Goal: Task Accomplishment & Management: Use online tool/utility

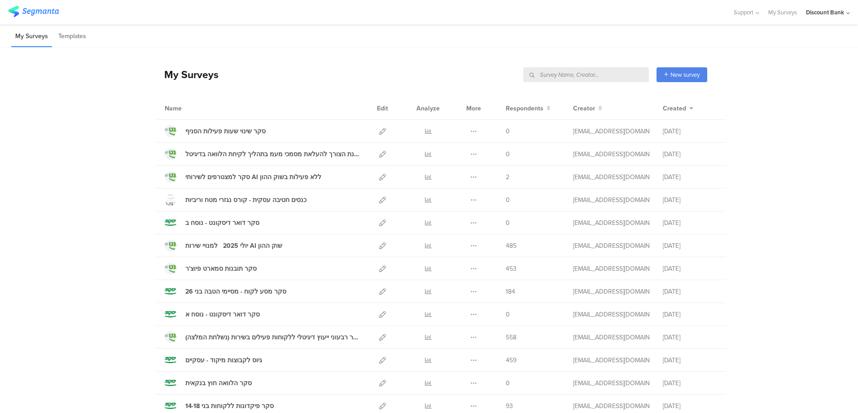
click at [381, 290] on icon at bounding box center [382, 291] width 7 height 7
click at [379, 131] on icon at bounding box center [382, 131] width 7 height 7
click at [379, 154] on icon at bounding box center [382, 154] width 7 height 7
click at [224, 223] on div "סקר דואר דיסקונט - נוסח ב" at bounding box center [222, 222] width 74 height 9
click at [470, 224] on icon at bounding box center [473, 222] width 7 height 7
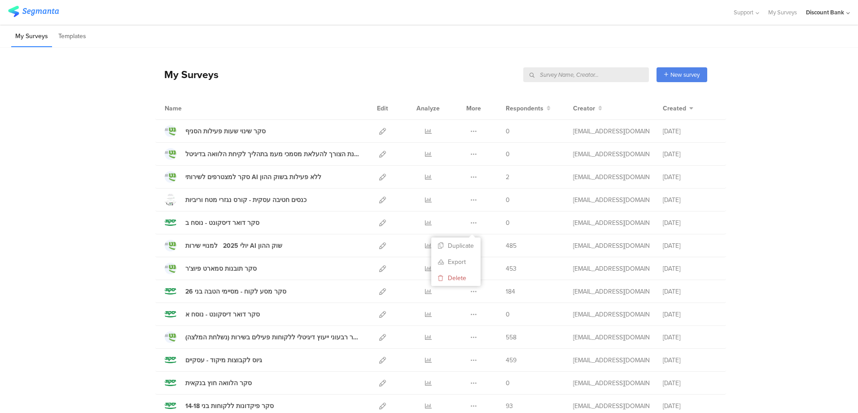
click at [459, 248] on button "Duplicate" at bounding box center [455, 245] width 49 height 16
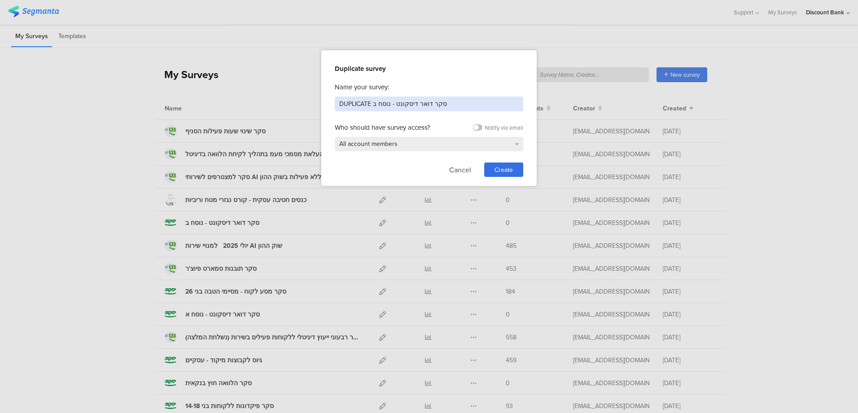
click at [448, 104] on input "DUPLICATE סקר דואר דיסקונט - נוסח ב" at bounding box center [429, 103] width 188 height 15
click at [449, 103] on input "DUPLICATE סקר דואר דיסקונט - נוסח ב" at bounding box center [429, 103] width 188 height 15
drag, startPoint x: 449, startPoint y: 103, endPoint x: 440, endPoint y: 108, distance: 10.0
click at [397, 97] on input "DUPLICATE סקר דואר דיסקונט - נוסח ב" at bounding box center [429, 103] width 188 height 15
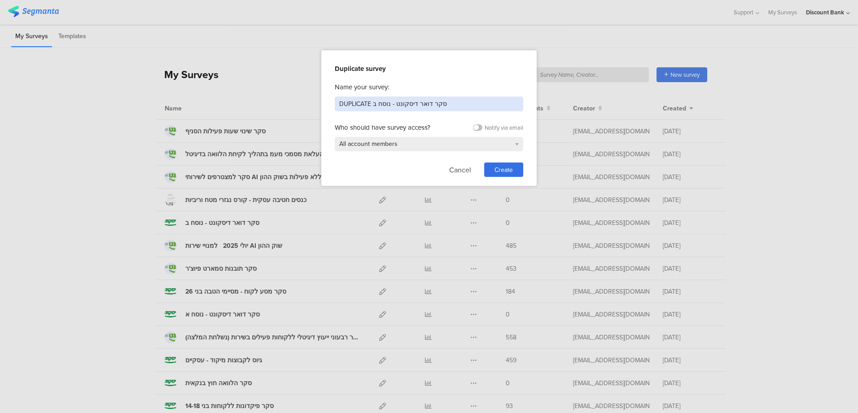
click at [397, 97] on input "DUPLICATE סקר דואר דיסקונט - נוסח ב" at bounding box center [429, 103] width 188 height 15
click at [398, 99] on input "DUPLICATE סקר דואר דיסקונט - נוסח ב" at bounding box center [429, 103] width 188 height 15
drag, startPoint x: 438, startPoint y: 102, endPoint x: 320, endPoint y: 109, distance: 118.2
click at [320, 109] on div "Duplicate survey Name your survey: DUPLICATE סקר דואר דיסקונט - נוסח ב Who shou…" at bounding box center [429, 206] width 858 height 413
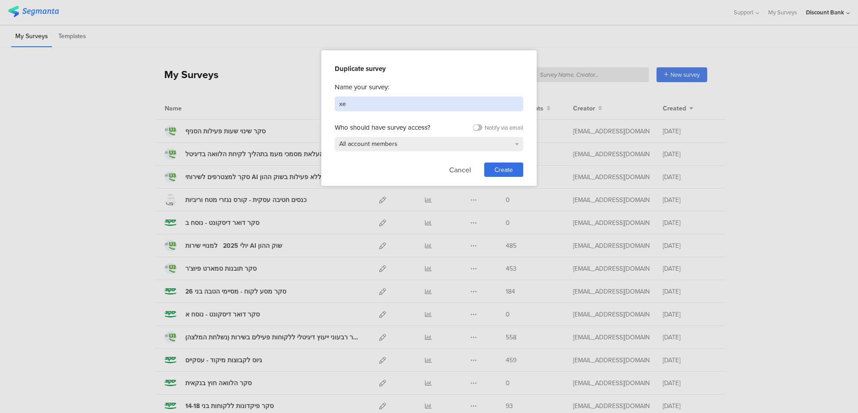
type input "x"
type input "סקר שיחות שימור במחלקת שימור - 4 ימים"
click at [500, 170] on span "Create" at bounding box center [503, 169] width 18 height 9
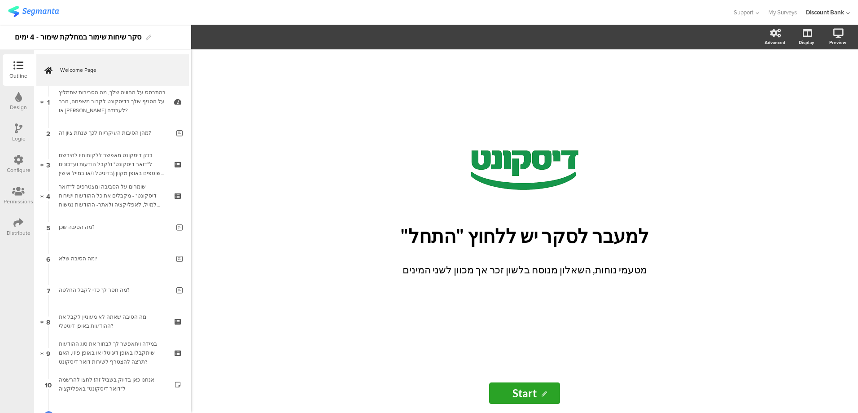
scroll to position [70, 0]
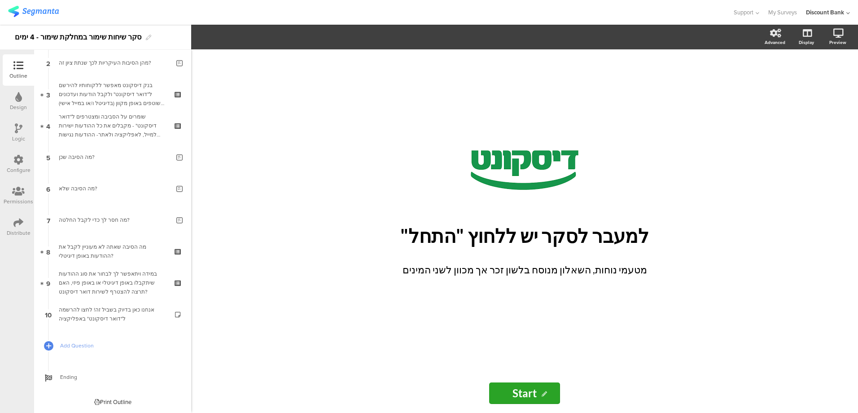
click at [175, 320] on icon at bounding box center [179, 320] width 8 height 9
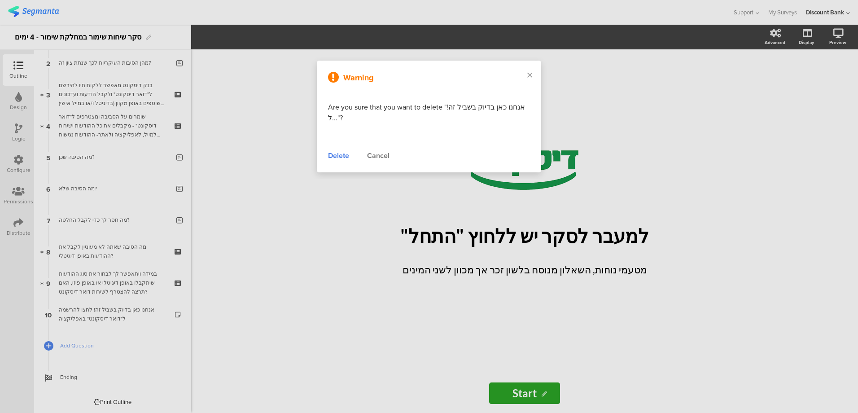
click at [334, 156] on div "Delete" at bounding box center [338, 155] width 21 height 11
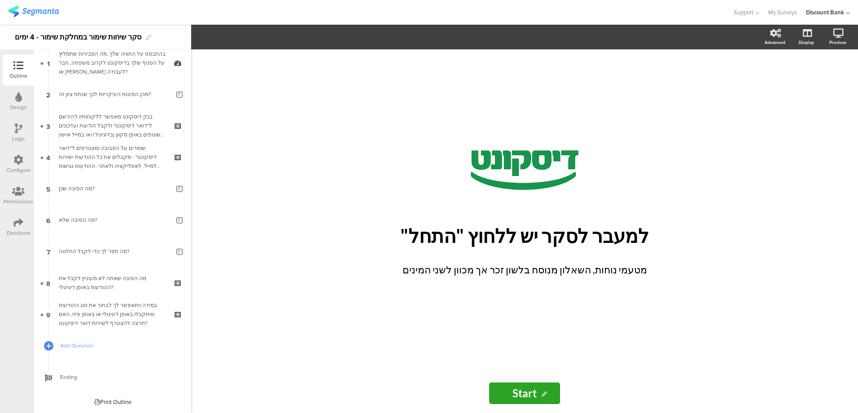
click at [175, 320] on icon at bounding box center [179, 320] width 8 height 9
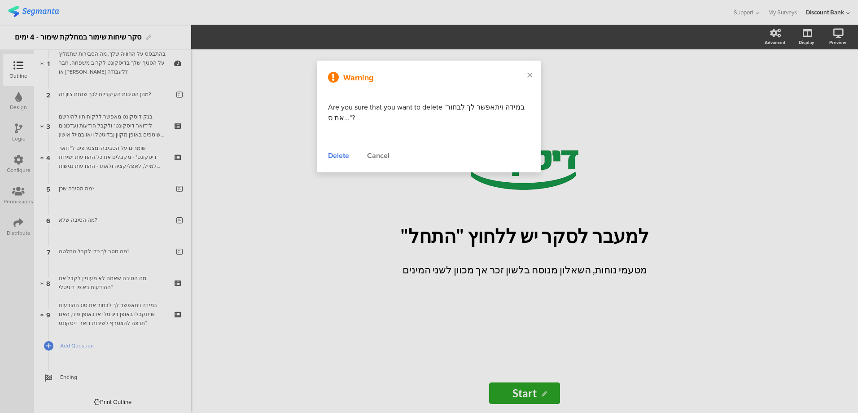
click at [332, 154] on div "Delete" at bounding box center [338, 155] width 21 height 11
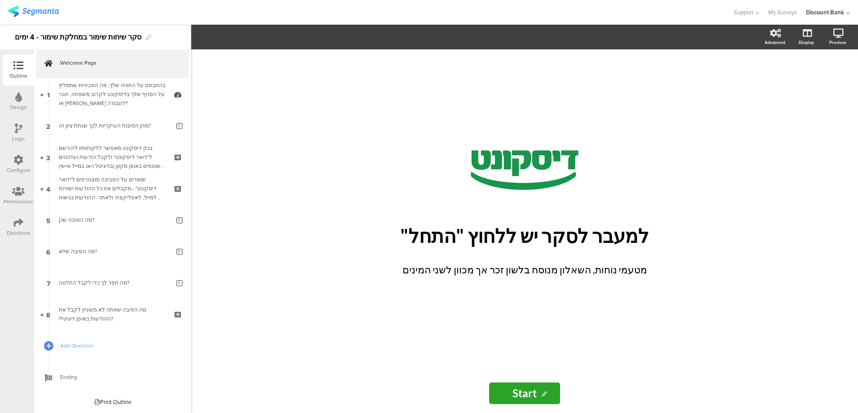
click at [175, 322] on icon at bounding box center [179, 320] width 8 height 9
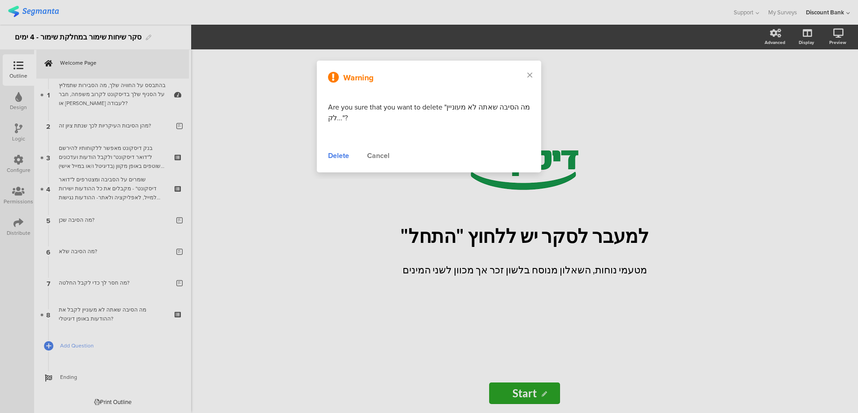
click at [335, 155] on div "Delete" at bounding box center [338, 155] width 21 height 11
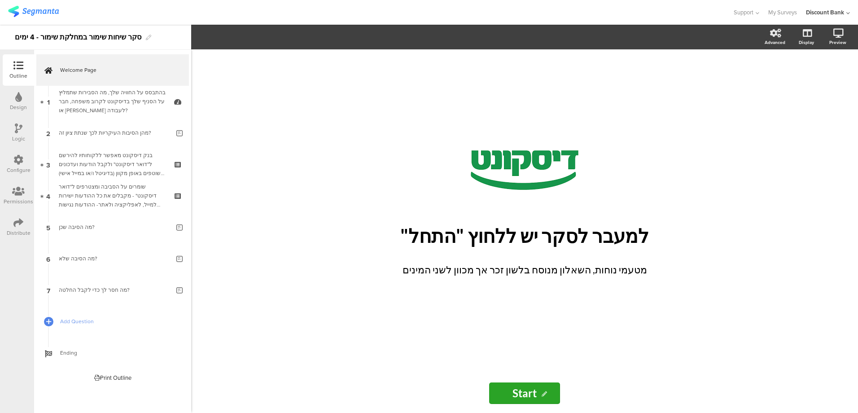
click at [180, 297] on icon at bounding box center [179, 296] width 8 height 9
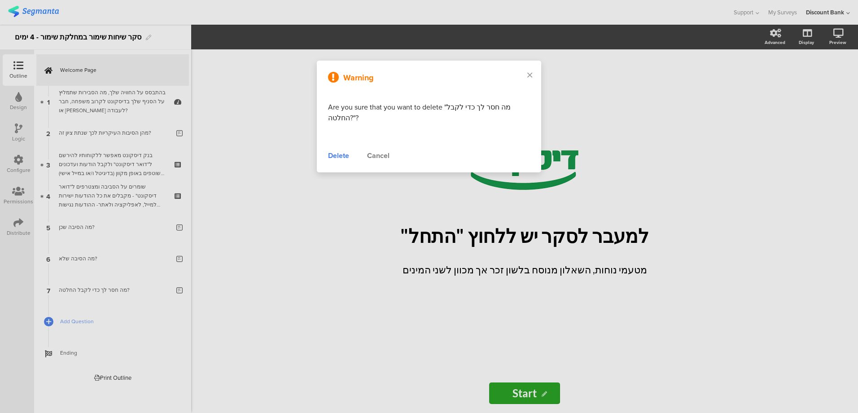
click at [340, 152] on div "Delete" at bounding box center [338, 155] width 21 height 11
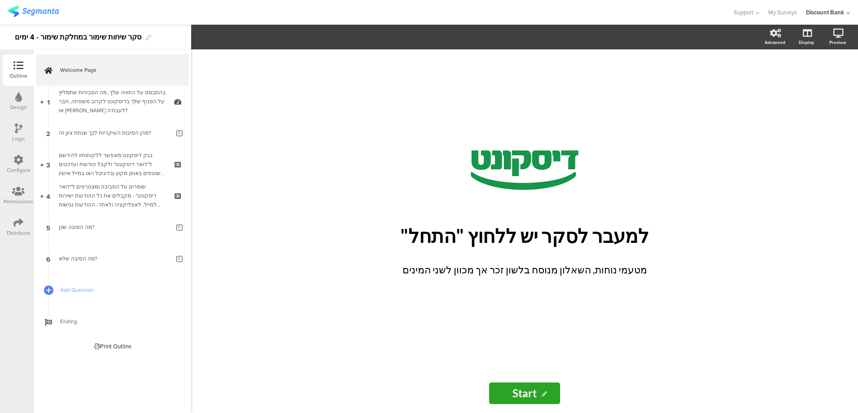
click at [179, 262] on icon at bounding box center [179, 264] width 8 height 9
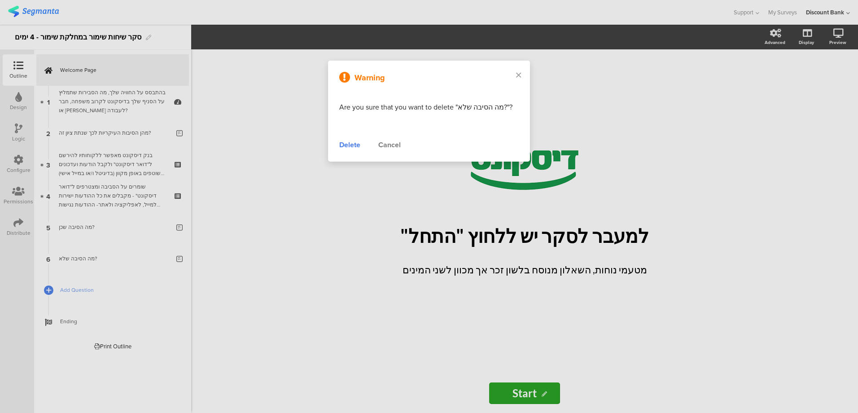
click at [343, 146] on div "Delete" at bounding box center [349, 144] width 21 height 11
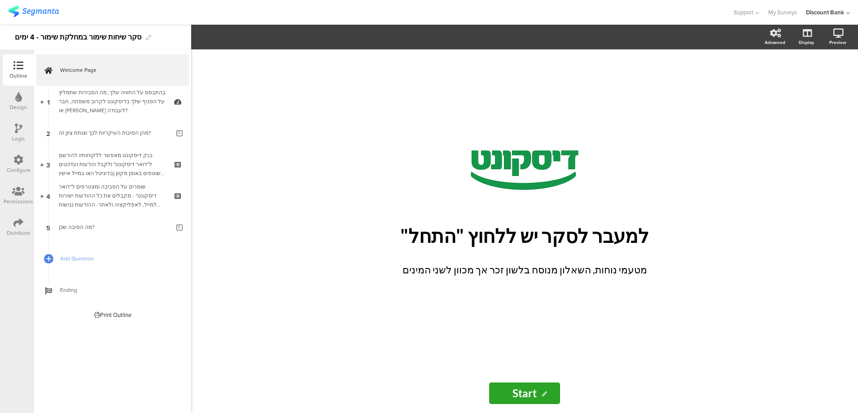
click at [176, 233] on icon at bounding box center [179, 233] width 8 height 9
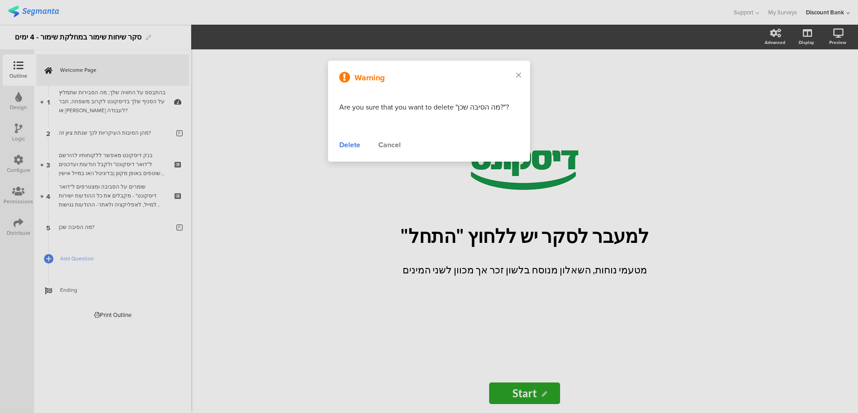
click at [357, 144] on div "Delete" at bounding box center [349, 144] width 21 height 11
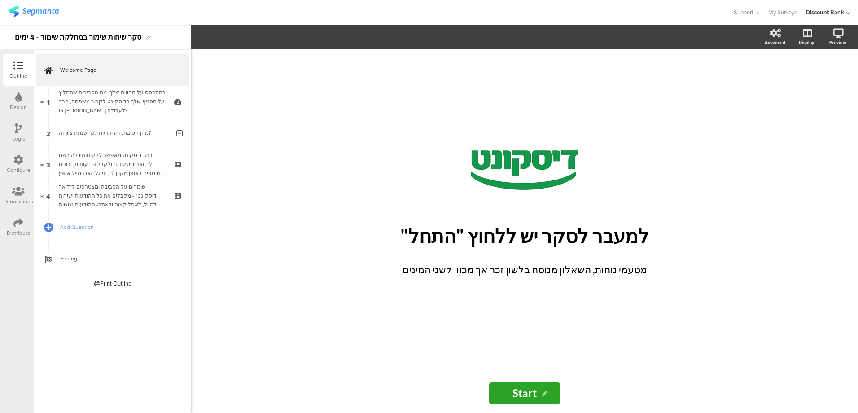
click at [178, 201] on icon at bounding box center [179, 201] width 8 height 9
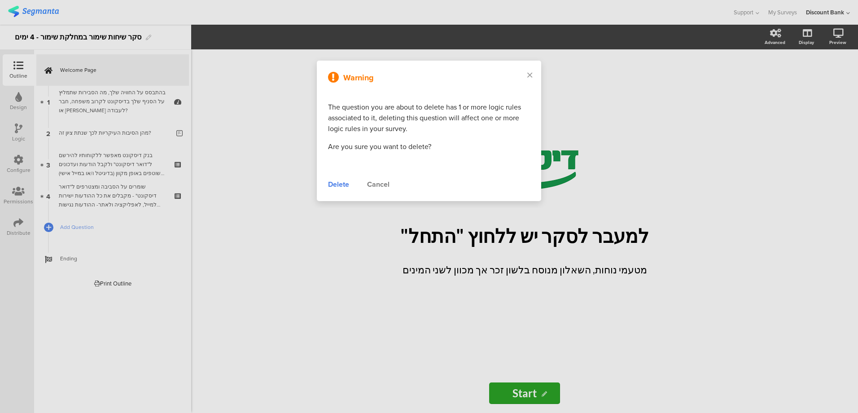
click at [342, 182] on div "Delete" at bounding box center [338, 184] width 21 height 11
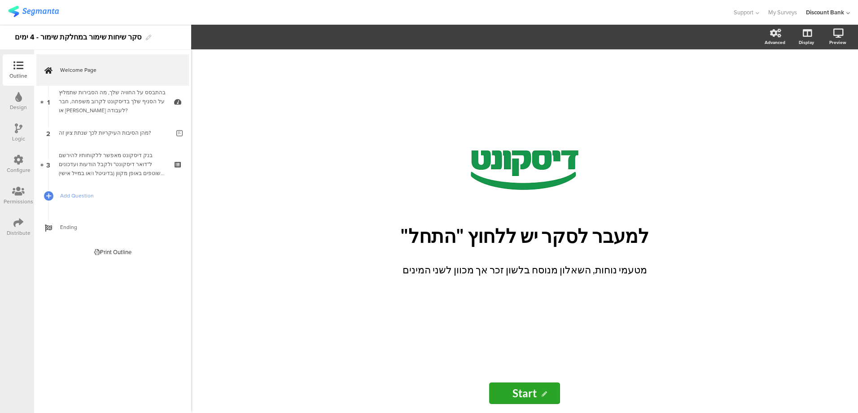
click at [174, 168] on link "3 בנק דיסקונט מאפשר ללקוחותיו להירשם ל"דואר דיסקונט" ולקבל הודעות ועדכונים שוטפ…" at bounding box center [112, 163] width 153 height 31
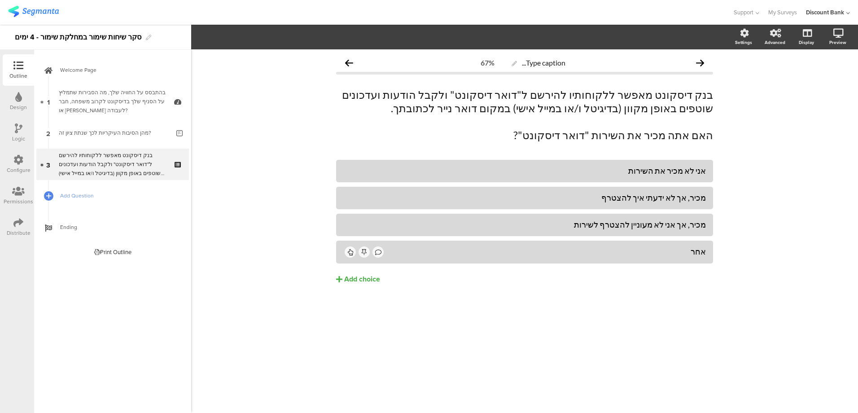
click at [177, 172] on icon at bounding box center [179, 170] width 8 height 9
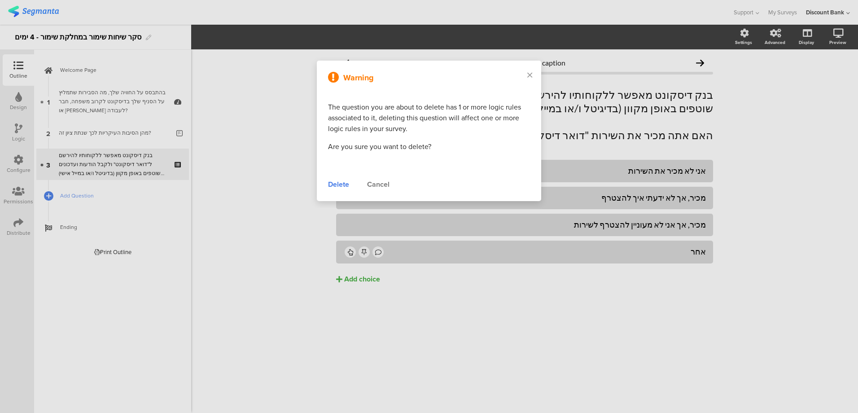
click at [327, 187] on div "Warning The question you are about to delete has 1 or more logic rules associat…" at bounding box center [429, 131] width 224 height 140
click at [332, 183] on div "Delete" at bounding box center [338, 184] width 21 height 11
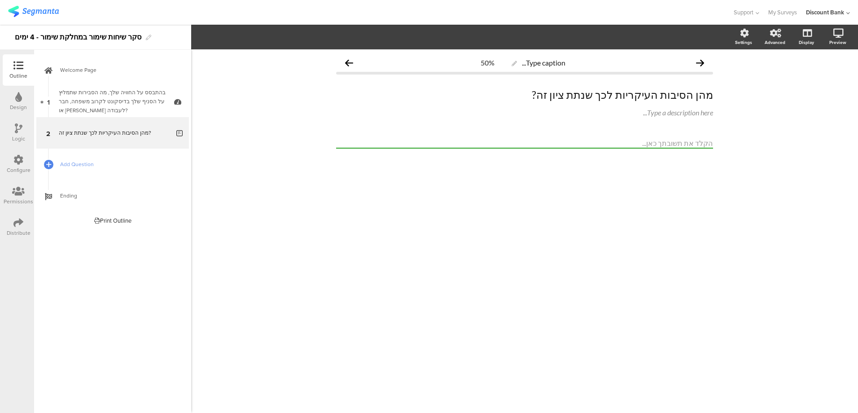
click at [177, 139] on icon at bounding box center [179, 139] width 8 height 9
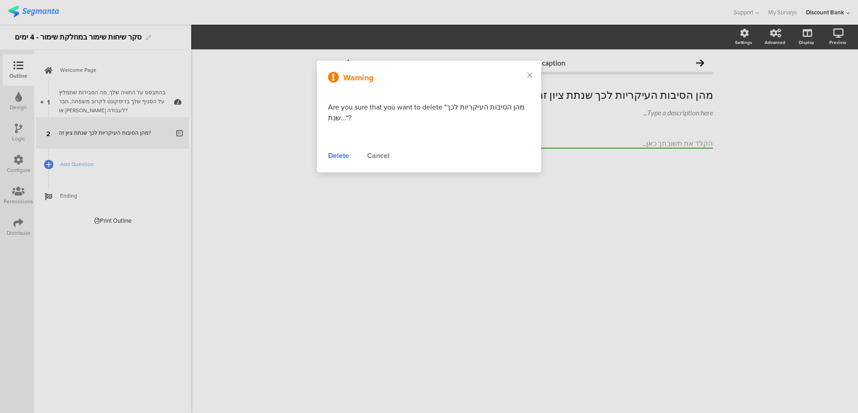
drag, startPoint x: 344, startPoint y: 157, endPoint x: 337, endPoint y: 156, distance: 6.8
click at [337, 156] on div "Delete" at bounding box center [338, 155] width 21 height 11
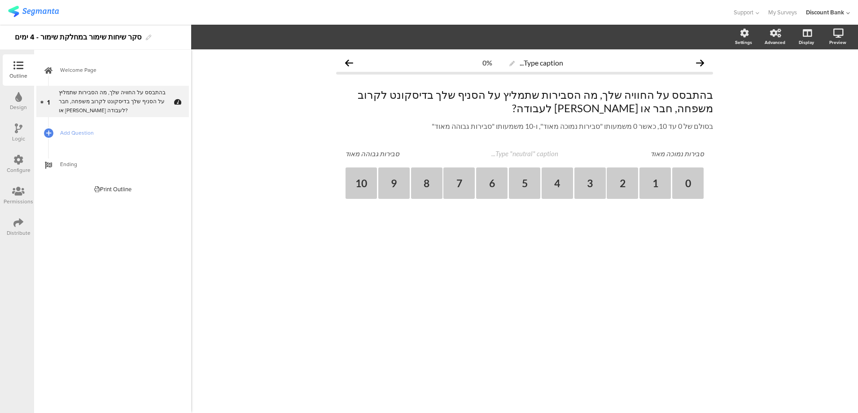
click at [178, 107] on icon at bounding box center [179, 107] width 8 height 9
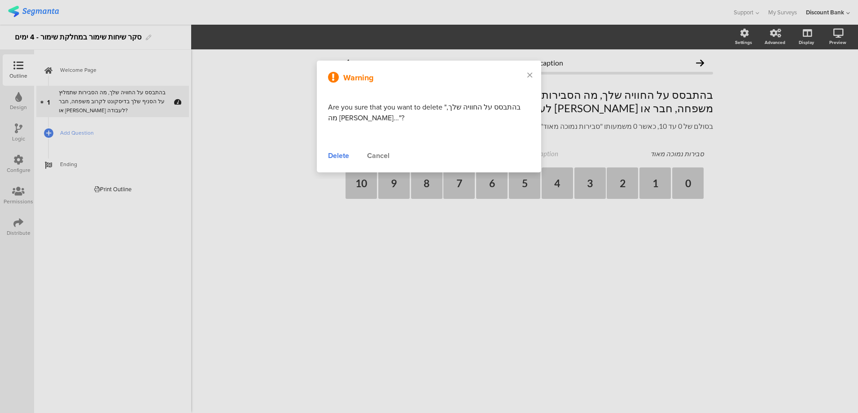
click at [346, 153] on div "Delete" at bounding box center [338, 155] width 21 height 11
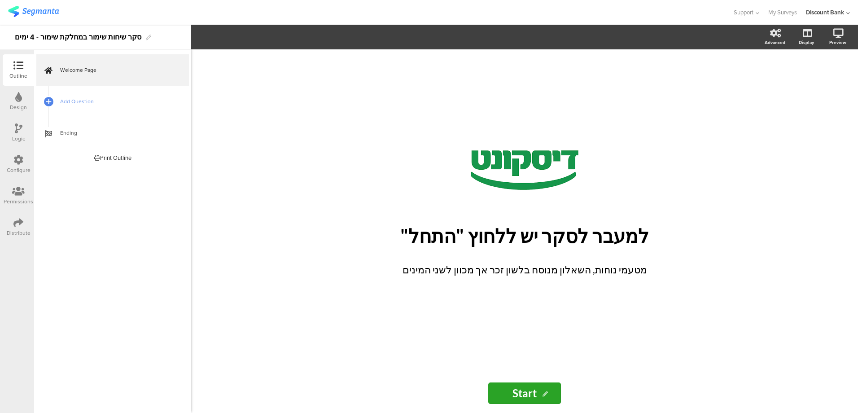
click at [82, 105] on span "Add Question" at bounding box center [117, 101] width 115 height 9
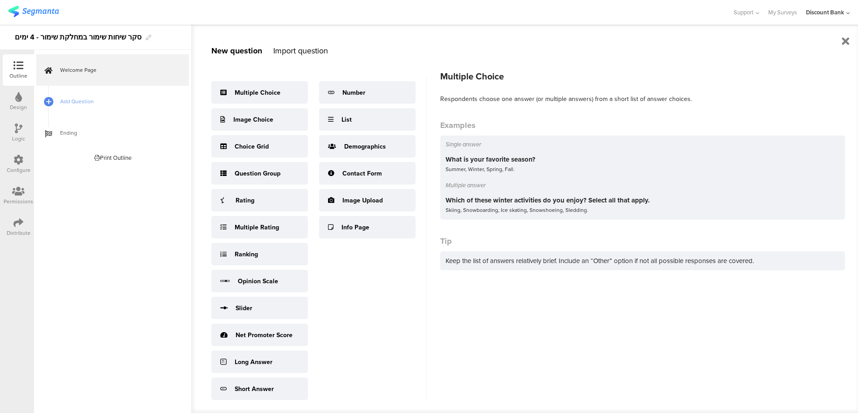
click at [263, 95] on div "Multiple Choice" at bounding box center [258, 92] width 46 height 9
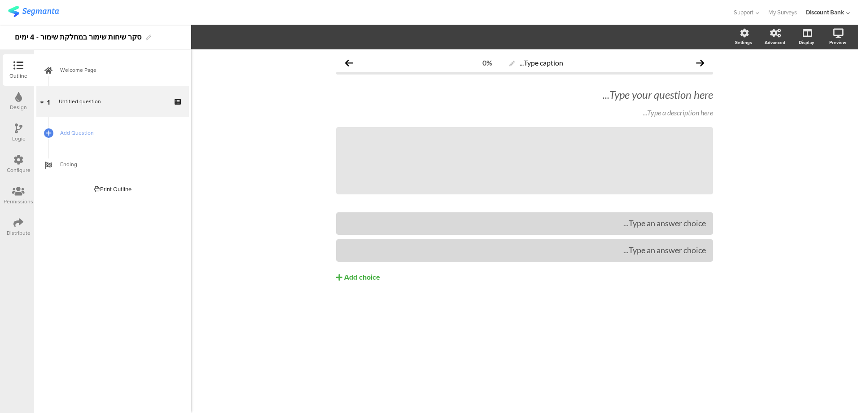
click at [177, 107] on icon at bounding box center [179, 107] width 8 height 9
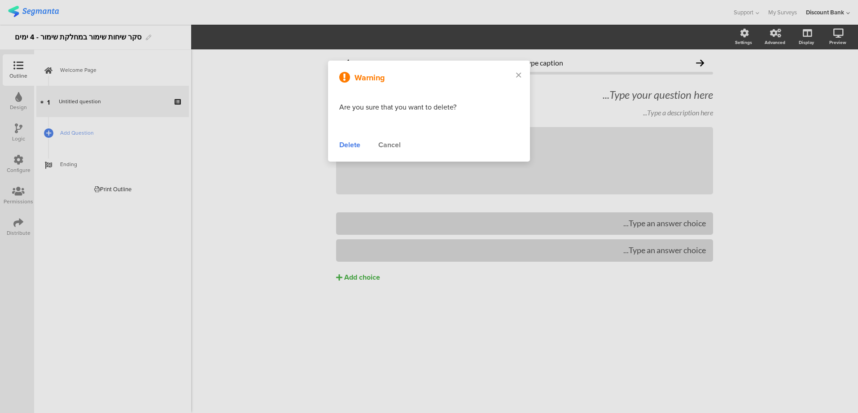
click at [349, 146] on div "Delete" at bounding box center [349, 144] width 21 height 11
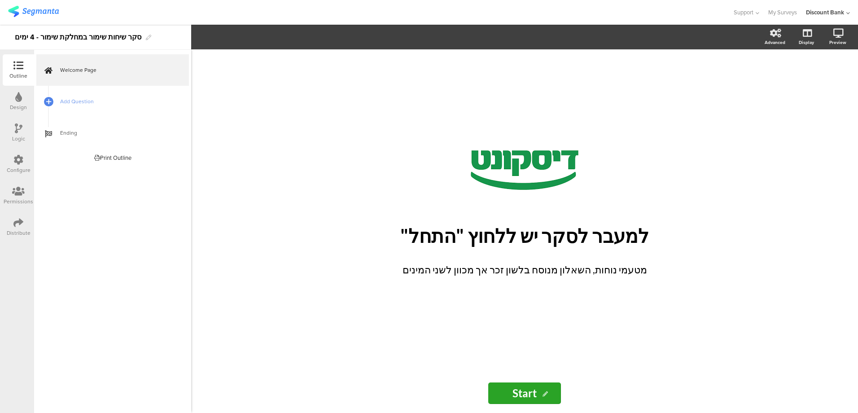
click at [80, 106] on link "Add Question" at bounding box center [112, 101] width 153 height 31
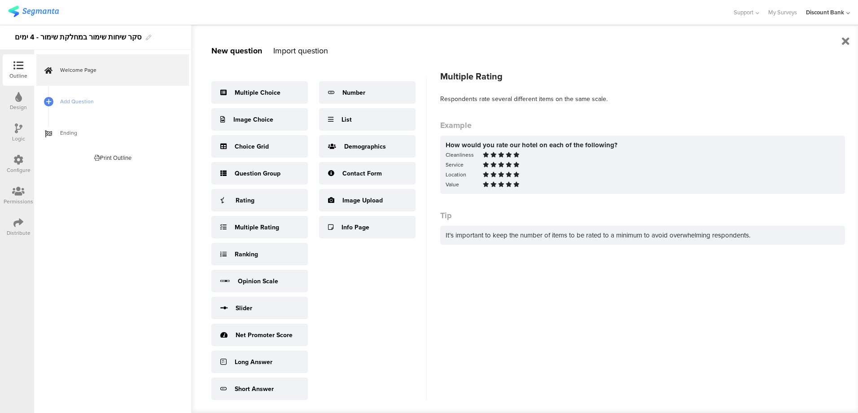
click at [263, 228] on div "Multiple Rating" at bounding box center [257, 226] width 44 height 9
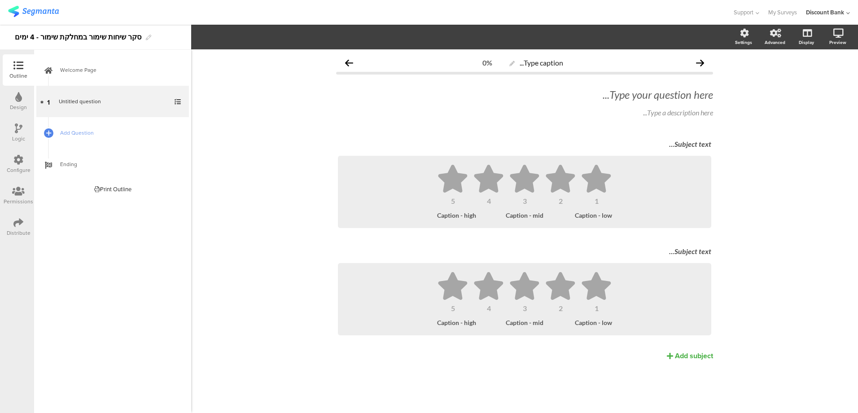
click at [699, 97] on div "Type your question here..." at bounding box center [524, 94] width 377 height 13
click at [675, 93] on p at bounding box center [524, 94] width 377 height 13
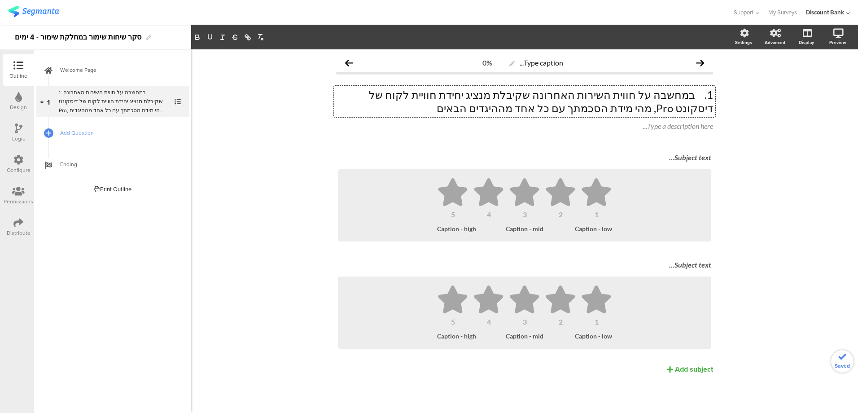
click at [698, 96] on p "1. במחשבה על חווית השירות האחרונה שקיבלת מנציג יחידת חוויית לקוח של דיסקונט Pro…" at bounding box center [524, 101] width 377 height 27
click at [650, 126] on div "Type a description here..." at bounding box center [524, 126] width 377 height 9
click at [801, 170] on div "Type caption... 0% במחשבה על חווית השירות האחרונה שקיבלת מנציג יחידת חוויית לקו…" at bounding box center [524, 230] width 667 height 363
click at [689, 158] on p at bounding box center [524, 157] width 373 height 9
drag, startPoint x: 654, startPoint y: 158, endPoint x: 624, endPoint y: 153, distance: 30.6
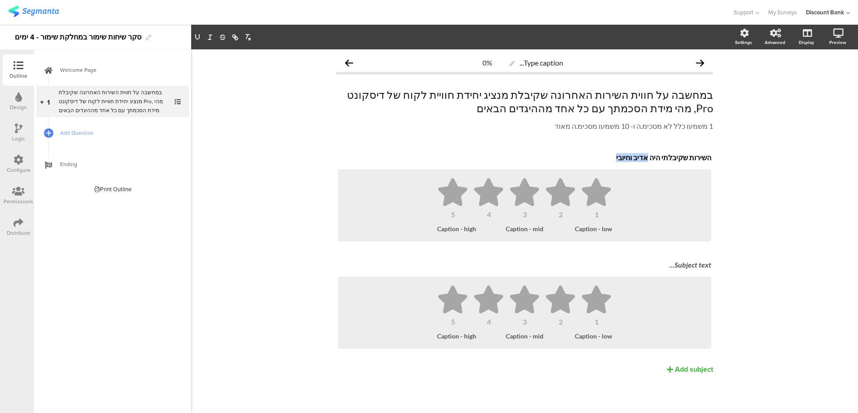
click at [624, 153] on div "השירות שקיבלתי היה אדיב וחיובי השירות שקיבלתי היה אדיב וחיובי השירות שקיבלתי הי…" at bounding box center [525, 158] width 378 height 14
click at [728, 194] on div "Type caption... 0% במחשבה על חווית השירות האחרונה שקיבלת מנציג יחידת חוויית לקו…" at bounding box center [524, 230] width 667 height 363
click at [626, 215] on ul "1 2 3 4 5" at bounding box center [524, 198] width 355 height 40
click at [337, 36] on icon "button" at bounding box center [336, 37] width 4 height 7
click at [329, 212] on div "10" at bounding box center [327, 218] width 45 height 22
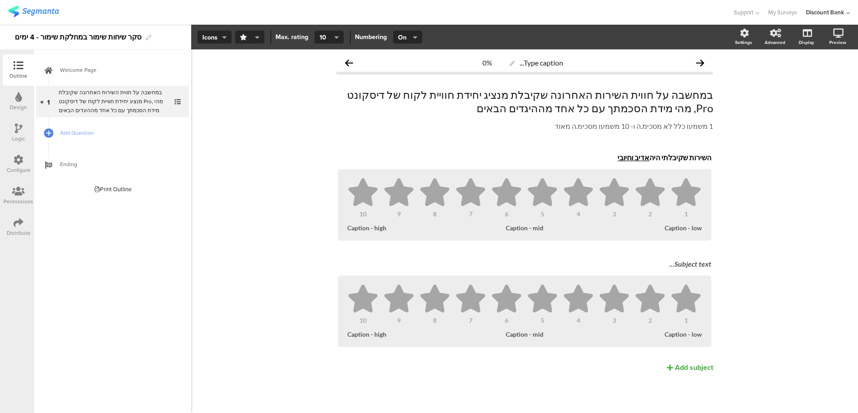
click at [259, 34] on button "button" at bounding box center [249, 37] width 29 height 13
click at [259, 196] on div "Circles" at bounding box center [246, 195] width 58 height 23
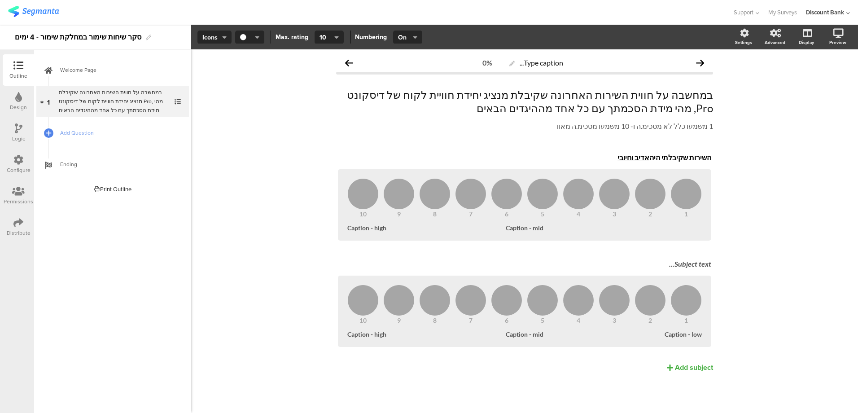
click at [683, 235] on div "1 2 3 4 5 6 7 8 9 10 Caption - mid Caption - high" at bounding box center [524, 204] width 373 height 71
click at [677, 232] on div "1 2 3 4 5 6 7 8 9 10 Caption - low Caption - mid Caption - high" at bounding box center [524, 204] width 373 height 71
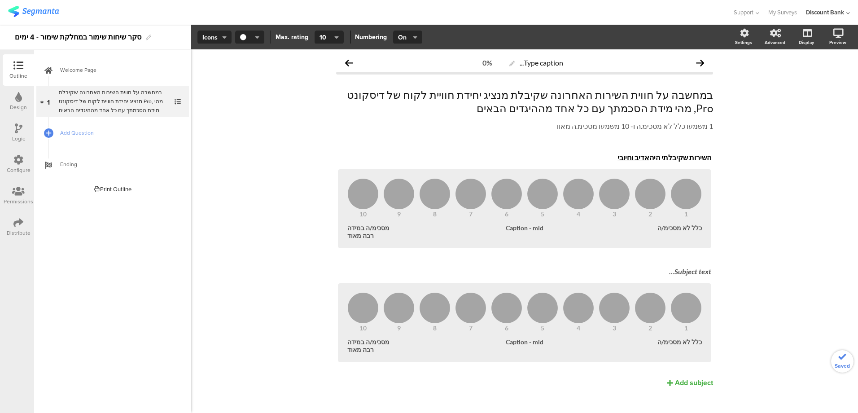
click at [780, 244] on div "Type caption... 0% במחשבה על חווית השירות האחרונה שקיבלת מנציג יחידת חוויית לקו…" at bounding box center [524, 236] width 667 height 374
click at [685, 272] on div "Subject text..." at bounding box center [524, 271] width 373 height 9
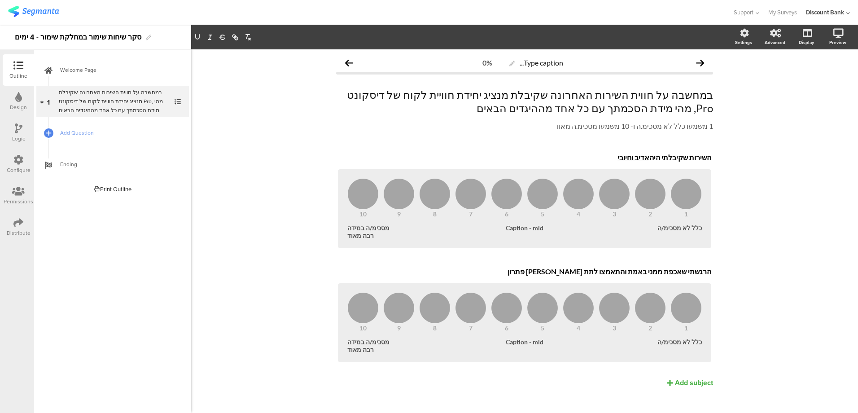
scroll to position [13, 0]
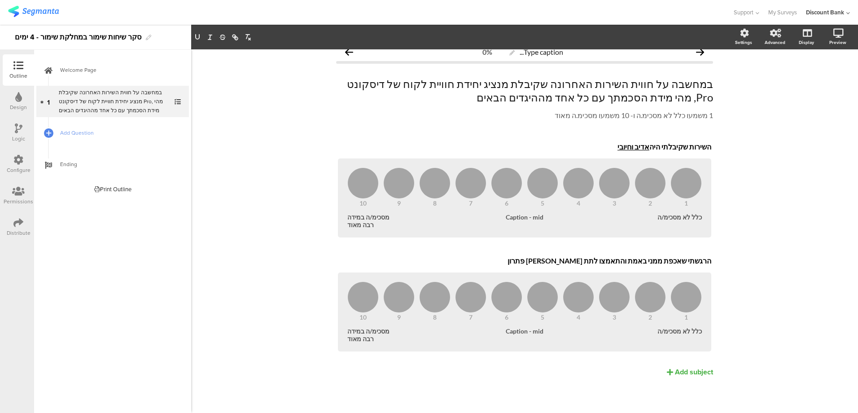
click at [693, 369] on div "Add subject" at bounding box center [694, 371] width 38 height 10
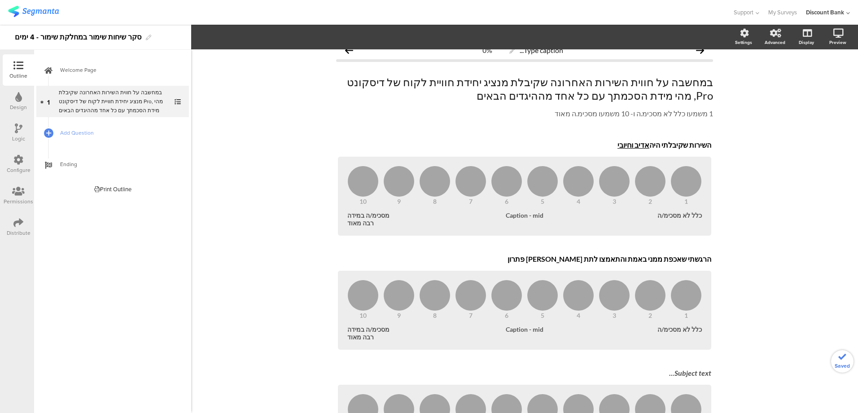
scroll to position [92, 0]
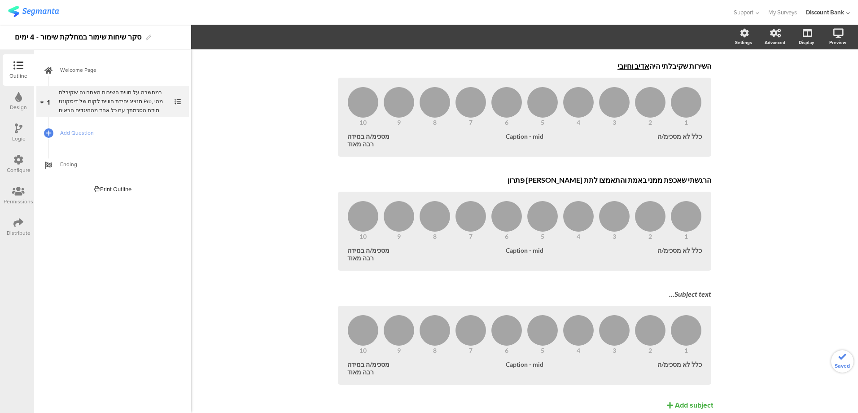
click at [0, 0] on div at bounding box center [0, 0] width 0 height 0
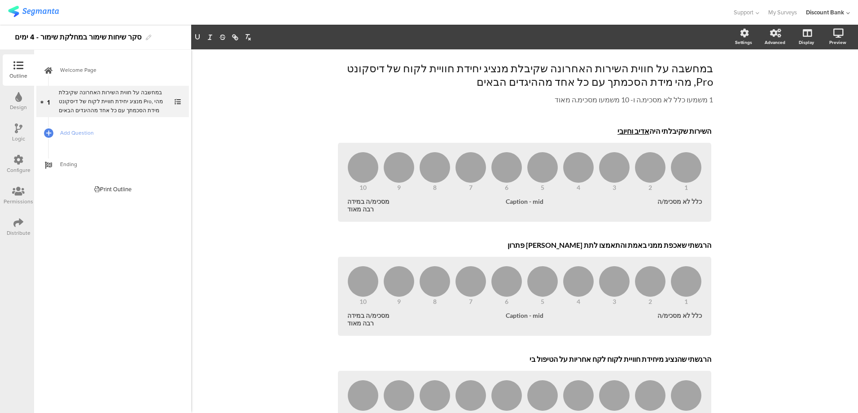
scroll to position [0, 0]
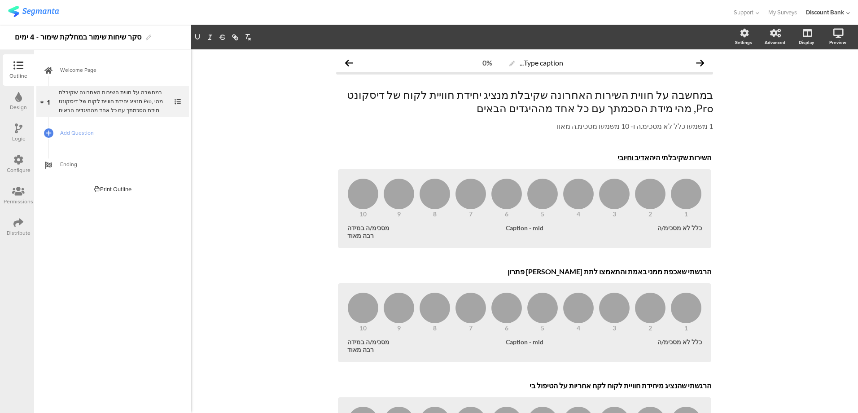
click at [630, 276] on p "הרגשתי שאכפת ממני באמת והתאמצו לתת לי פתרון" at bounding box center [524, 271] width 373 height 9
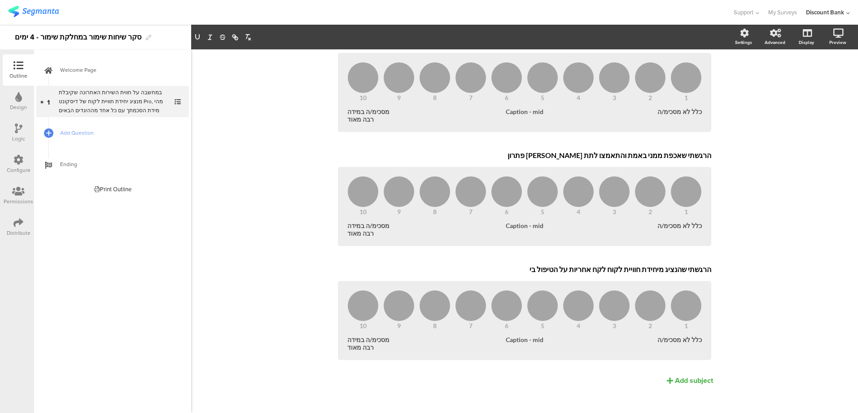
scroll to position [127, 0]
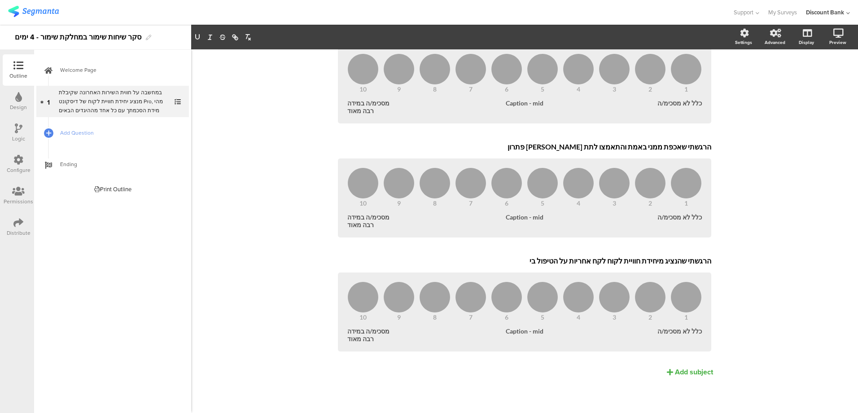
click at [83, 134] on span "Add Question" at bounding box center [117, 132] width 115 height 9
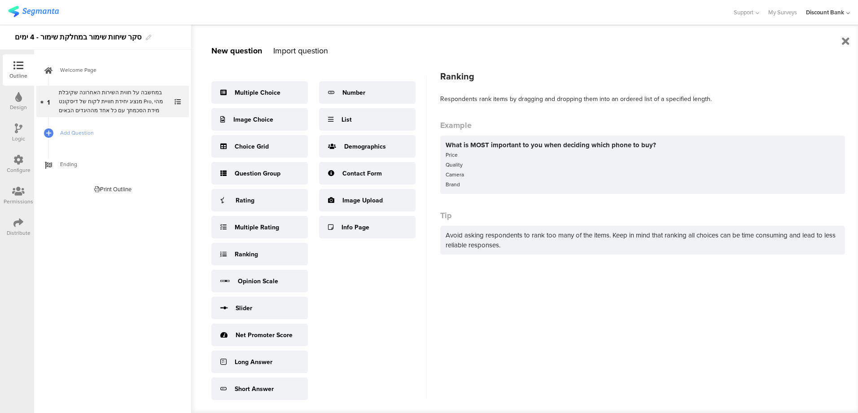
click at [271, 254] on div "Ranking" at bounding box center [259, 254] width 96 height 22
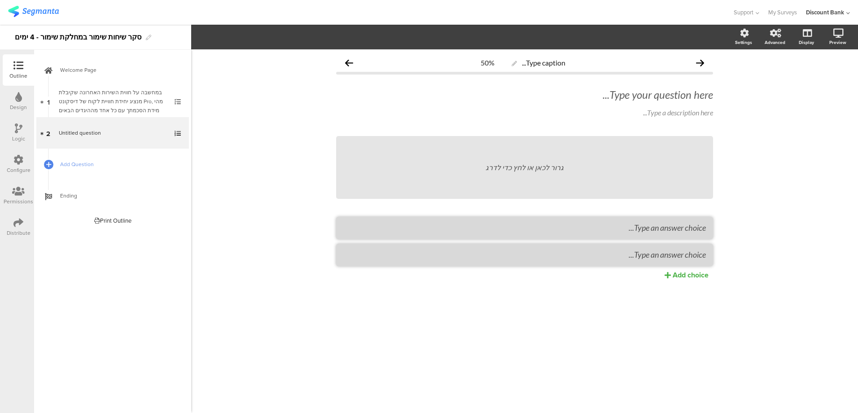
click at [179, 139] on icon at bounding box center [179, 139] width 8 height 9
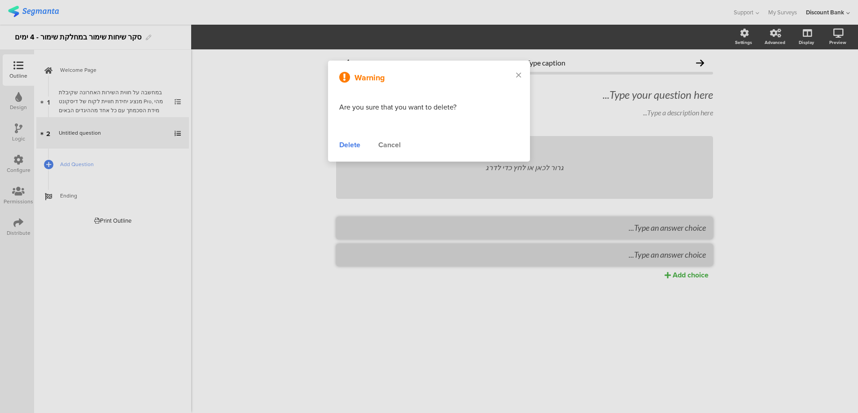
click at [356, 146] on div "Delete" at bounding box center [349, 144] width 21 height 11
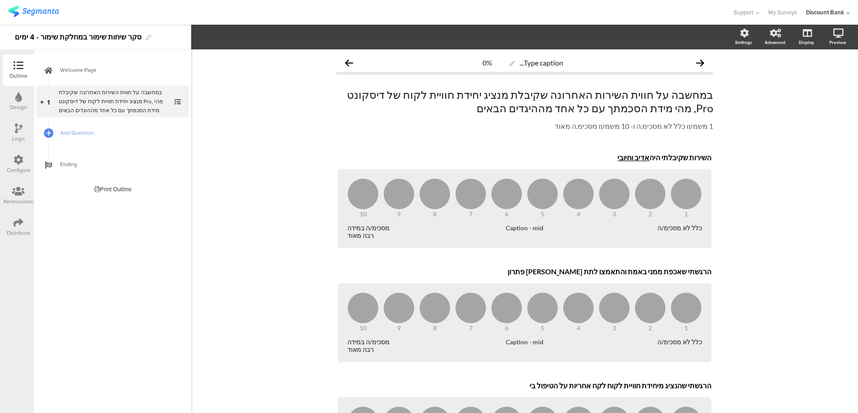
click at [88, 131] on span "Add Question" at bounding box center [117, 132] width 115 height 9
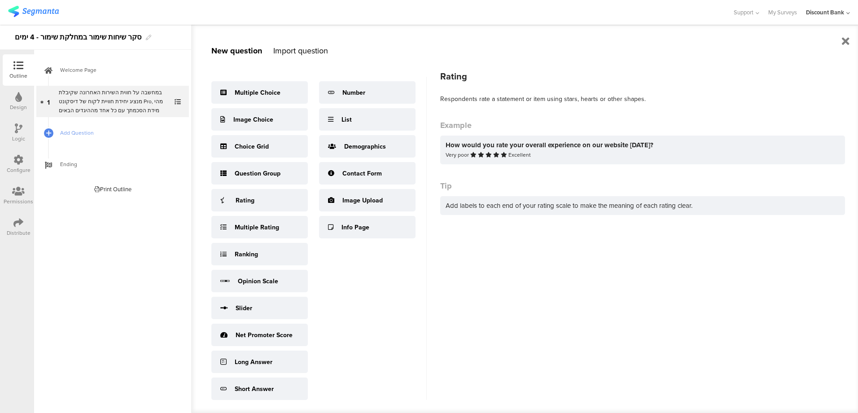
click at [251, 206] on div "Rating" at bounding box center [259, 200] width 96 height 22
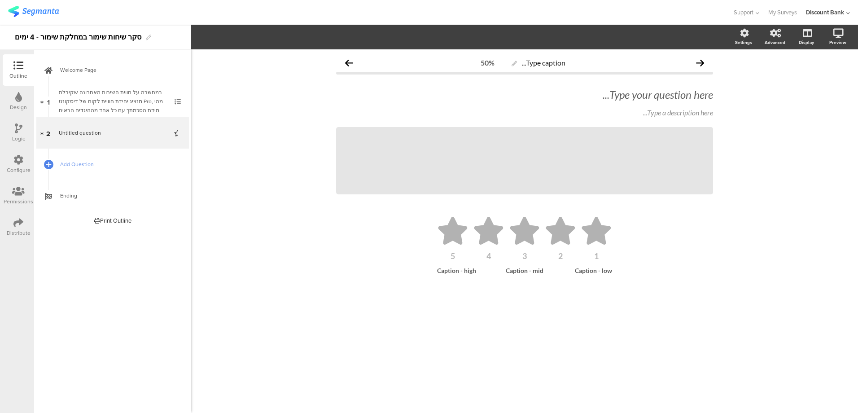
click at [0, 0] on icon at bounding box center [0, 0] width 0 height 0
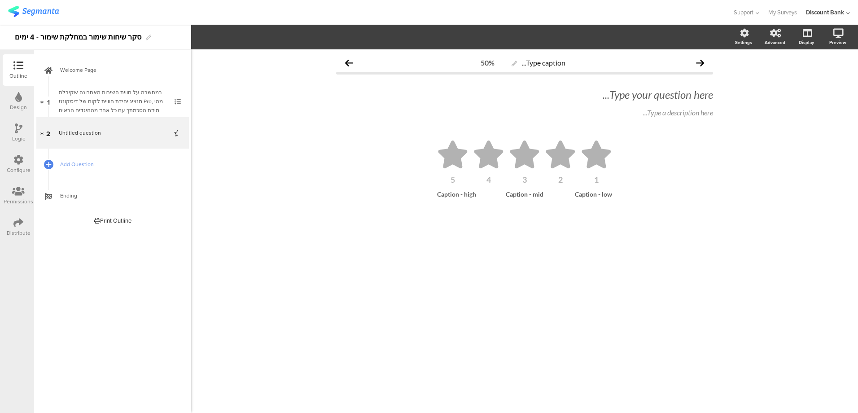
click at [640, 91] on div "Type your question here..." at bounding box center [524, 94] width 377 height 13
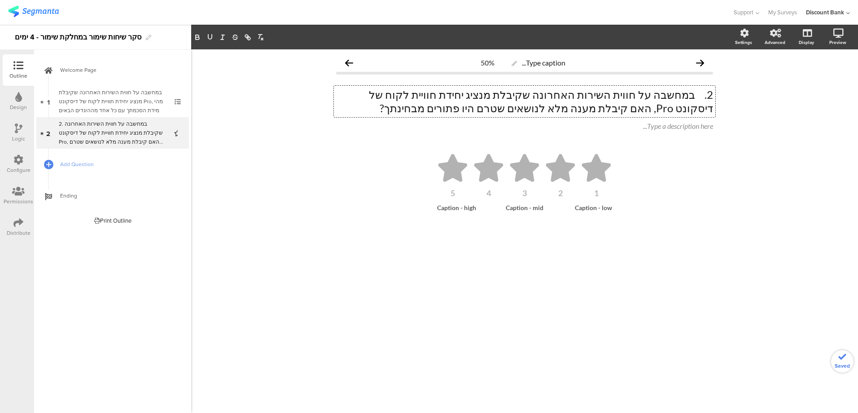
click at [695, 95] on p "2. במחשבה על חווית השירות האחרונה שקיבלת מנציג יחידת חוויית לקוח של דיסקונט Pro…" at bounding box center [524, 101] width 377 height 27
click at [649, 171] on ul "1 2 3 4 5" at bounding box center [524, 175] width 359 height 43
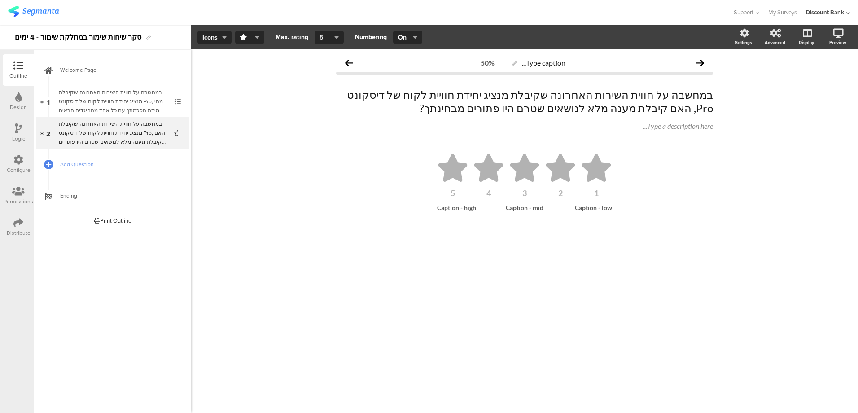
click at [333, 36] on button "5" at bounding box center [328, 37] width 29 height 13
click at [329, 216] on div "10" at bounding box center [327, 218] width 45 height 22
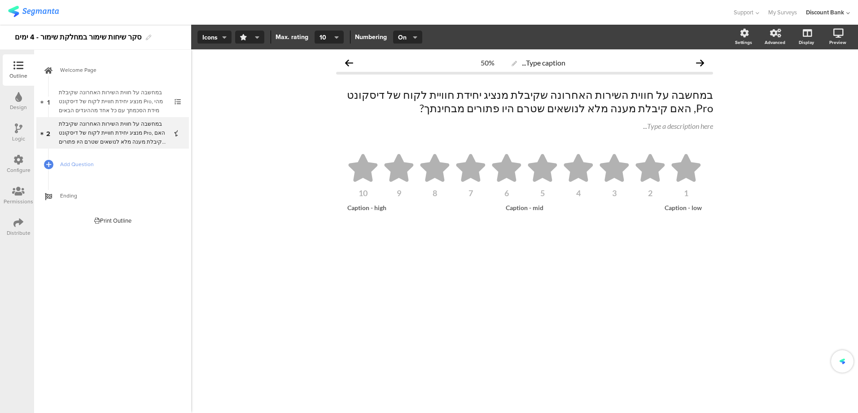
click at [254, 35] on span "button" at bounding box center [248, 37] width 16 height 9
click at [257, 193] on div "Circles" at bounding box center [246, 195] width 58 height 23
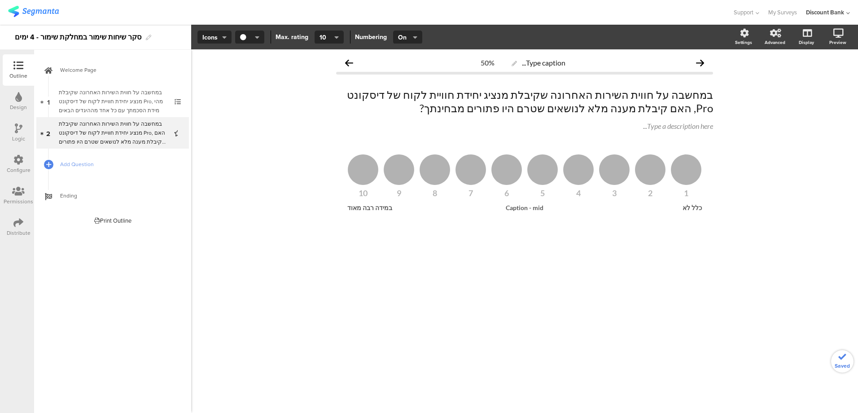
click at [431, 238] on div "1 2 3 4 5 6 7 8 9 10 כלל לא Caption - mid במידה רבה מאוד" at bounding box center [524, 195] width 377 height 93
click at [0, 0] on icon at bounding box center [0, 0] width 0 height 0
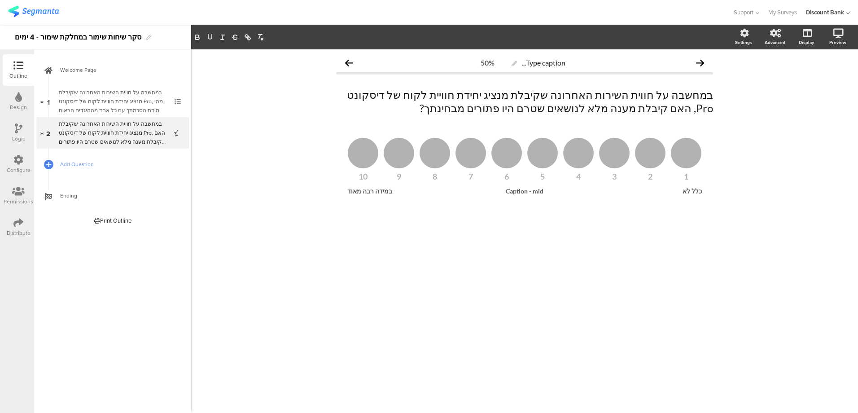
click at [85, 163] on span "Add Question" at bounding box center [117, 164] width 115 height 9
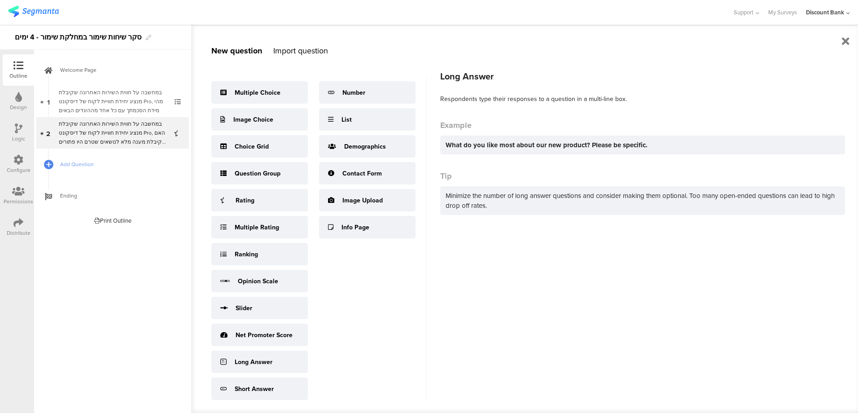
click at [271, 362] on div "Long Answer" at bounding box center [254, 361] width 38 height 9
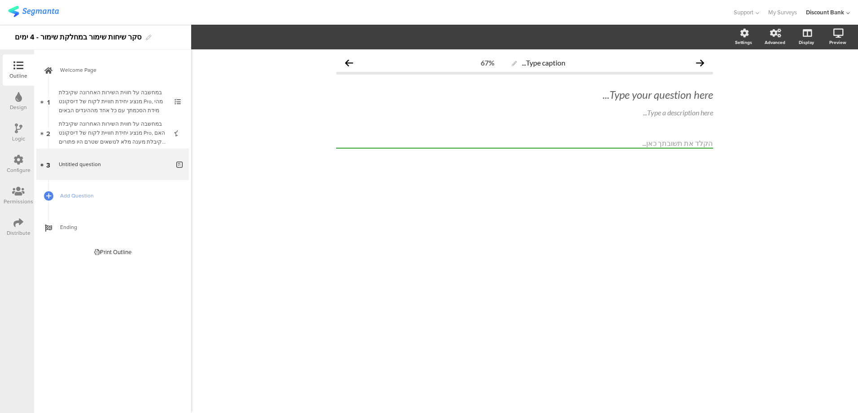
click at [675, 94] on div "Type your question here..." at bounding box center [524, 94] width 377 height 13
click at [680, 109] on div "Type a description here..." at bounding box center [524, 112] width 377 height 9
click at [682, 101] on div "Type your question here..." at bounding box center [524, 94] width 377 height 13
click at [699, 97] on p "3. מה טרם נפתר ומה עוד היית מעוניין לקבל?" at bounding box center [524, 94] width 377 height 13
click at [86, 196] on span "Add Question" at bounding box center [117, 195] width 115 height 9
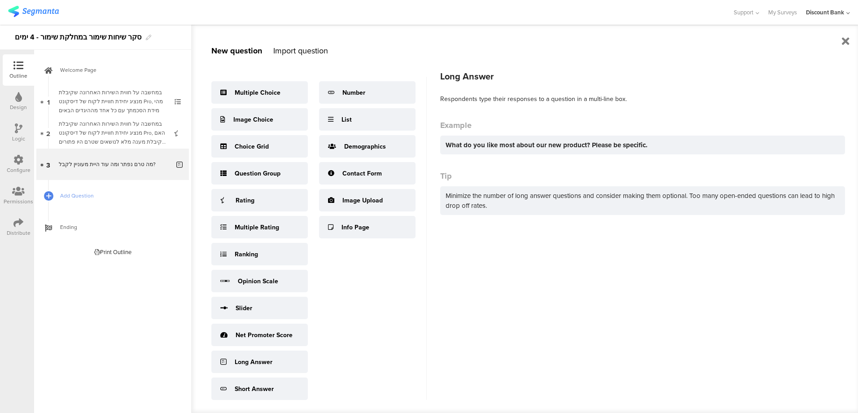
click at [278, 362] on div "Long Answer" at bounding box center [259, 361] width 96 height 22
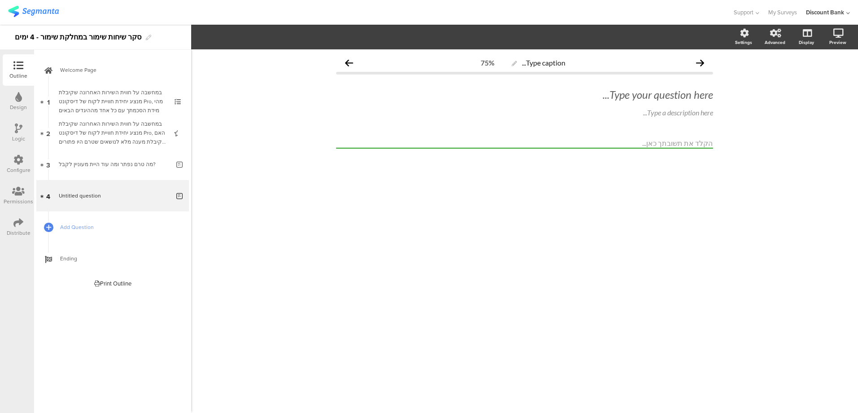
click at [693, 98] on div "Type your question here..." at bounding box center [524, 94] width 377 height 13
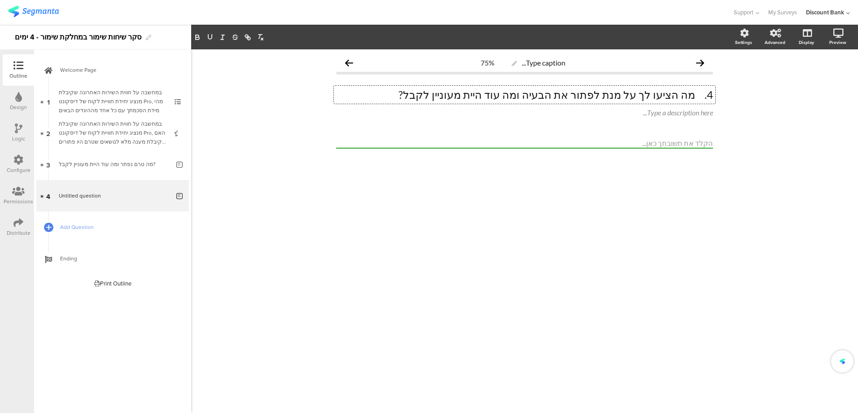
click at [693, 96] on p "4. מה הציעו לך על מנת לפתור את הבעיה ומה עוד היית מעוניין לקבל?" at bounding box center [524, 94] width 377 height 13
click at [695, 96] on p "4. מה הציעו לך על מנת לפתור את הבעיה ומה עוד היית מעוניין לקבל?" at bounding box center [524, 94] width 377 height 13
click at [81, 227] on span "Add Question" at bounding box center [117, 226] width 115 height 9
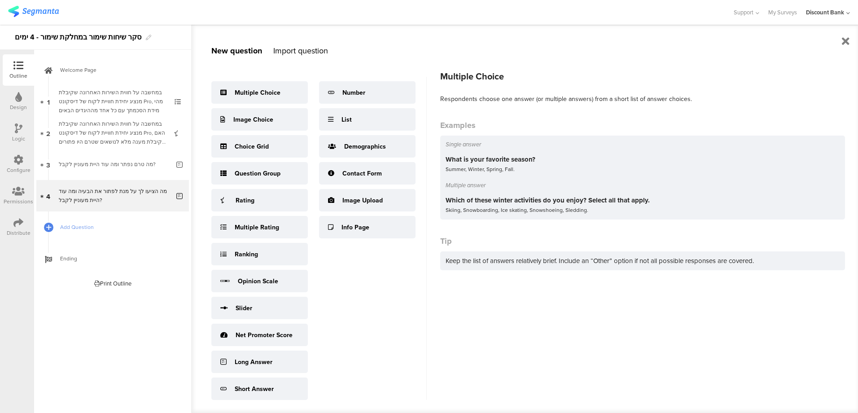
click at [263, 92] on div "Multiple Choice" at bounding box center [258, 92] width 46 height 9
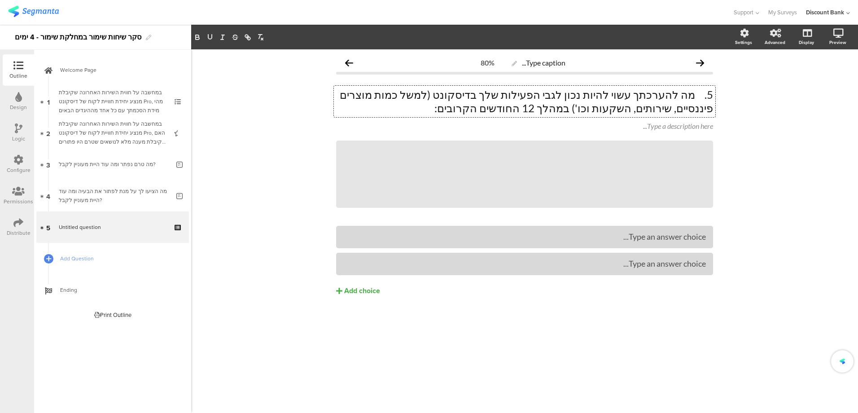
click at [696, 94] on p "5. מה להערכתך עשוי להיות נכון לגבי הפעילות שלך בדיסקונט (למשל כמות מוצרים פיננס…" at bounding box center [524, 101] width 377 height 27
click at [0, 0] on icon at bounding box center [0, 0] width 0 height 0
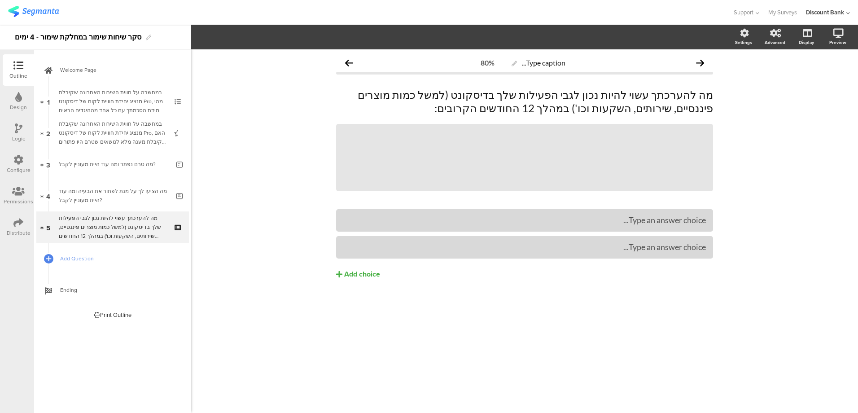
click at [0, 0] on icon at bounding box center [0, 0] width 0 height 0
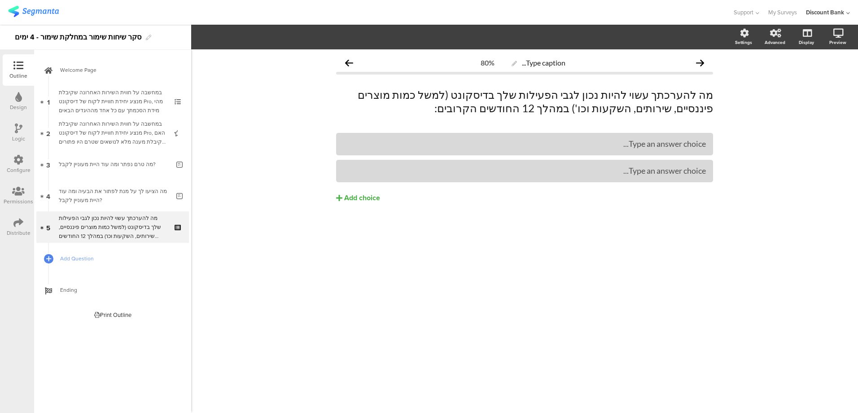
click at [367, 198] on div "Add choice" at bounding box center [362, 197] width 36 height 9
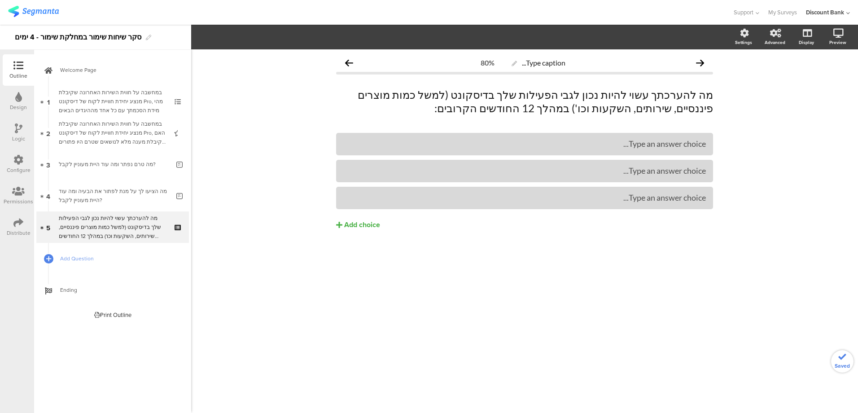
click at [375, 223] on div "Add choice" at bounding box center [362, 224] width 36 height 9
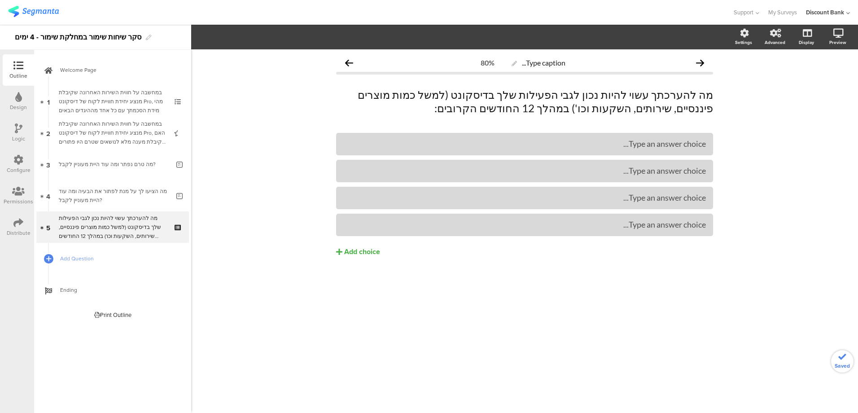
click at [376, 253] on div "Add choice" at bounding box center [362, 251] width 36 height 9
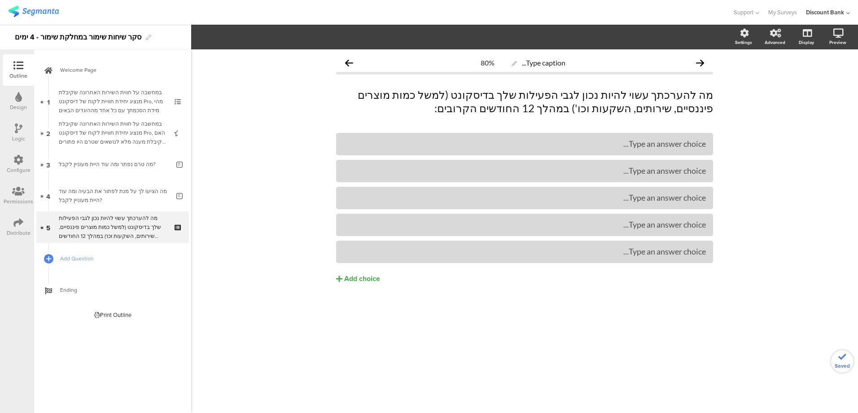
click at [375, 279] on div "Add choice" at bounding box center [362, 278] width 36 height 9
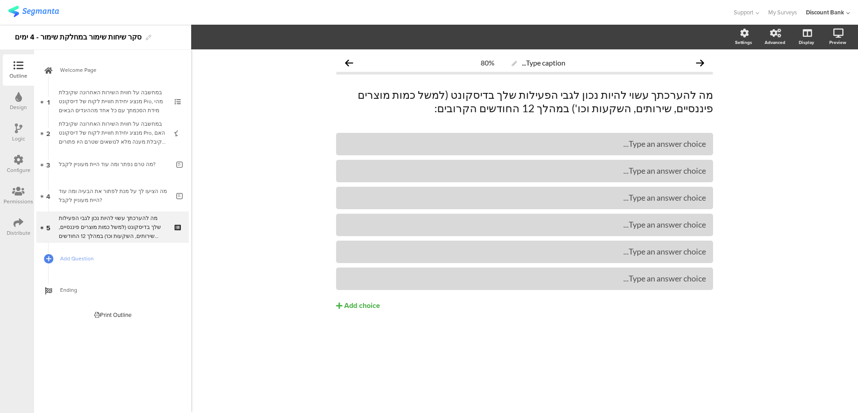
click at [573, 153] on div at bounding box center [524, 144] width 377 height 22
click at [571, 144] on div "Type an answer choice..." at bounding box center [524, 144] width 362 height 10
click at [695, 150] on div "א. אגדיל בוודאות את היקף הפעילות שלי בדיסקונט" at bounding box center [524, 143] width 362 height 15
click at [694, 146] on div "א. אגדיל בוודאות את היקף הפעילות שלי בדיסקונט" at bounding box center [524, 144] width 362 height 10
click at [495, 174] on div at bounding box center [524, 171] width 362 height 10
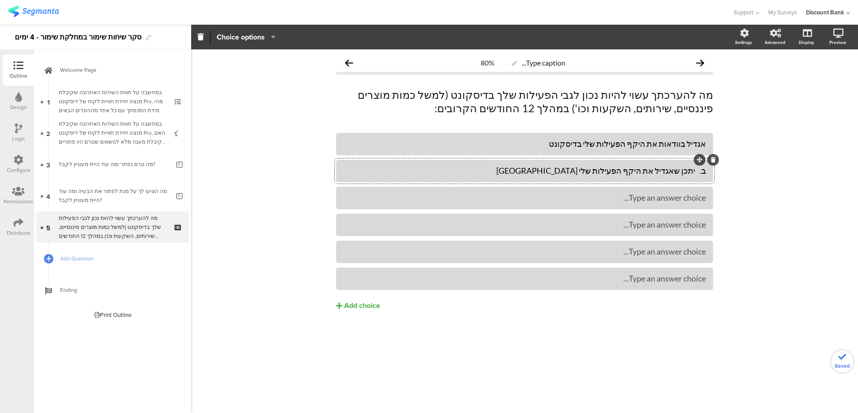
click at [694, 171] on div "ב. יתכן שאגדיל את היקף הפעילות שלי בדיסקונט" at bounding box center [524, 171] width 362 height 10
click at [692, 200] on div "ג. לא אשנה את היקף הפעילות שלי בדיסקונט" at bounding box center [524, 197] width 362 height 10
click at [567, 219] on div "Type an answer choice..." at bounding box center [524, 224] width 362 height 10
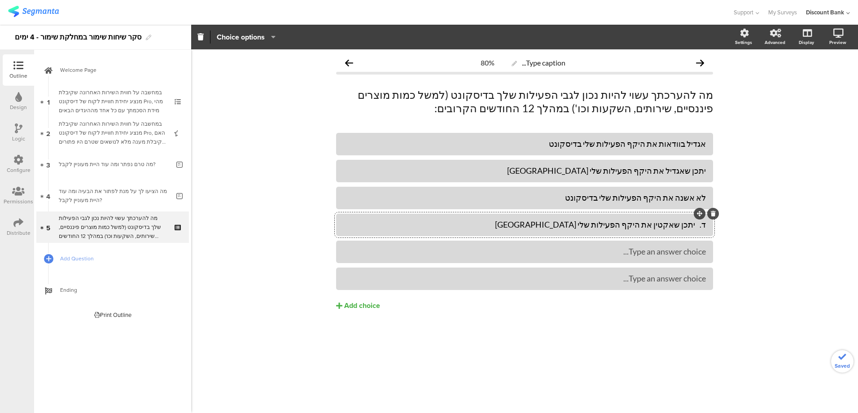
click at [694, 225] on div "ד. יתכן שאקטין את היקף הפעילות שלי בדיסקונט" at bounding box center [524, 224] width 362 height 10
click at [606, 258] on div "Type an answer choice..." at bounding box center [524, 251] width 362 height 15
click at [611, 253] on div at bounding box center [524, 251] width 362 height 10
click at [692, 253] on div "ה. אקטין בוודאות את היקף הפעילות שלי בדיסקונט" at bounding box center [524, 251] width 362 height 10
click at [655, 283] on div "Type an answer choice..." at bounding box center [524, 278] width 362 height 10
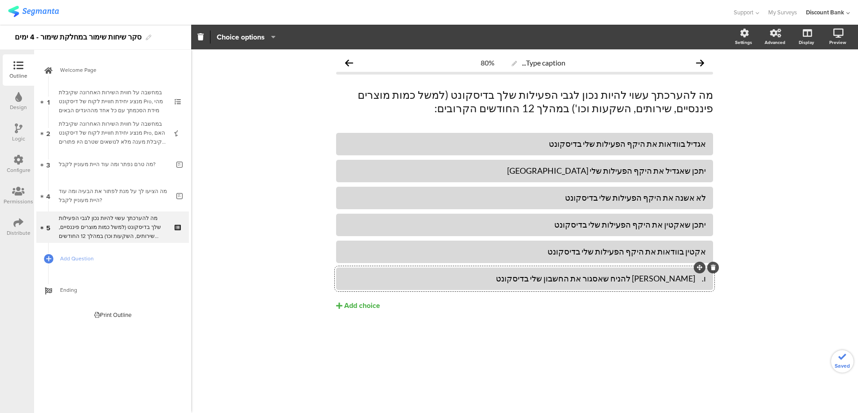
click at [691, 279] on div "ו. סביר להניח שאסגור את החשבון שלי בדיסקונט" at bounding box center [524, 278] width 362 height 10
click at [87, 260] on span "Add Question" at bounding box center [117, 258] width 115 height 9
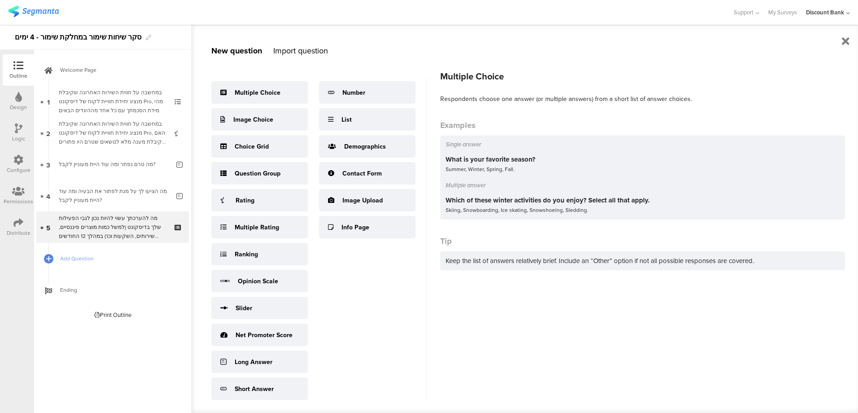
click at [273, 89] on div "Multiple Choice" at bounding box center [258, 92] width 46 height 9
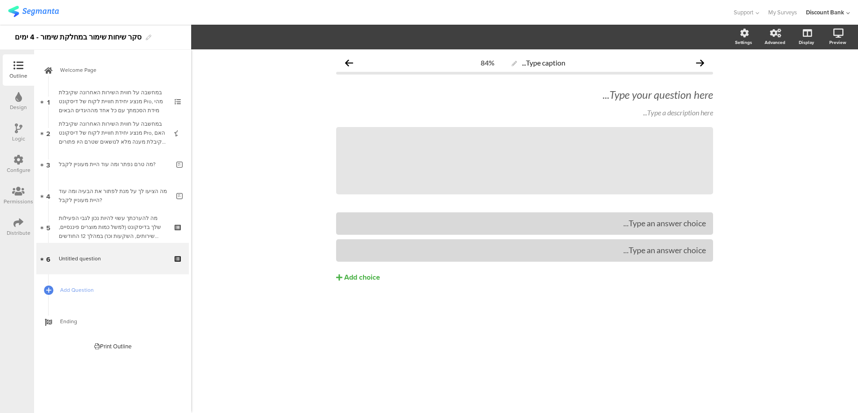
click at [710, 99] on div "Type your question here..." at bounding box center [524, 94] width 377 height 13
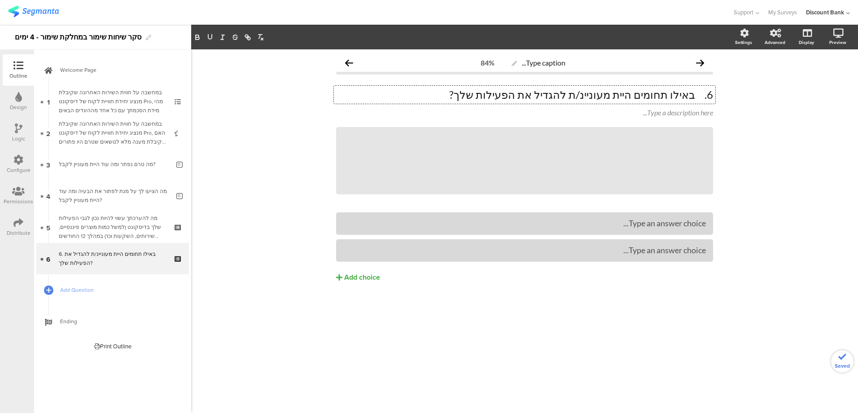
click at [697, 96] on p "6. באילו תחומים היית מעוניינ/ת להגדיל את הפעילות שלך?" at bounding box center [524, 94] width 377 height 13
click at [693, 117] on div "Type a description here..." at bounding box center [524, 113] width 381 height 14
click at [0, 0] on icon at bounding box center [0, 0] width 0 height 0
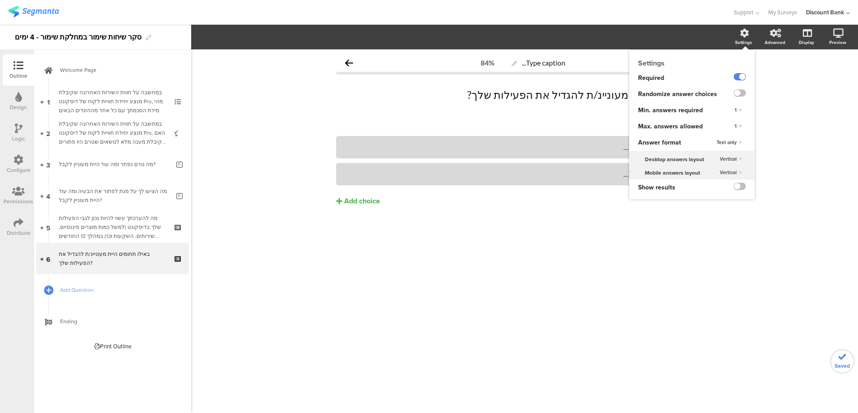
click at [742, 38] on div "Settings" at bounding box center [747, 37] width 31 height 22
click at [735, 126] on span "1" at bounding box center [735, 125] width 2 height 7
click at [734, 152] on div "2" at bounding box center [725, 153] width 53 height 9
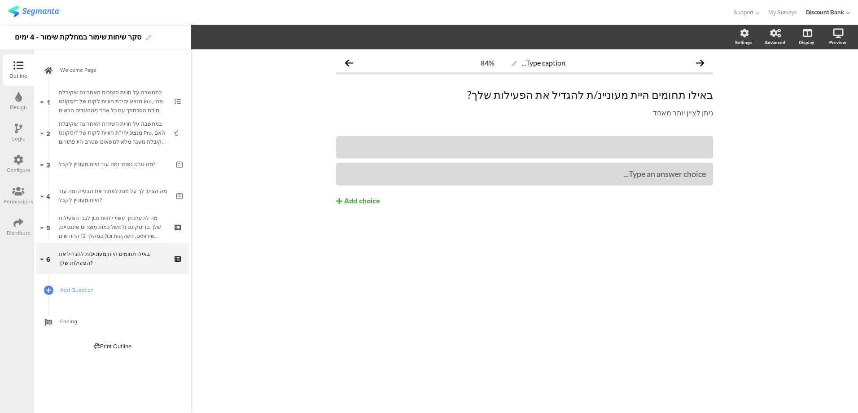
click at [681, 151] on div at bounding box center [524, 147] width 362 height 10
click at [693, 145] on div "• פיקדון/חיסכון" at bounding box center [524, 147] width 362 height 10
click at [350, 199] on div "Add choice" at bounding box center [362, 200] width 36 height 9
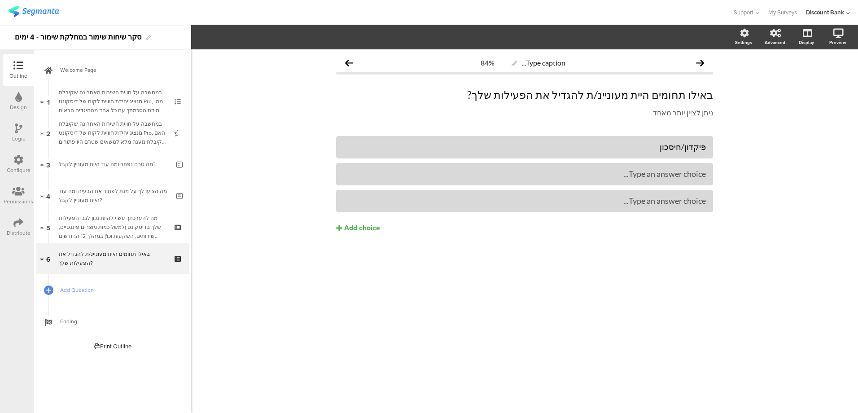
click at [358, 225] on div "Add choice" at bounding box center [362, 227] width 36 height 9
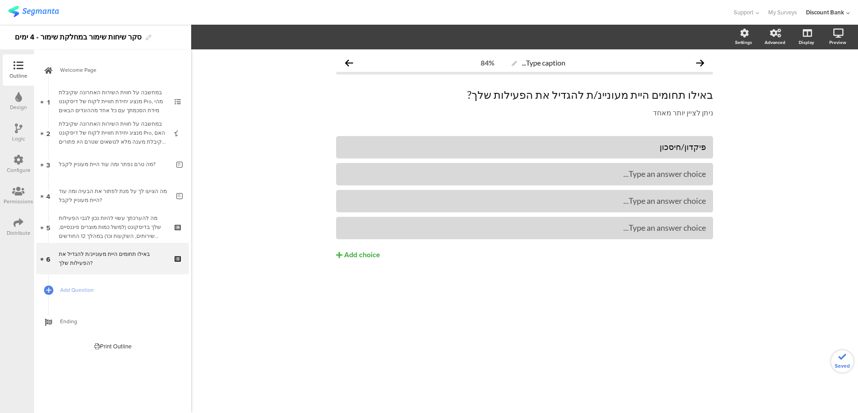
click at [363, 256] on div "Add choice" at bounding box center [362, 254] width 36 height 9
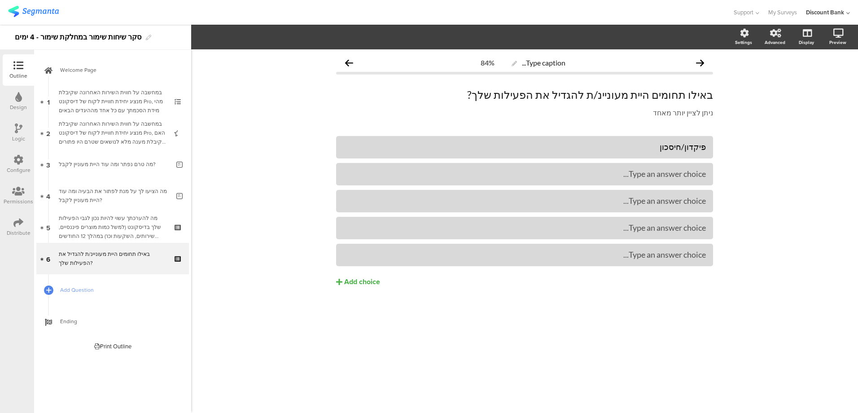
click at [618, 175] on div "Type an answer choice..." at bounding box center [524, 174] width 362 height 10
click at [693, 176] on div "• הלוואה" at bounding box center [524, 174] width 362 height 10
click at [592, 198] on div "Type an answer choice..." at bounding box center [524, 201] width 362 height 10
click at [693, 200] on div "• אזמין כרטיס אשראי" at bounding box center [524, 201] width 362 height 10
click at [695, 225] on div "• אחר, אנא פרט/י" at bounding box center [524, 227] width 362 height 10
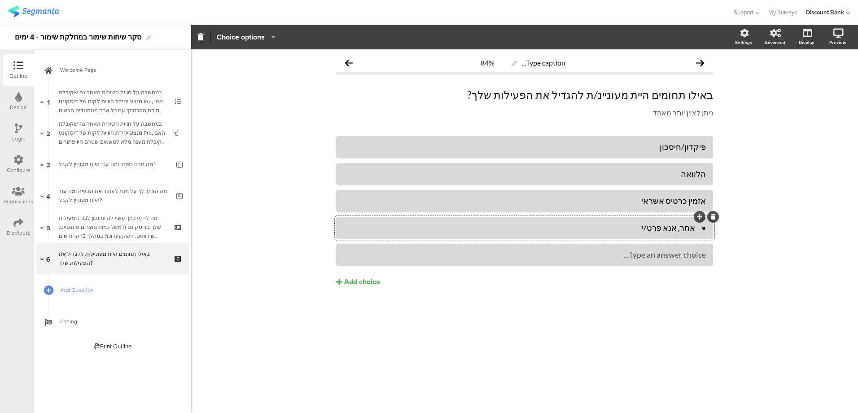
click at [693, 231] on div "• אחר, אנא פרט/י" at bounding box center [524, 227] width 362 height 10
click at [666, 257] on div "• לא מעוניין לפרט" at bounding box center [524, 254] width 362 height 10
click at [698, 256] on div "• לא מעוניינ/ת לפרט" at bounding box center [524, 254] width 362 height 10
click at [693, 254] on div "• לא מעוניינ/ת לפרט" at bounding box center [524, 254] width 362 height 10
click at [734, 279] on div "Type caption... 84% באילו תחומים היית מעוניינ/ת להגדיל את הפעילות שלך? באילו תח…" at bounding box center [524, 230] width 667 height 363
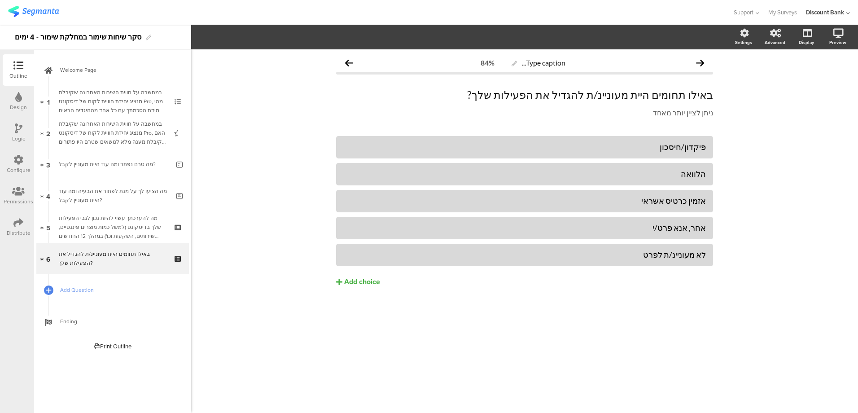
click at [591, 252] on div "לא מעוניינ/ת לפרט" at bounding box center [524, 254] width 362 height 10
click at [270, 36] on icon "button" at bounding box center [270, 36] width 9 height 7
click at [296, 78] on span at bounding box center [294, 78] width 13 height 7
click at [294, 62] on span at bounding box center [294, 60] width 13 height 7
click at [747, 155] on div "Type caption... 84% באילו תחומים היית מעוניינ/ת להגדיל את הפעילות שלך? באילו תח…" at bounding box center [524, 230] width 667 height 363
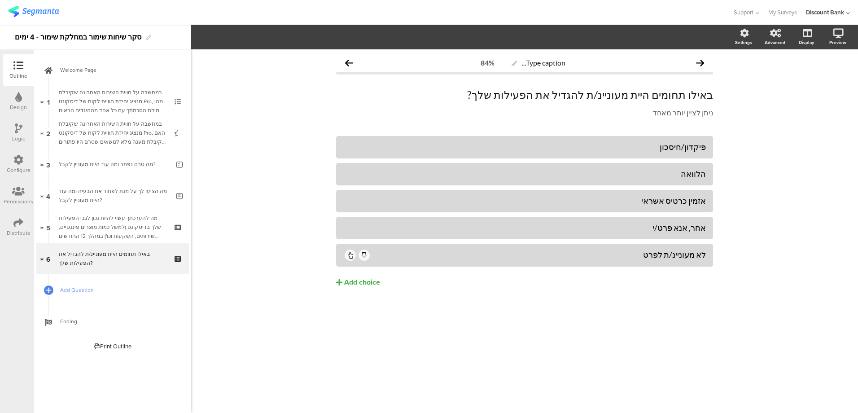
drag, startPoint x: 730, startPoint y: 143, endPoint x: 728, endPoint y: 131, distance: 12.2
click at [730, 143] on div "Type caption... 84% באילו תחומים היית מעוניינ/ת להגדיל את הפעילות שלך? באילו תח…" at bounding box center [524, 230] width 667 height 363
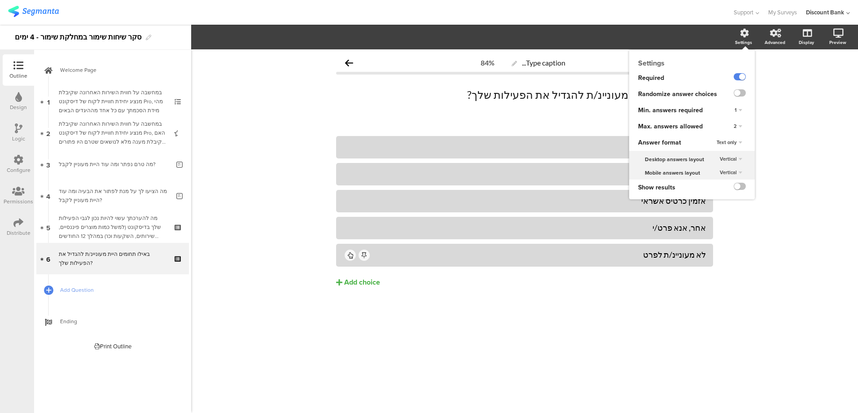
click at [744, 35] on icon at bounding box center [744, 33] width 9 height 9
click at [736, 92] on label at bounding box center [739, 92] width 12 height 7
click at [0, 0] on input "checkbox" at bounding box center [0, 0] width 0 height 0
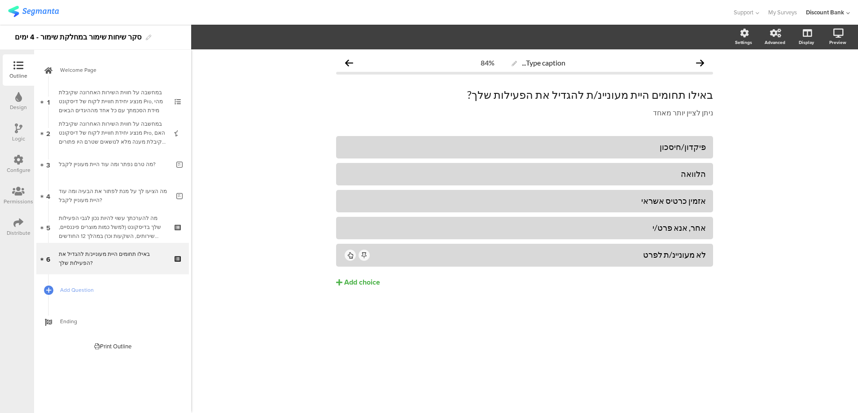
click at [583, 227] on div "אחר, אנא פרט/י" at bounding box center [524, 227] width 362 height 10
click at [245, 40] on span "Choice options" at bounding box center [241, 37] width 48 height 10
click at [295, 59] on span at bounding box center [294, 60] width 13 height 7
click at [549, 298] on div "פיקדון/חיסכון הלוואה אזמין כרטיס אשראי" at bounding box center [524, 230] width 377 height 189
click at [600, 225] on div "אחר, אנא פרט/י" at bounding box center [531, 227] width 349 height 10
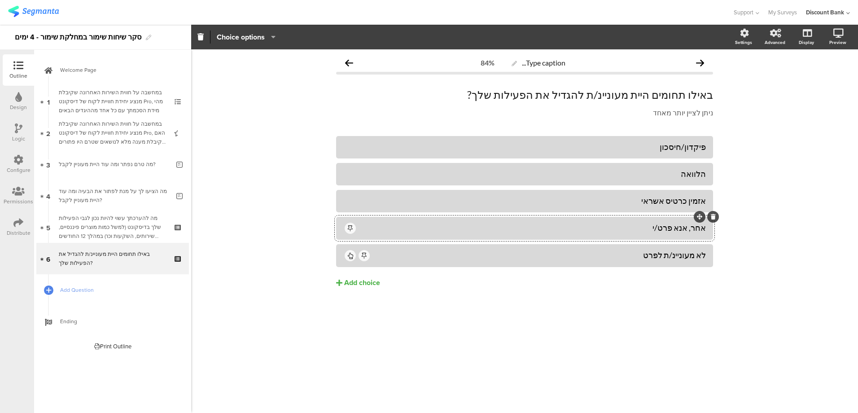
click at [267, 38] on icon "button" at bounding box center [270, 36] width 9 height 7
click at [293, 98] on span at bounding box center [294, 96] width 13 height 7
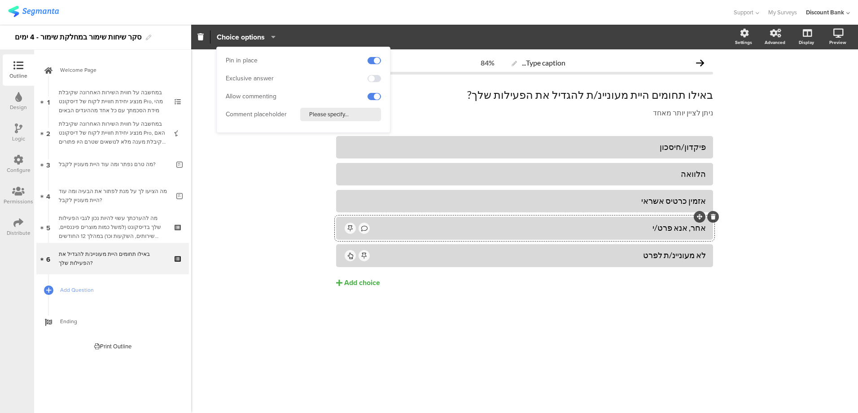
click at [491, 296] on div "פיקדון/חיסכון הלוואה אזמין כרטיס אשראי" at bounding box center [524, 230] width 377 height 189
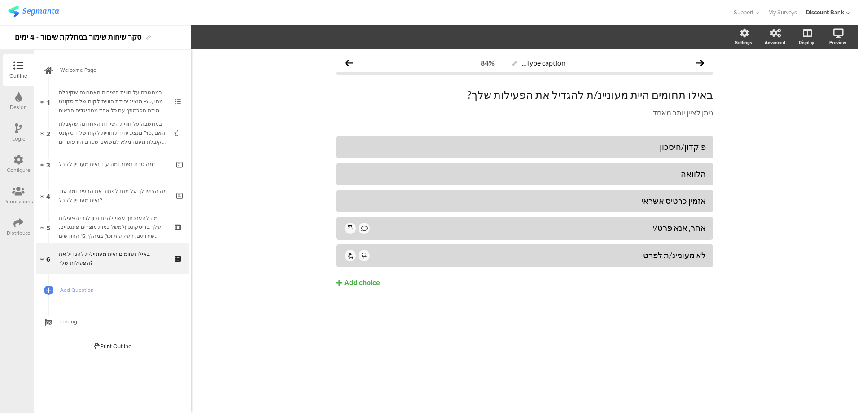
click at [92, 288] on span "Add Question" at bounding box center [117, 289] width 115 height 9
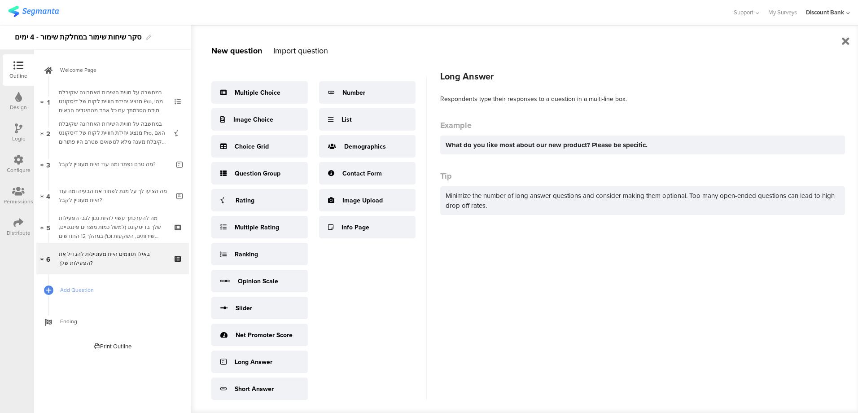
click at [268, 366] on div "Long Answer" at bounding box center [254, 361] width 38 height 9
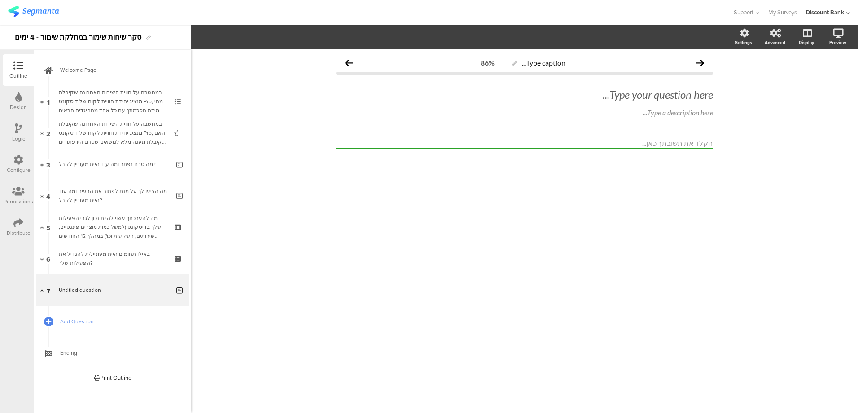
click at [594, 90] on div "Type your question here..." at bounding box center [524, 94] width 377 height 13
click at [684, 98] on p at bounding box center [524, 94] width 377 height 13
paste div
click at [693, 94] on p "7. מאיזו סיבה תבחר להגדיל את פעילותך בדיסקונט?" at bounding box center [524, 94] width 377 height 13
click at [695, 97] on p "7. מאיזו סיבה תבחר להגדיל את פעילותך בדיסקונט?" at bounding box center [524, 94] width 377 height 13
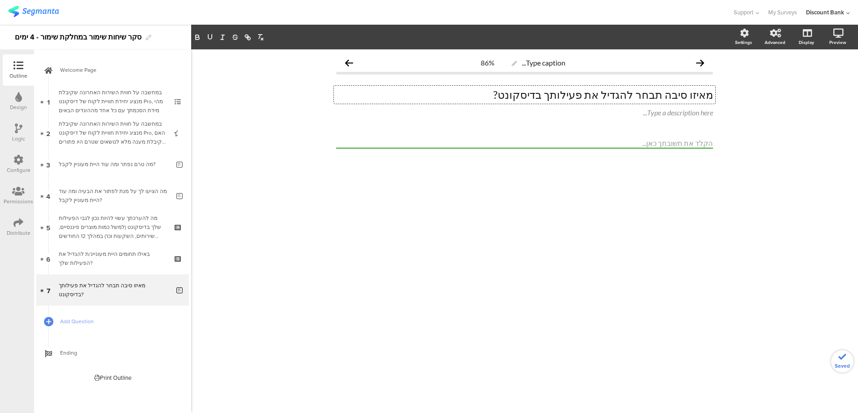
drag, startPoint x: 651, startPoint y: 94, endPoint x: 677, endPoint y: 103, distance: 27.4
click at [651, 94] on p "מאיזו סיבה תבחר להגדיל את פעילותך בדיסקונט?" at bounding box center [524, 94] width 377 height 13
click at [0, 0] on div at bounding box center [0, 0] width 0 height 0
click at [715, 105] on icon at bounding box center [715, 105] width 5 height 5
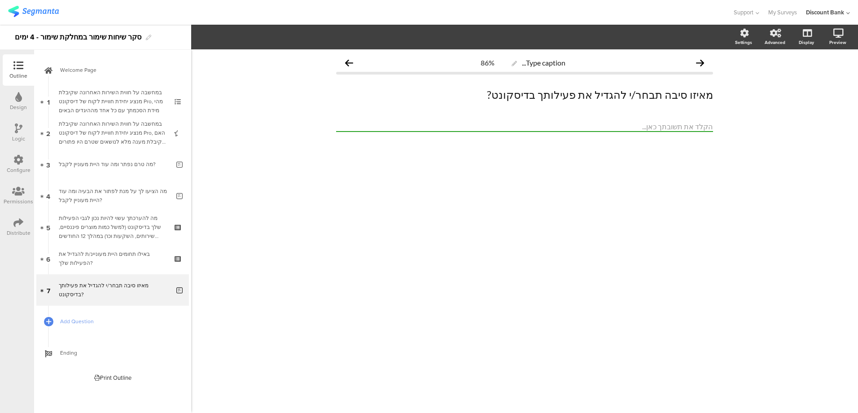
click at [65, 320] on span "Add Question" at bounding box center [117, 321] width 115 height 9
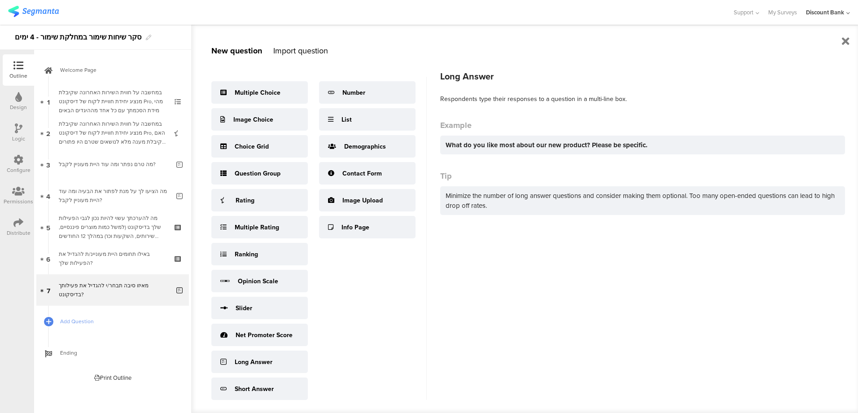
click at [253, 362] on div "Long Answer" at bounding box center [254, 361] width 38 height 9
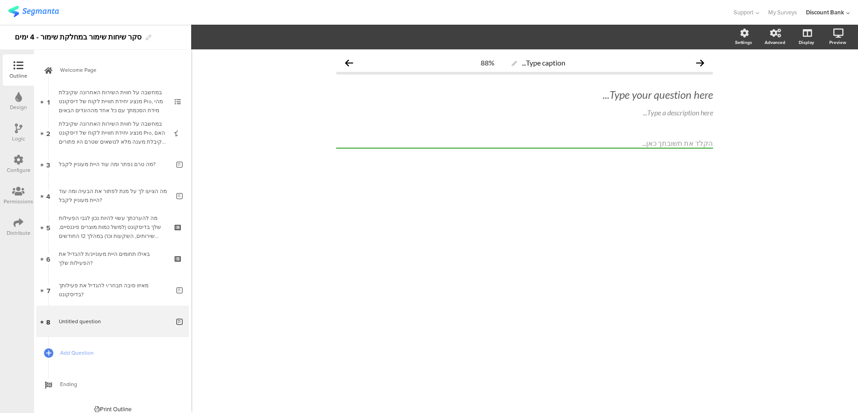
click at [680, 96] on div "Type your question here..." at bounding box center [524, 94] width 377 height 13
click at [680, 96] on p at bounding box center [524, 94] width 377 height 13
click at [694, 92] on p "8. מאיזו סיבה תבחר להקטין את פעילותך בדיסקונט?" at bounding box center [524, 94] width 377 height 13
click at [693, 94] on p "8. מאיזו סיבה תבחר להקטין את פעילותך בדיסקונט?" at bounding box center [524, 94] width 377 height 13
click at [652, 93] on p "מאיזו סיבה תבחר להקטין את פעילותך בדיסקונט?" at bounding box center [524, 94] width 377 height 13
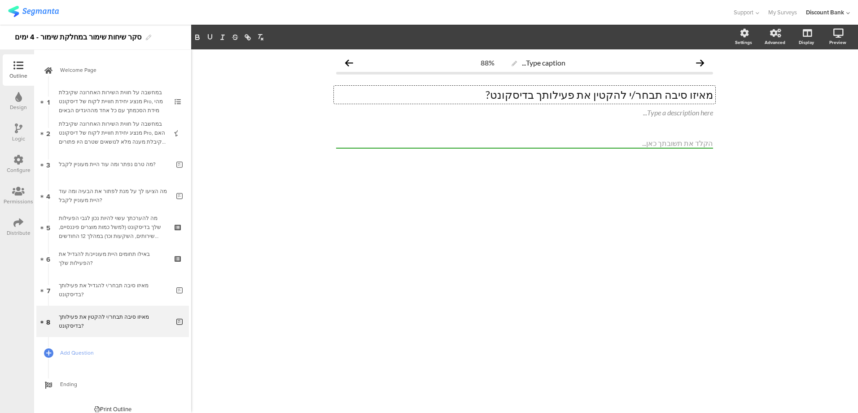
click at [681, 116] on div "Type a description here..." at bounding box center [524, 112] width 377 height 9
click at [714, 108] on icon at bounding box center [715, 105] width 5 height 5
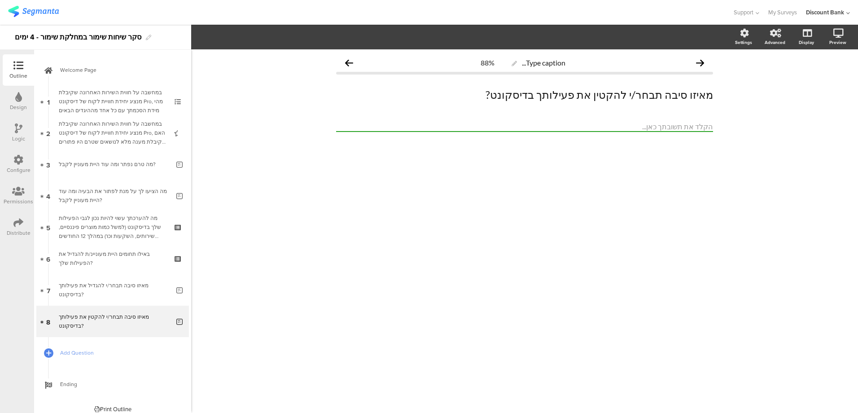
click at [95, 353] on span "Add Question" at bounding box center [117, 352] width 115 height 9
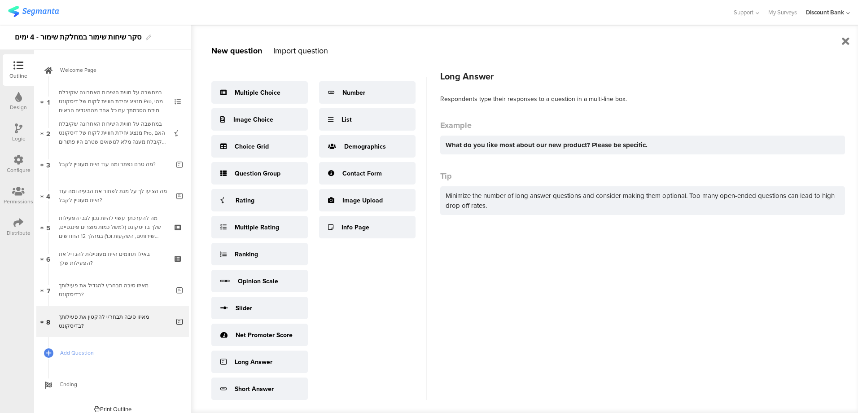
click at [264, 367] on div "Long Answer" at bounding box center [259, 361] width 96 height 22
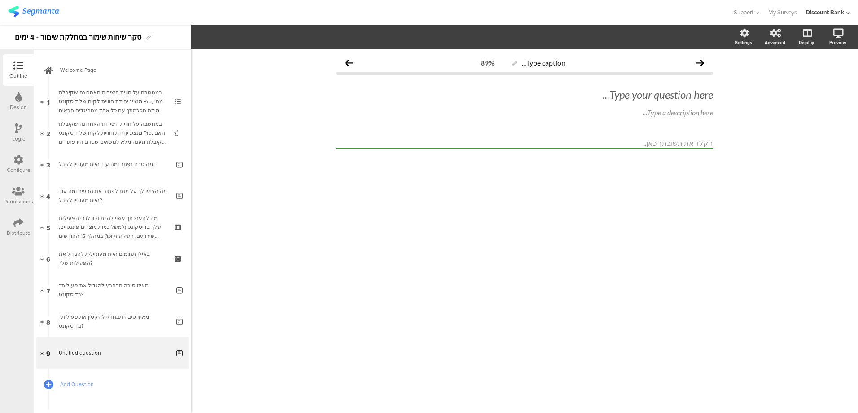
click at [702, 95] on div "Type your question here..." at bounding box center [524, 94] width 377 height 13
click at [700, 98] on p "9. מאיזו סיבה תבחר לסגור את החשבון בדיסקונט?" at bounding box center [524, 94] width 377 height 13
click at [697, 96] on p "9. מאיזו סיבה תבחר לסגור את החשבון בדיסקונט?" at bounding box center [524, 94] width 377 height 13
click at [0, 0] on icon at bounding box center [0, 0] width 0 height 0
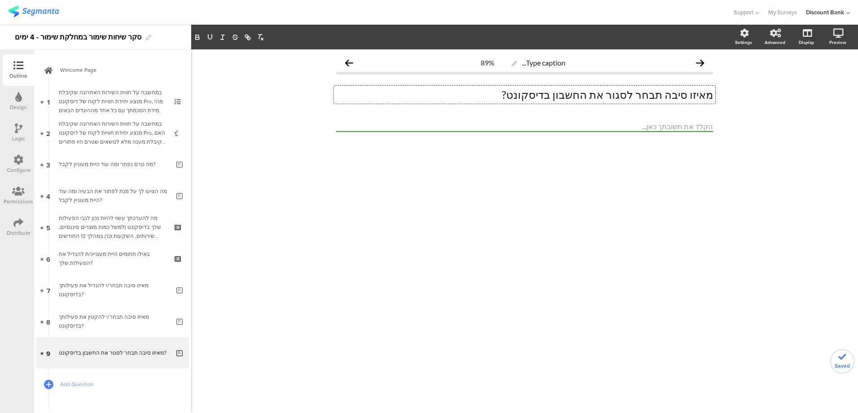
click at [653, 95] on p "מאיזו סיבה תבחר לסגור את החשבון בדיסקונט?" at bounding box center [524, 94] width 377 height 13
click at [91, 386] on span "Add Question" at bounding box center [117, 383] width 115 height 9
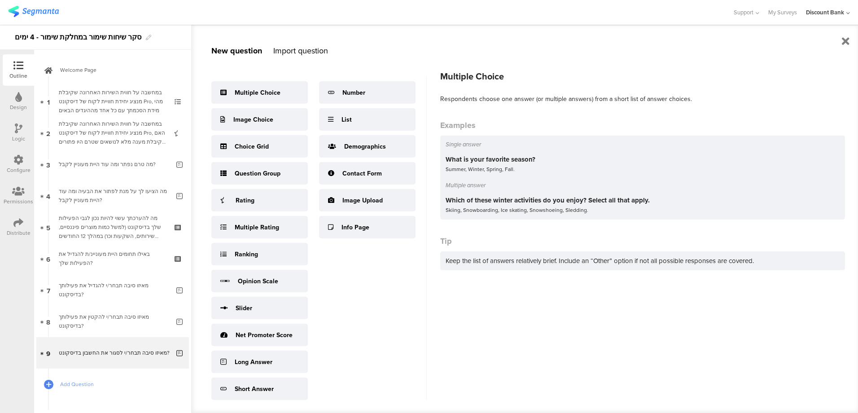
click at [248, 90] on div "Multiple Choice" at bounding box center [258, 92] width 46 height 9
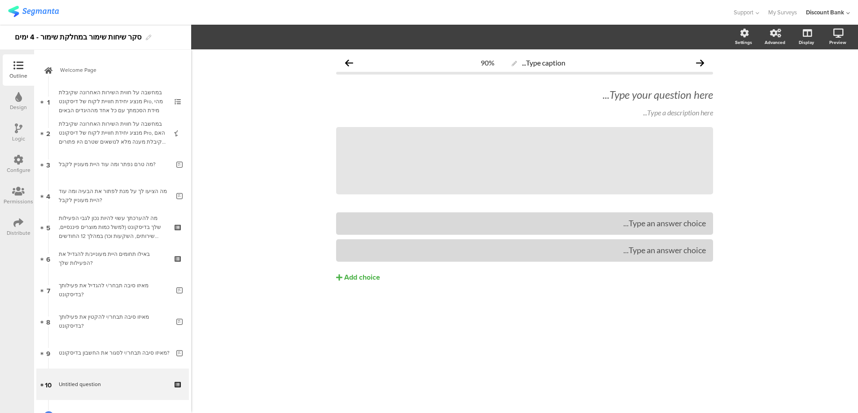
click at [0, 0] on icon at bounding box center [0, 0] width 0 height 0
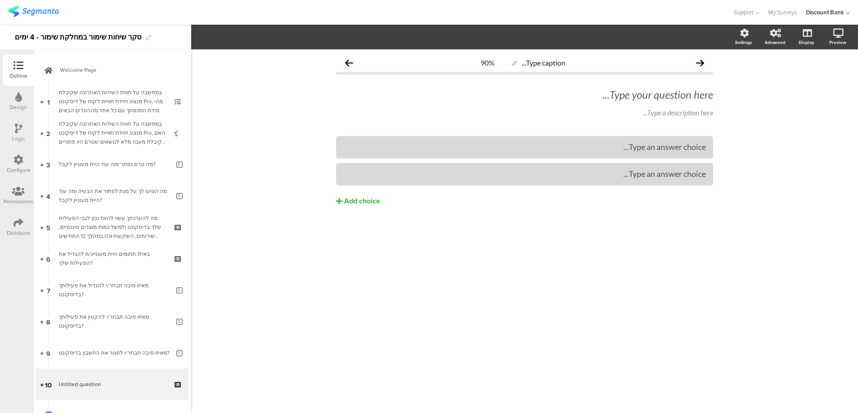
click at [697, 95] on div "Type your question here..." at bounding box center [524, 94] width 377 height 13
click at [669, 95] on p at bounding box center [524, 94] width 377 height 13
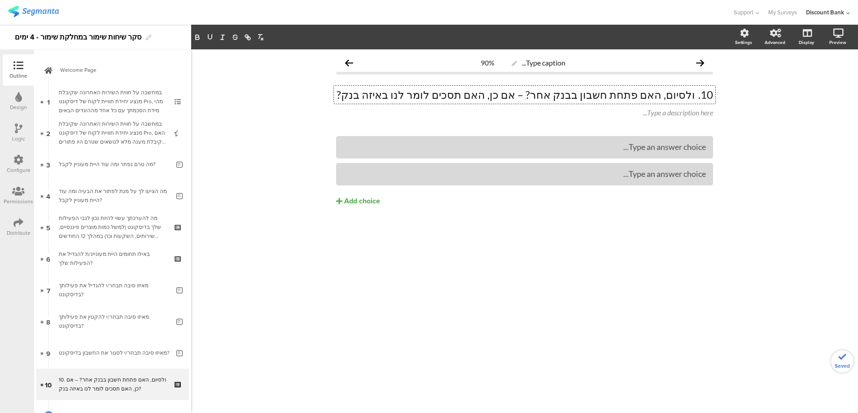
click at [695, 96] on p "10. ולסיום, האם פתחת חשבון בבנק אחר? – אם כן, האם תסכים לומר לנו באיזה בנק?" at bounding box center [524, 94] width 377 height 13
click at [491, 97] on p "ולסיום, האם פתחת חשבון בבנק אחר? – אם כן, האם תסכים לומר לנו באיזה בנק?" at bounding box center [524, 94] width 377 height 13
click at [473, 94] on p "ולסיום, האם פתחת חשבון בבנק אחר? – אם כן, האם תסכים לומר לנו באיזה בנק?" at bounding box center [524, 94] width 377 height 13
click at [471, 94] on p "ולסיום, האם פתחת חשבון בבנק אחר? – אם כן, האם תסכים לומר לנו באיזה בנק?" at bounding box center [524, 94] width 377 height 13
click at [597, 272] on div "Type caption... 90% ולסיום, האם פתחת חשבון בבנק אחר? – אם כן, האם תסכים לציין ב…" at bounding box center [524, 230] width 667 height 363
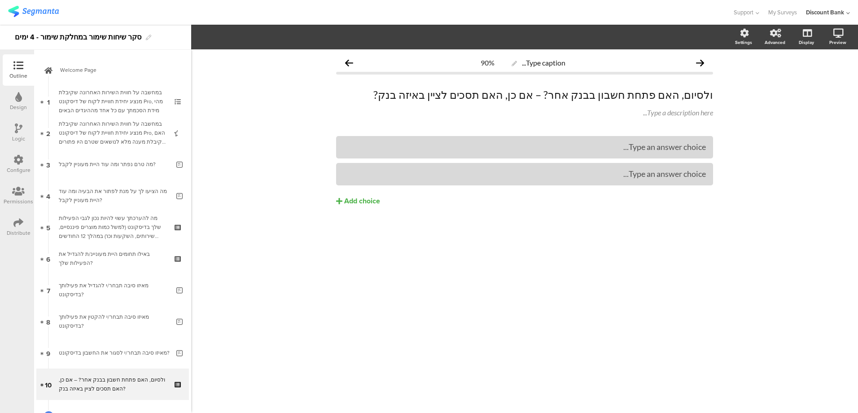
click at [0, 0] on icon at bounding box center [0, 0] width 0 height 0
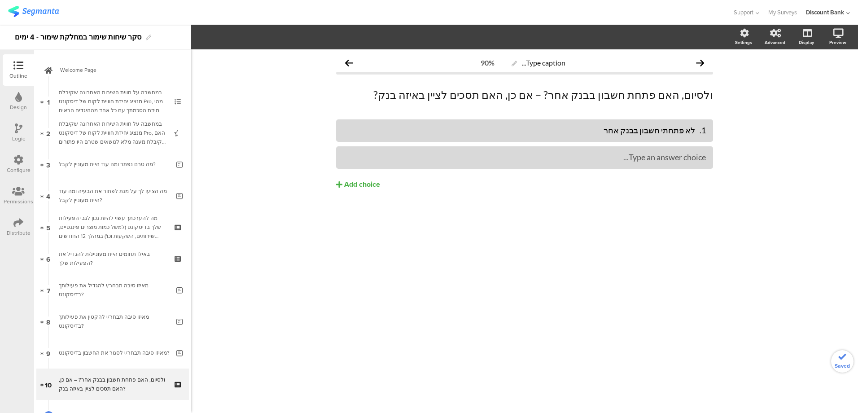
click at [697, 132] on div "1. לא פתחתי חשבון בבנק אחר" at bounding box center [524, 130] width 362 height 10
click at [693, 132] on div "1. לא פתחתי חשבון בבנק אחר" at bounding box center [524, 130] width 362 height 10
click at [693, 157] on div "2. כן, פתחתי חשבון בבנק: _______" at bounding box center [524, 157] width 362 height 10
click at [362, 187] on div "Add choice" at bounding box center [362, 184] width 36 height 9
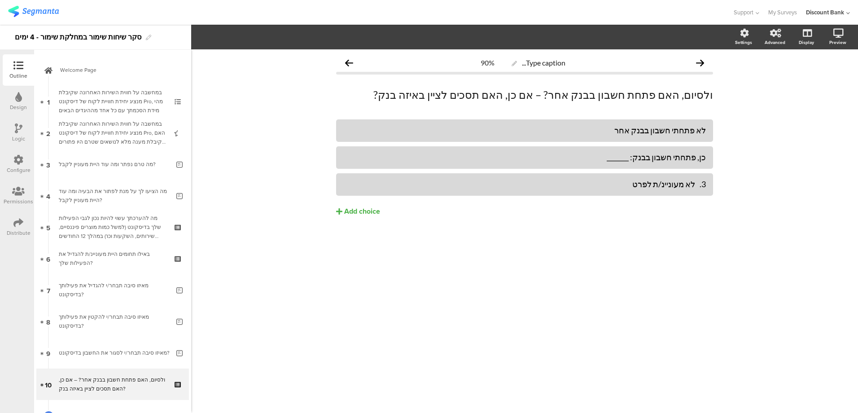
click at [704, 250] on div "לא פתחתי חשבון בבנק אחר כן, פתחתי חשבון בבנק: _______ 3. לא מעוניינ/ת לפרט" at bounding box center [524, 186] width 377 height 135
click at [506, 97] on p "ולסיום, האם פתחת חשבון בבנק אחר? – אם כן, האם תסכים לציין באיזה בנק?" at bounding box center [524, 94] width 377 height 13
click at [684, 223] on div "לא פתחתי חשבון בבנק אחר כן, פתחתי חשבון בבנק: _______ 3. לא מעוניינ/ת לפרט" at bounding box center [524, 186] width 377 height 135
click at [595, 253] on div "לא פתחתי חשבון בבנק אחר כן, פתחתי חשבון בבנק: _______ 3. לא מעוניינ/ת לפרט" at bounding box center [524, 186] width 377 height 135
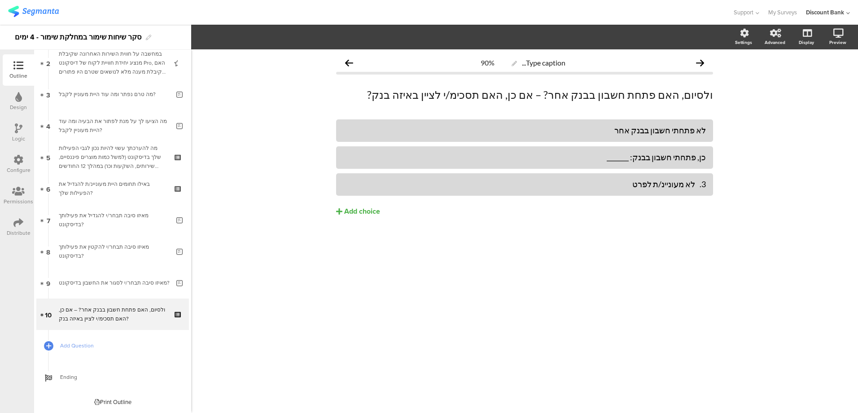
click at [119, 285] on div "מאיזו סיבה תבחר/י לסגור את החשבון בדיסקונט?" at bounding box center [114, 282] width 111 height 9
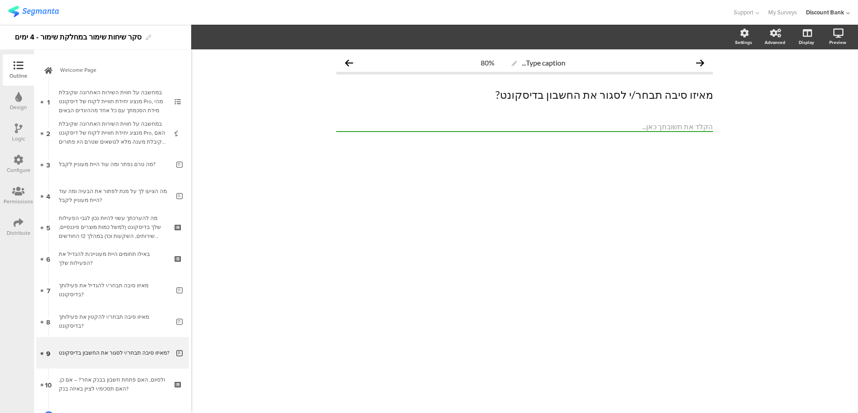
click at [113, 133] on div "במחשבה על חווית השירות האחרונה שקיבלת מנציג יחידת חוויית לקוח של דיסקונט Pro, ה…" at bounding box center [112, 132] width 107 height 27
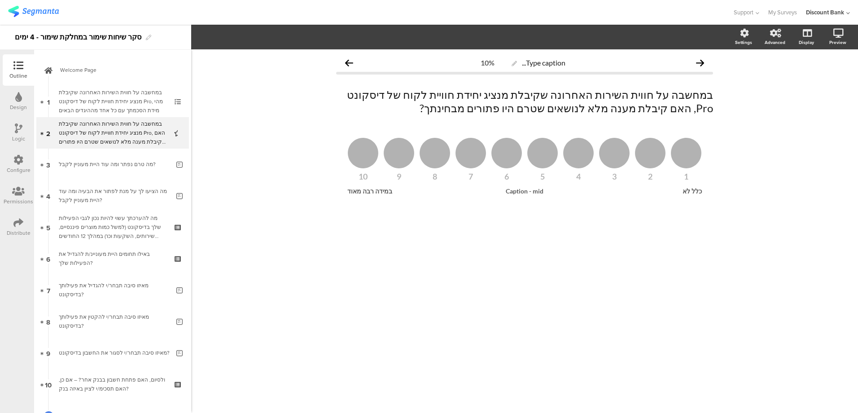
click at [33, 13] on img at bounding box center [33, 11] width 51 height 11
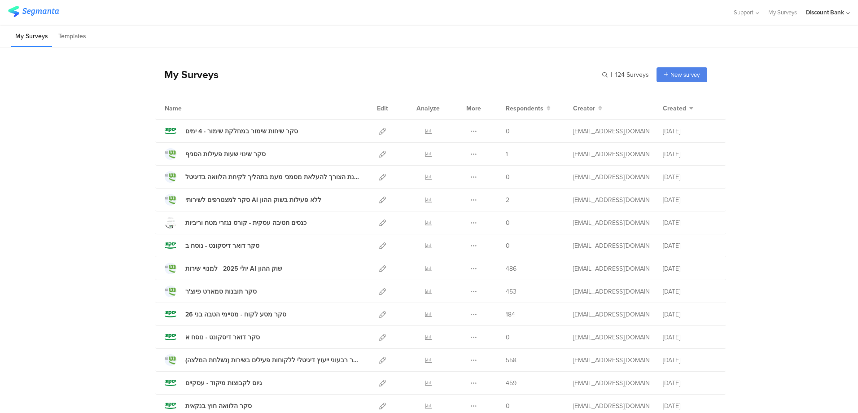
click at [470, 129] on icon at bounding box center [473, 131] width 7 height 7
click at [452, 149] on button "Duplicate" at bounding box center [455, 154] width 49 height 16
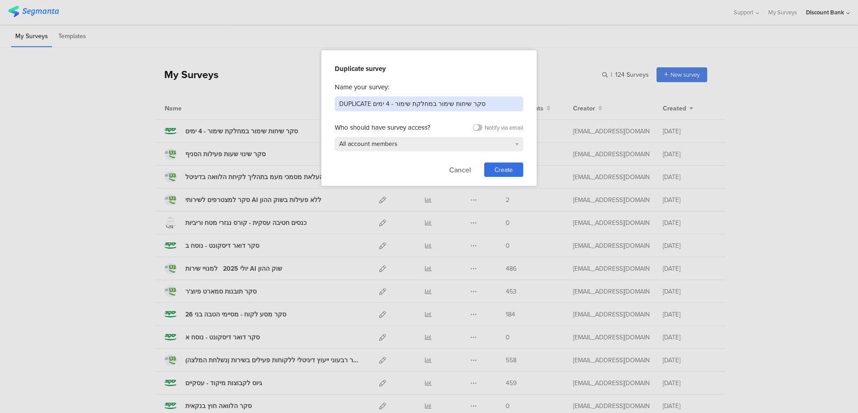
click at [410, 103] on input "DUPLICATE סקר שיחות שימור במחלקת שימור - 4 ימים" at bounding box center [429, 103] width 188 height 15
click at [343, 102] on input "DUPLICATE סקר שיחות שימור במחלקת שימור - 4 ימים" at bounding box center [429, 103] width 188 height 15
click at [388, 104] on input "סקר שיחות שימור במחלקת שימור - 4 ימים" at bounding box center [429, 103] width 188 height 15
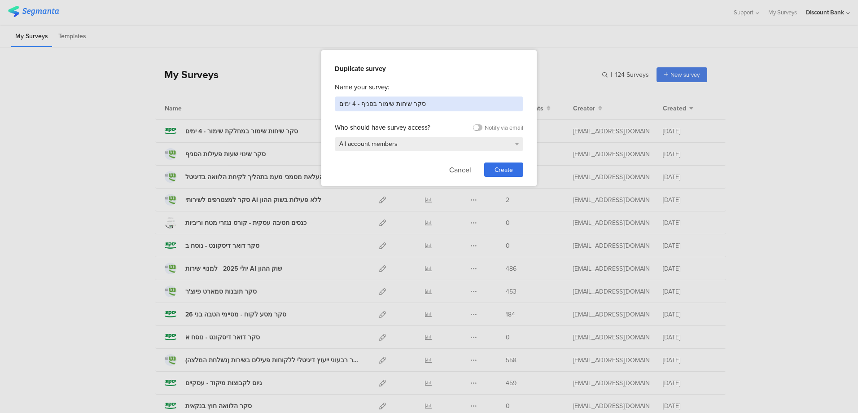
type input "סקר שיחות שימור בסניף - 4 ימים"
click at [494, 170] on span "Create" at bounding box center [503, 169] width 18 height 9
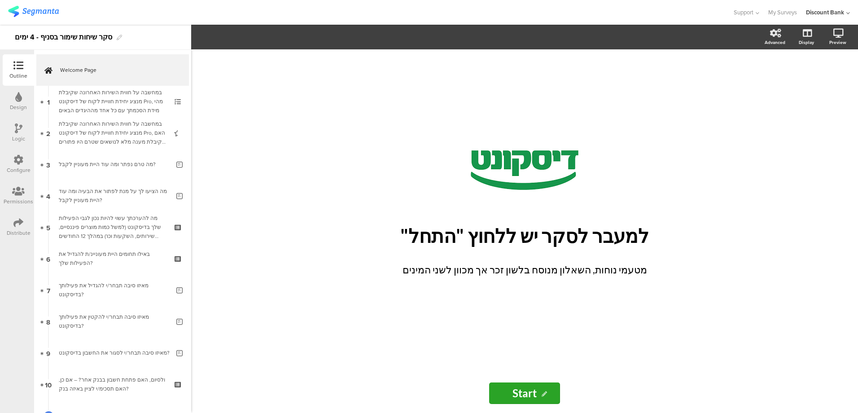
click at [131, 97] on div "במחשבה על חווית השירות האחרונה שקיבלת מנציג יחידת חוויית לקוח של דיסקונט Pro, מ…" at bounding box center [112, 101] width 107 height 27
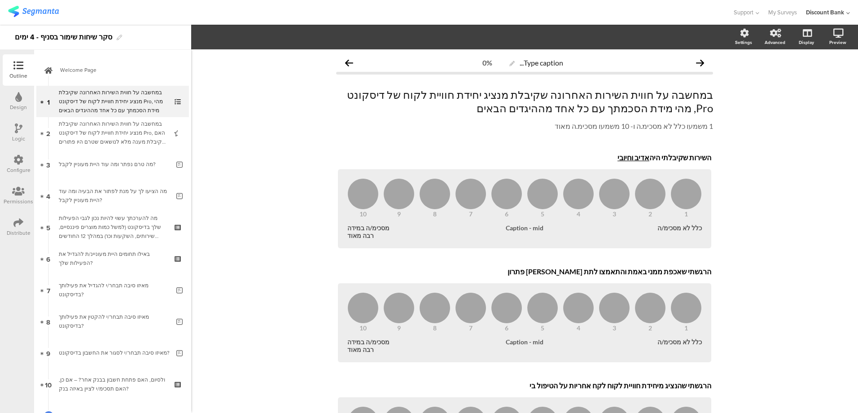
click at [701, 107] on p "במחשבה על חווית השירות האחרונה שקיבלת מנציג יחידת חוויית לקוח של דיסקונט Pro, מ…" at bounding box center [524, 101] width 377 height 27
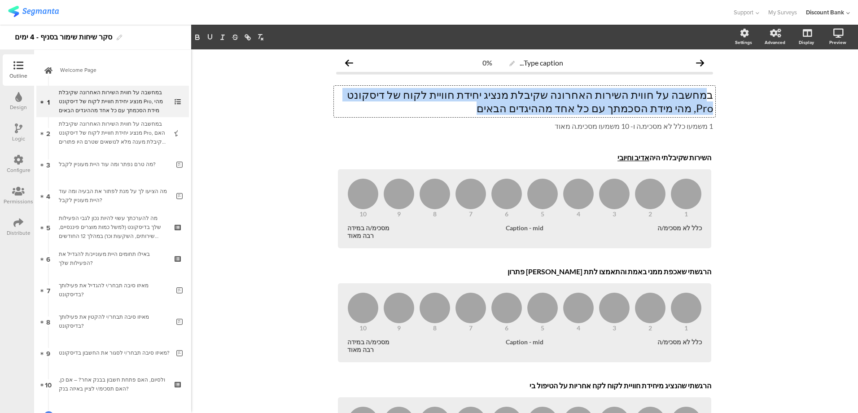
drag, startPoint x: 691, startPoint y: 100, endPoint x: 575, endPoint y: 114, distance: 116.7
click at [575, 114] on p "במחשבה על חווית השירות האחרונה שקיבלת מנציג יחידת חוויית לקוח של דיסקונט Pro, מ…" at bounding box center [524, 101] width 377 height 27
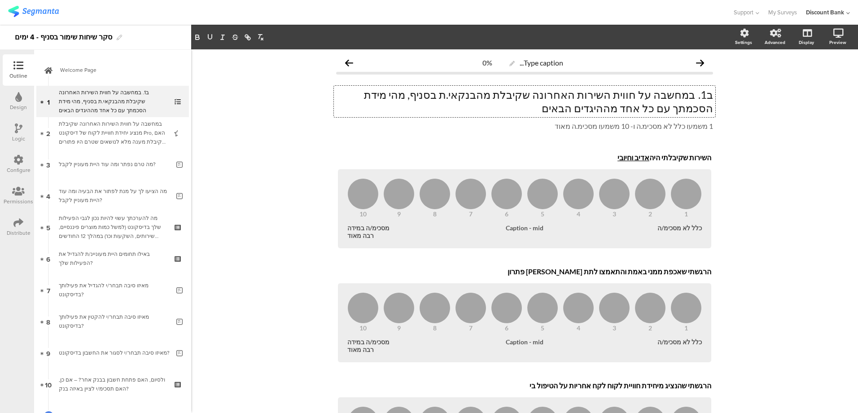
click at [693, 95] on p "ב1. במחשבה על חווית השירות האחרונה שקיבלת מהבנקאי.ת בסניף, מהי מידת הסכמתך עם כ…" at bounding box center [524, 101] width 377 height 27
click at [636, 126] on p "1 משמעו כלל לא מסכימ.ה ו- 10 משמעו מסכימ.ה מאוד" at bounding box center [524, 126] width 377 height 9
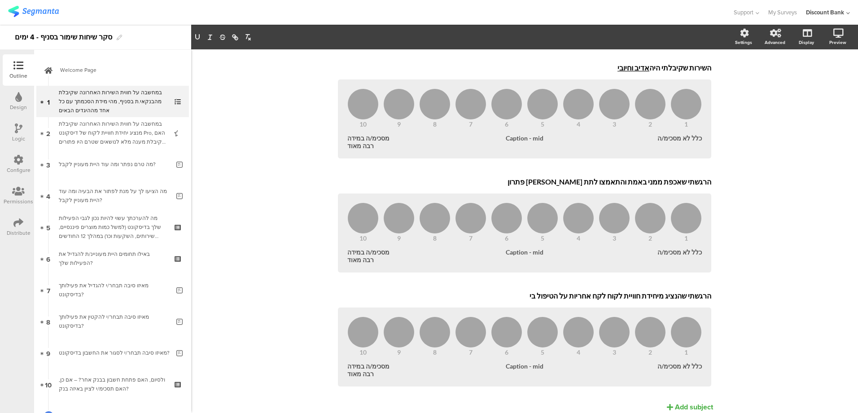
click at [652, 296] on p "הרגשתי שהנציג מיחידת חוויית לקוח לקח אחריות על הטיפול בי" at bounding box center [524, 295] width 373 height 9
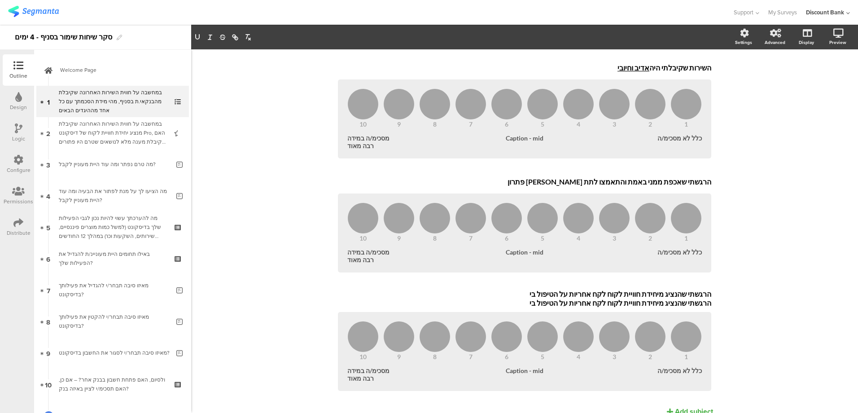
scroll to position [88, 0]
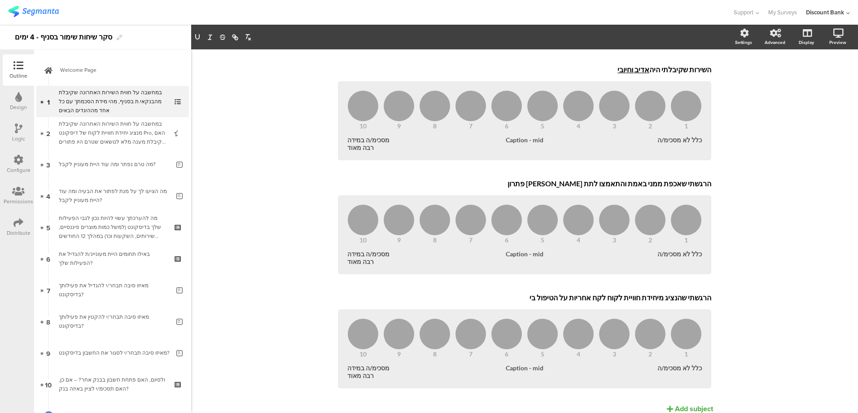
click at [652, 299] on p "הרגשתי שהנציג מיחידת חוויית לקוח לקח אחריות על הטיפול בי" at bounding box center [524, 297] width 373 height 9
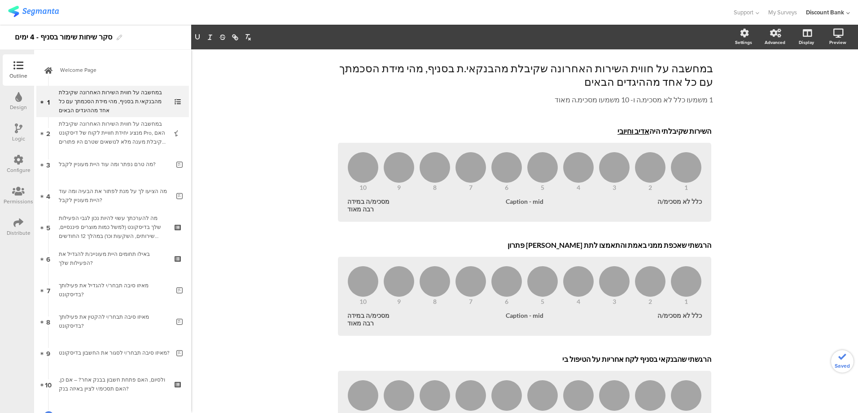
scroll to position [34, 0]
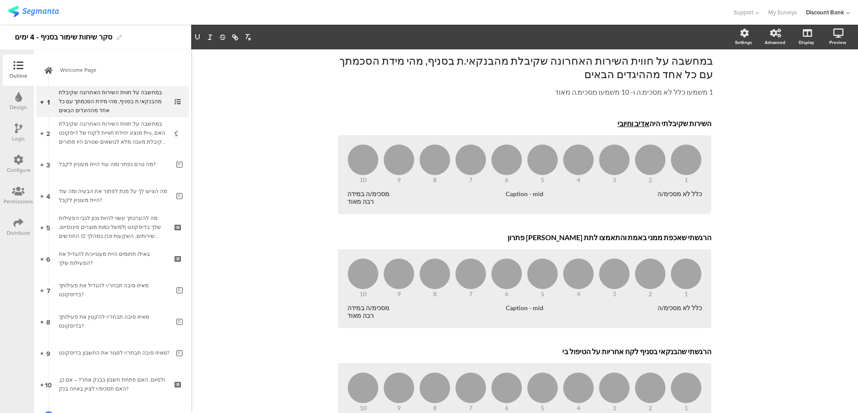
click at [132, 133] on div "במחשבה על חווית השירות האחרונה שקיבלת מנציג יחידת חוויית לקוח של דיסקונט Pro, ה…" at bounding box center [112, 132] width 107 height 27
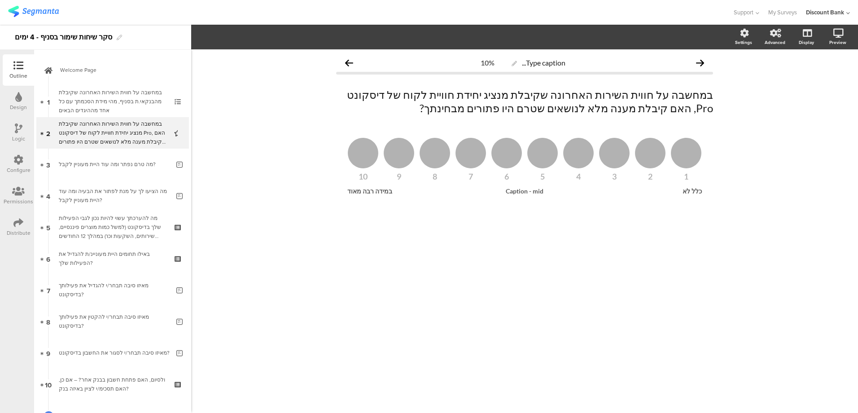
click at [689, 100] on p "במחשבה על חווית השירות האחרונה שקיבלת מנציג יחידת חוויית לקוח של דיסקונט Pro, ה…" at bounding box center [524, 101] width 377 height 27
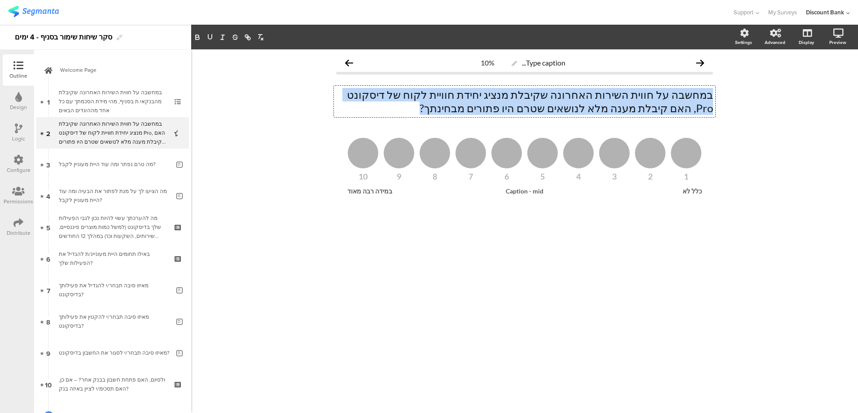
drag, startPoint x: 712, startPoint y: 96, endPoint x: 524, endPoint y: 109, distance: 188.4
click at [524, 109] on p "במחשבה על חווית השירות האחרונה שקיבלת מנציג יחידת חוויית לקוח של דיסקונט Pro, ה…" at bounding box center [524, 101] width 377 height 27
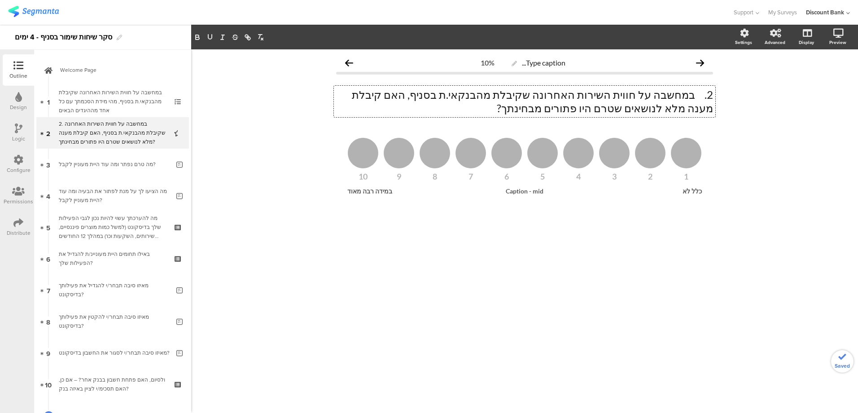
click at [697, 96] on p "2. במחשבה על חווית השירות האחרונה שקיבלת מהבנקאי.ת בסניף, האם קיבלת מענה מלא לנ…" at bounding box center [524, 101] width 377 height 27
click at [121, 167] on div "מה טרם נפתר ומה עוד היית מעוניין לקבל?" at bounding box center [114, 164] width 111 height 9
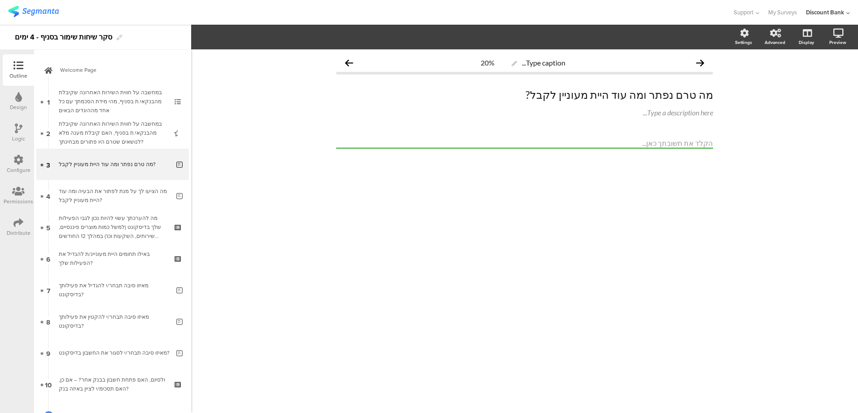
click at [67, 194] on div "מה הציעו לך על מנת לפתור את הבעיה ומה עוד היית מעוניין לקבל?" at bounding box center [114, 196] width 111 height 18
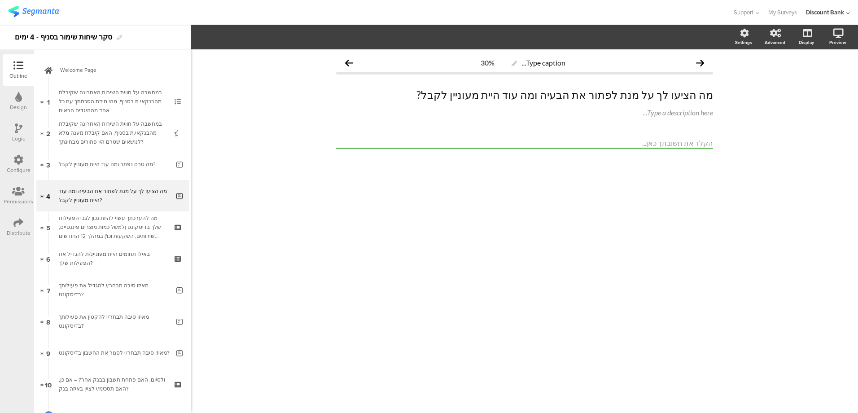
click at [135, 223] on div "מה להערכתך עשוי להיות נכון לגבי הפעילות שלך בדיסקונט (למשל כמות מוצרים פיננסיים…" at bounding box center [112, 227] width 107 height 27
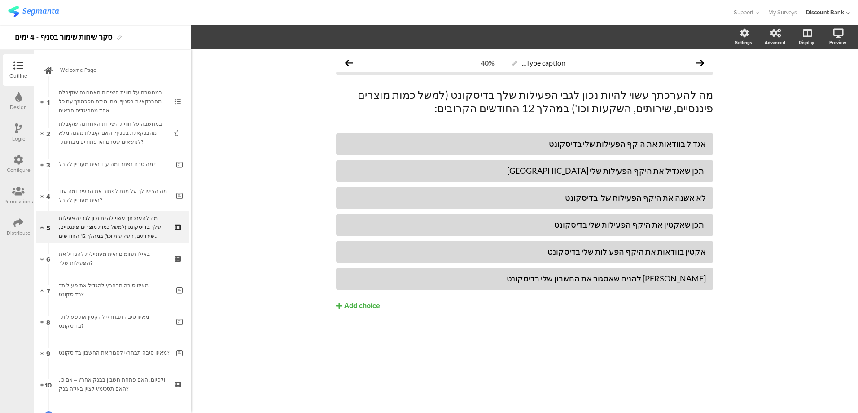
click at [141, 254] on div "באילו תחומים היית מעוניינ/ת להגדיל את הפעילות שלך?" at bounding box center [112, 258] width 107 height 18
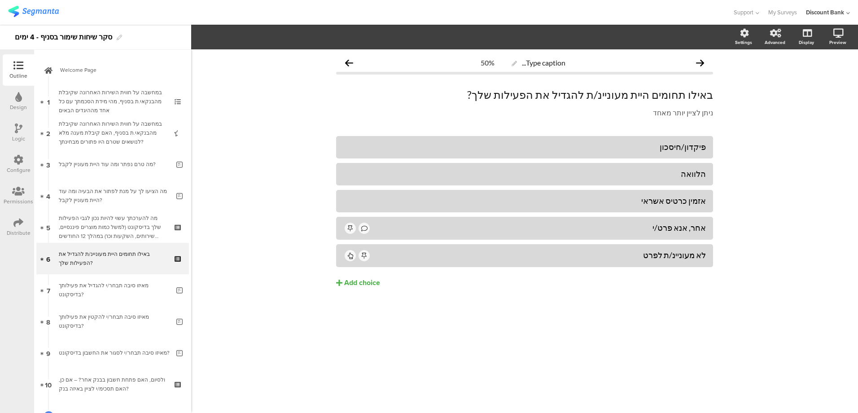
click at [103, 290] on div "מאיזו סיבה תבחר/י להגדיל את פעילותך בדיסקונט?" at bounding box center [114, 290] width 111 height 18
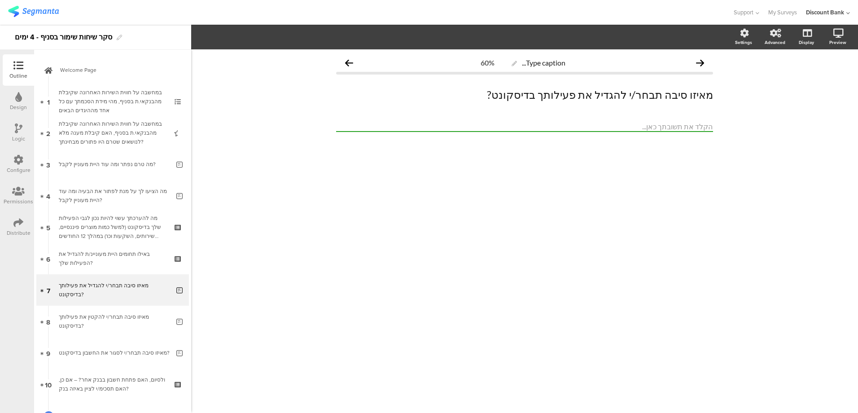
click at [92, 325] on div "מאיזו סיבה תבחר/י להקטין את פעילותך בדיסקונט?" at bounding box center [114, 321] width 111 height 18
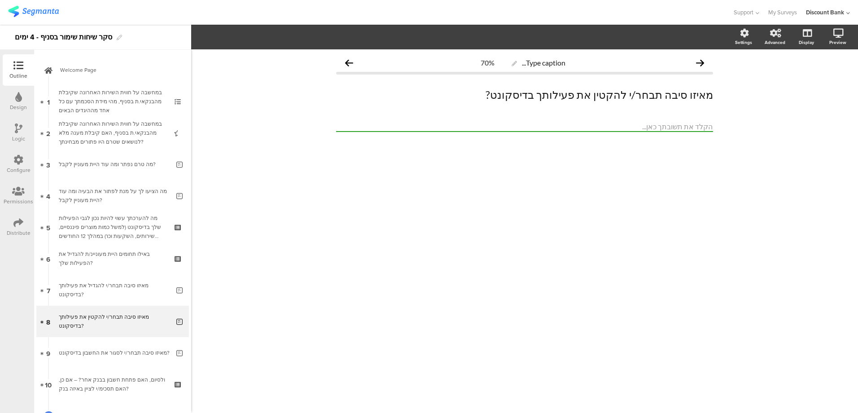
scroll to position [70, 0]
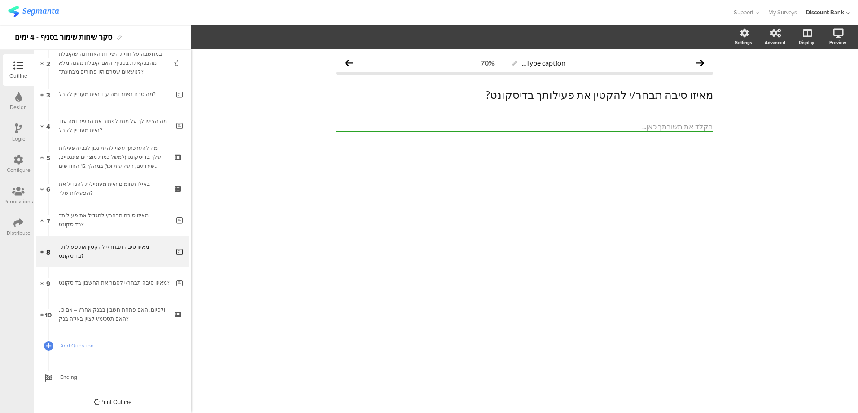
click at [104, 284] on div "מאיזו סיבה תבחר/י לסגור את החשבון בדיסקונט?" at bounding box center [114, 282] width 111 height 9
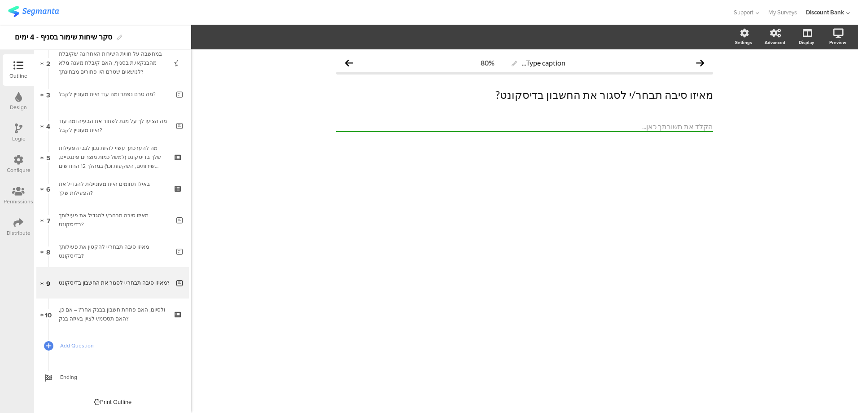
click at [108, 314] on div "ולסיום, האם פתחת חשבון בבנק אחר? – אם כן, האם תסכימ/י לציין באיזה בנק?" at bounding box center [112, 314] width 107 height 18
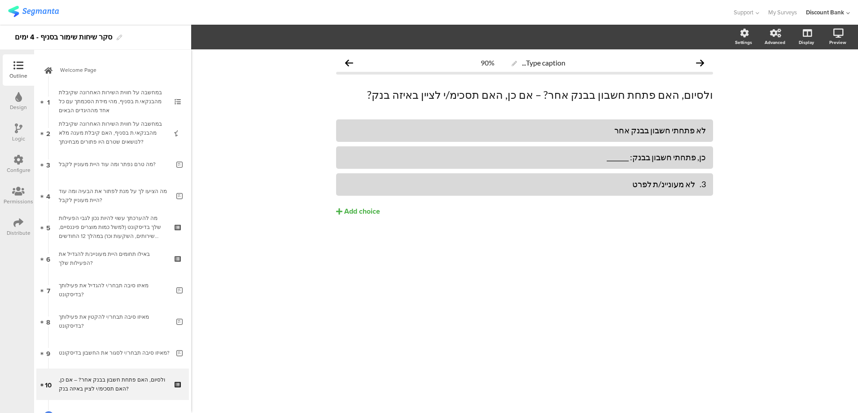
click at [695, 184] on div "3. לא מעוניינ/ת לפרט" at bounding box center [524, 184] width 362 height 10
click at [36, 13] on img at bounding box center [33, 11] width 51 height 11
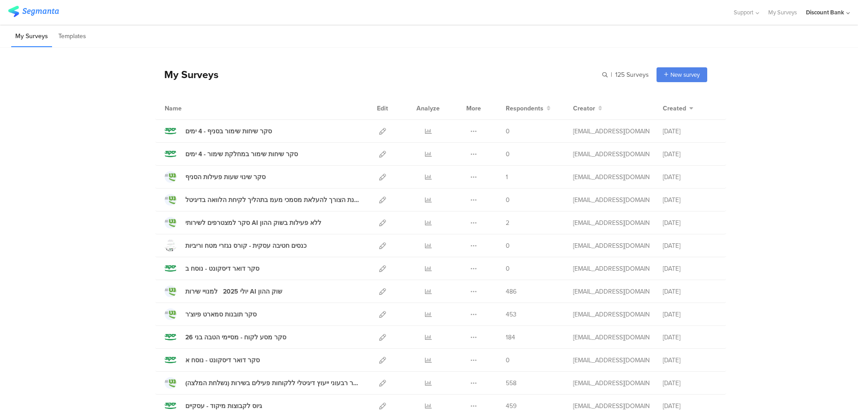
click at [379, 154] on icon at bounding box center [382, 154] width 7 height 7
click at [379, 132] on icon at bounding box center [382, 131] width 7 height 7
click at [470, 129] on icon at bounding box center [473, 131] width 7 height 7
click at [456, 153] on button "Duplicate" at bounding box center [455, 154] width 49 height 16
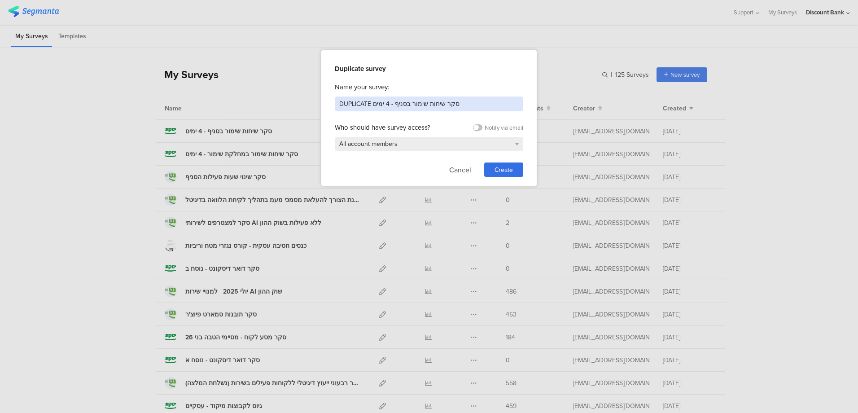
click at [400, 105] on input "DUPLICATE סקר שיחות שימור בסניף - 4 ימים" at bounding box center [429, 103] width 188 height 15
click at [375, 105] on input "DUPLICATE סקר שיחות שימור במחלקת שימור - 4 ימים" at bounding box center [429, 103] width 188 height 15
click at [349, 104] on input "DUPLICATE סקר שיחות שימור במחלקת שימור - 4 חודשים" at bounding box center [429, 103] width 188 height 15
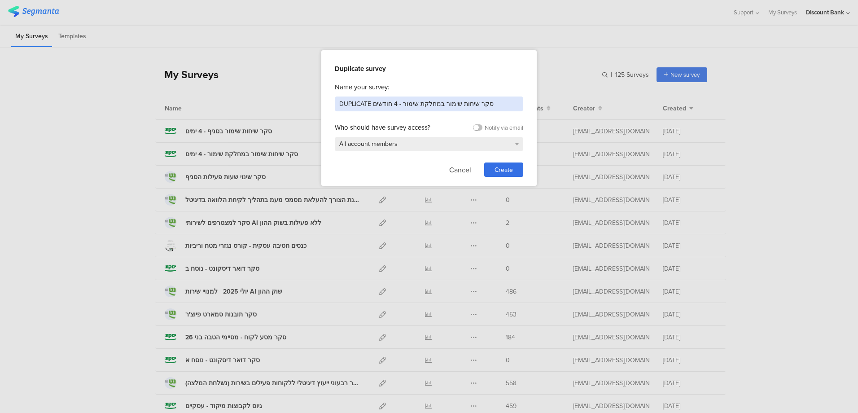
click at [349, 104] on input "DUPLICATE סקר שיחות שימור במחלקת שימור - 4 חודשים" at bounding box center [429, 103] width 188 height 15
type input "סקר שיחות שימור במחלקת שימור - 4 חודשים"
click at [513, 170] on span "Create" at bounding box center [503, 169] width 18 height 9
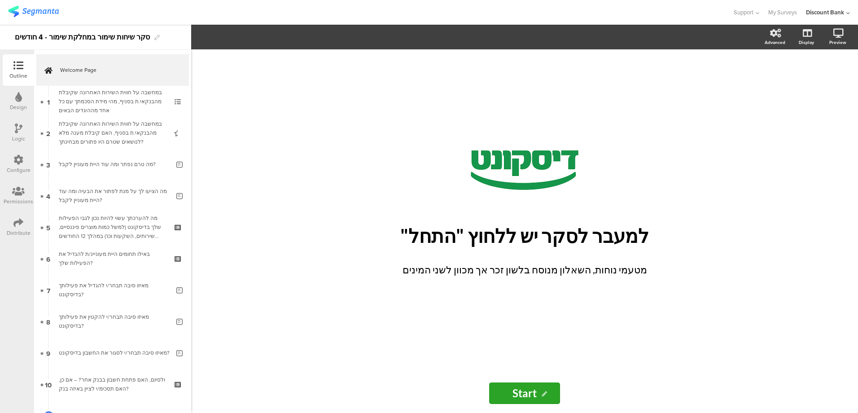
click at [175, 388] on icon at bounding box center [179, 390] width 8 height 9
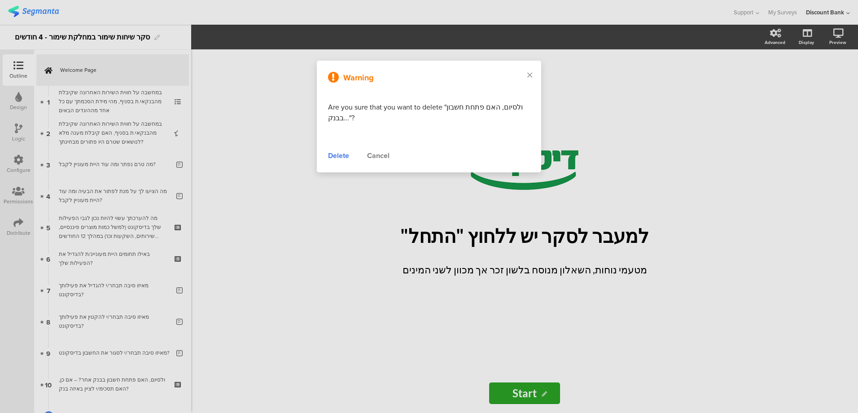
click at [333, 156] on div "Delete" at bounding box center [338, 155] width 21 height 11
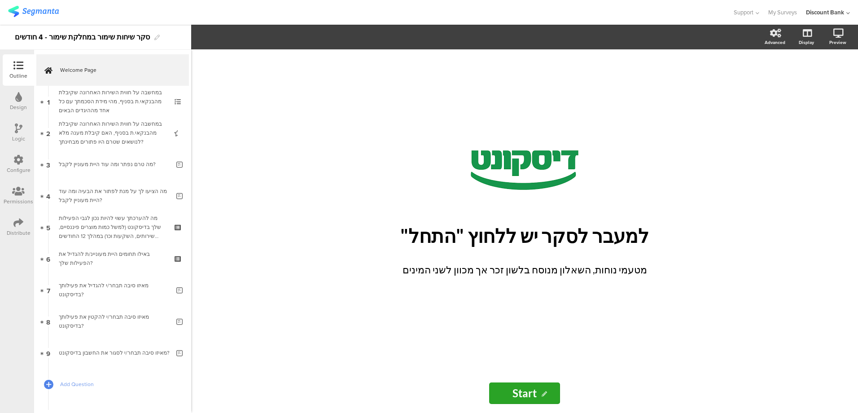
click at [175, 356] on icon at bounding box center [179, 358] width 8 height 9
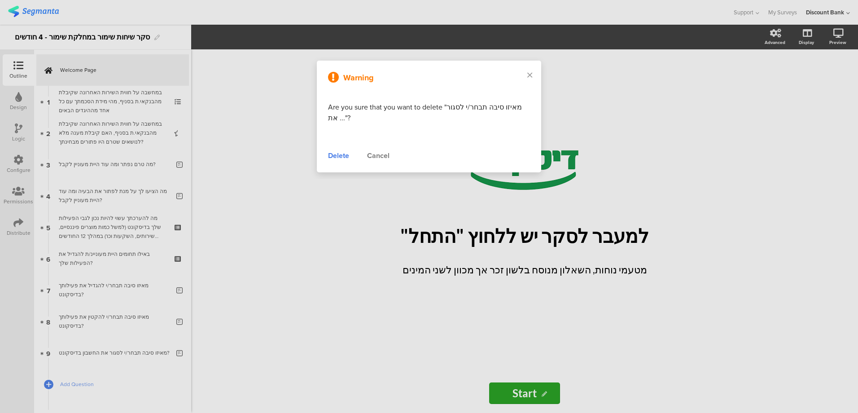
click at [341, 159] on div "Delete" at bounding box center [338, 155] width 21 height 11
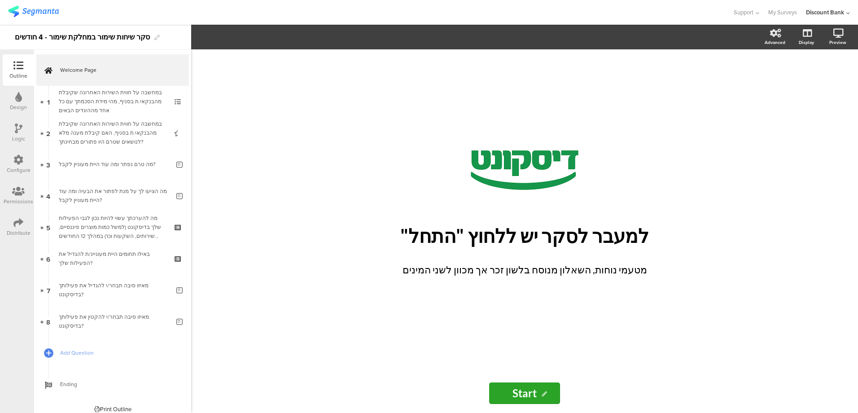
click at [175, 326] on icon at bounding box center [179, 327] width 8 height 9
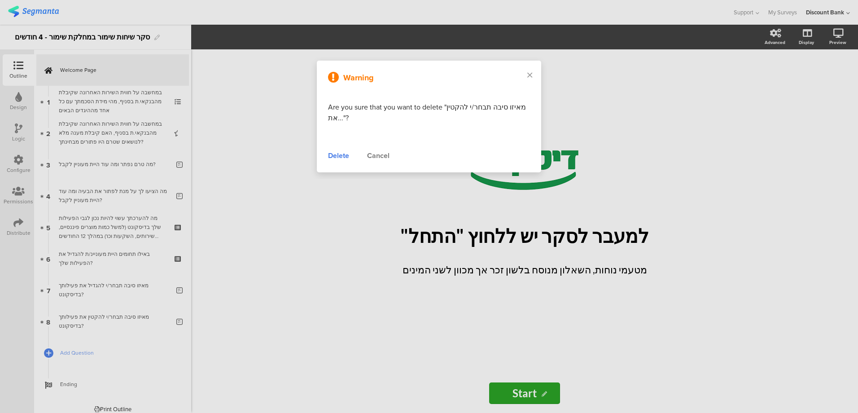
click at [332, 154] on div "Delete" at bounding box center [338, 155] width 21 height 11
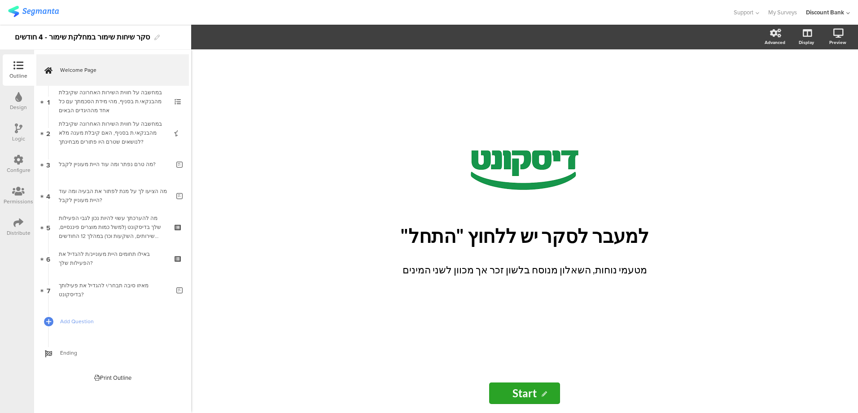
click at [176, 296] on icon at bounding box center [179, 296] width 8 height 9
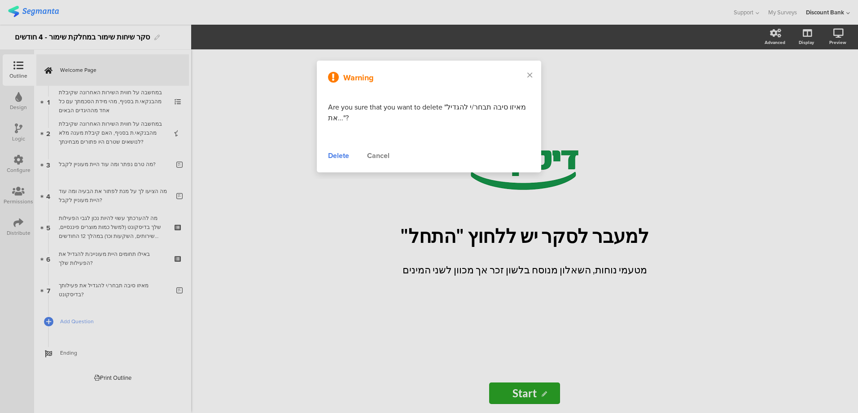
click at [333, 149] on div "Warning Are you sure that you want to delete "מאיזו סיבה תבחר/י להגדיל את..."? …" at bounding box center [429, 117] width 224 height 112
click at [335, 154] on div "Delete" at bounding box center [338, 155] width 21 height 11
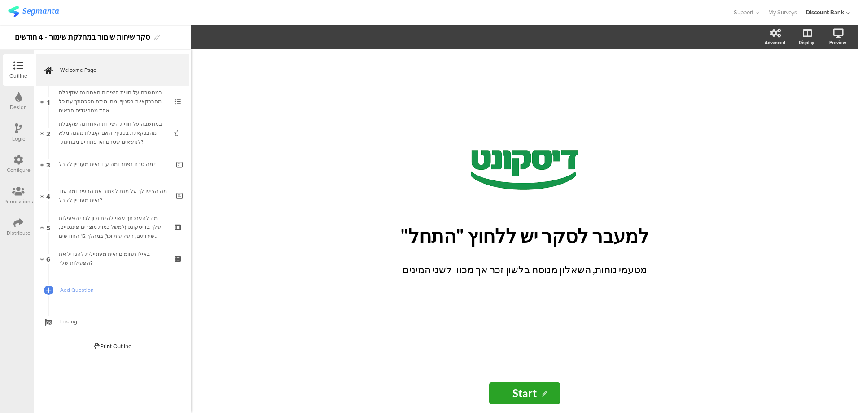
click at [180, 263] on icon at bounding box center [179, 264] width 8 height 9
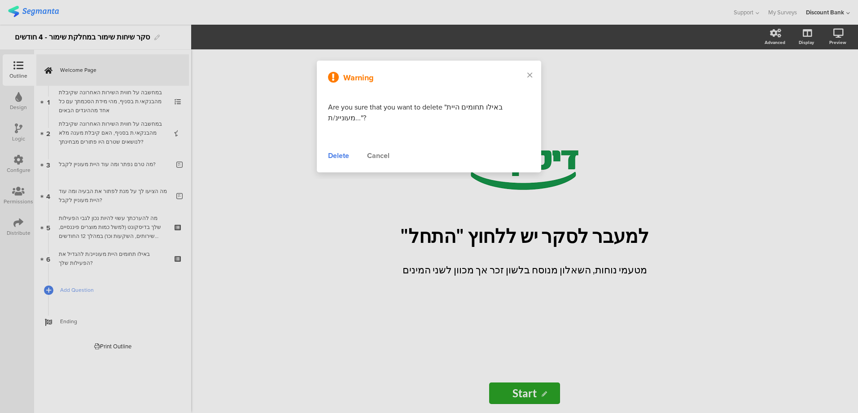
click at [342, 153] on div "Delete" at bounding box center [338, 155] width 21 height 11
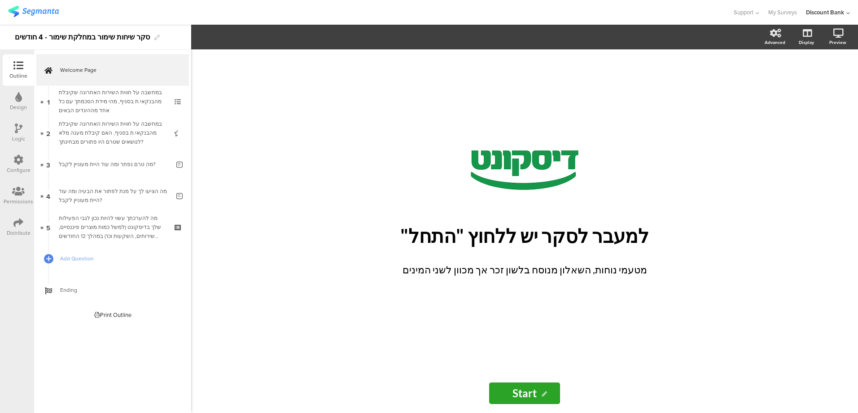
click at [128, 227] on div "מה להערכתך עשוי להיות נכון לגבי הפעילות שלך בדיסקונט (למשל כמות מוצרים פיננסיים…" at bounding box center [112, 227] width 107 height 27
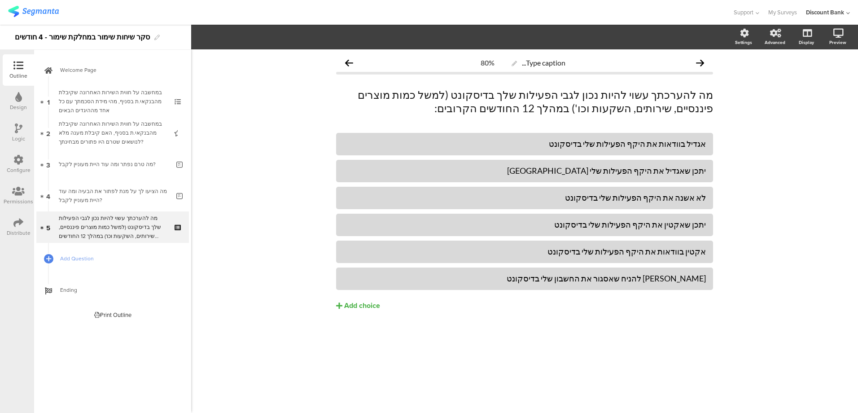
click at [98, 188] on div "מה הציעו לך על מנת לפתור את הבעיה ומה עוד היית מעוניין לקבל?" at bounding box center [114, 196] width 111 height 18
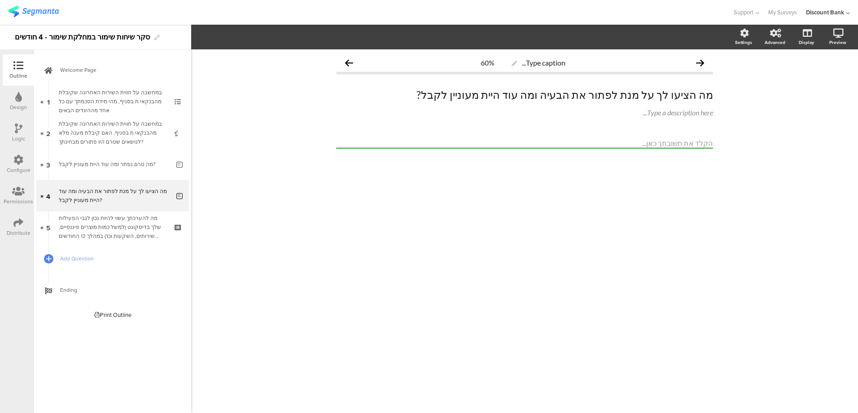
click at [177, 201] on icon at bounding box center [179, 201] width 8 height 9
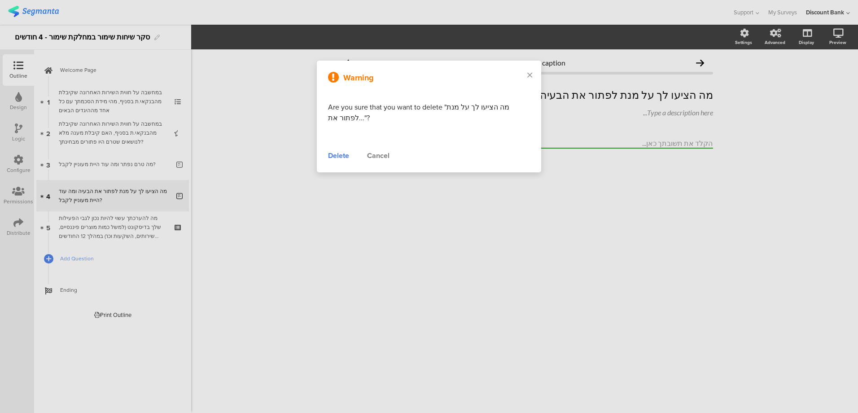
click at [341, 155] on div "Delete" at bounding box center [338, 155] width 21 height 11
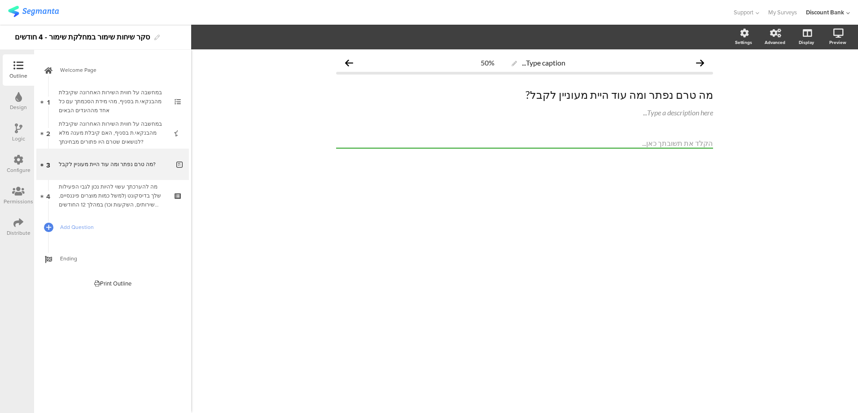
click at [177, 169] on icon at bounding box center [179, 170] width 8 height 9
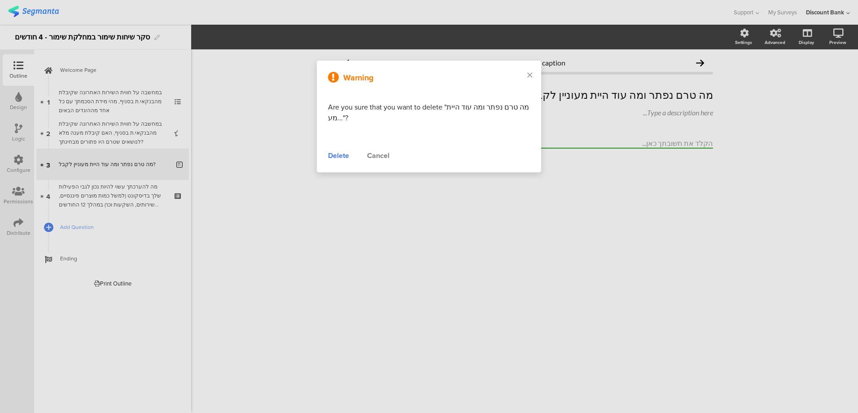
click at [336, 155] on div "Delete" at bounding box center [338, 155] width 21 height 11
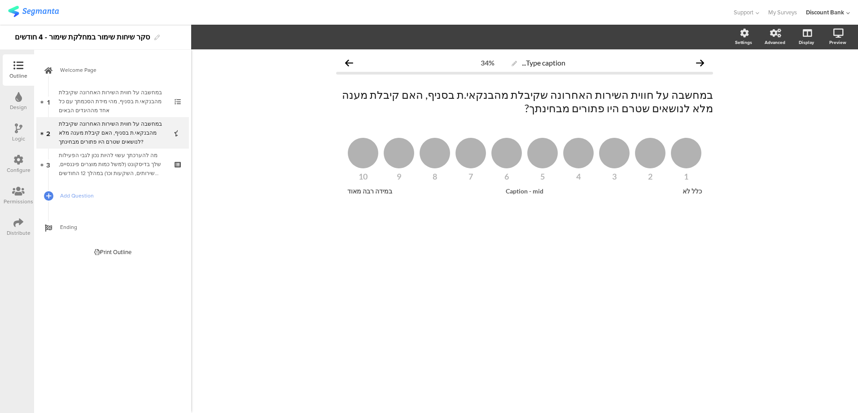
click at [118, 135] on div "במחשבה על חווית השירות האחרונה שקיבלת מהבנקאי.ת בסניף, האם קיבלת מענה מלא לנושא…" at bounding box center [112, 132] width 107 height 27
click at [687, 100] on p "במחשבה על חווית השירות האחרונה שקיבלת מהבנקאי.ת בסניף, האם קיבלת מענה מלא לנושא…" at bounding box center [524, 101] width 377 height 27
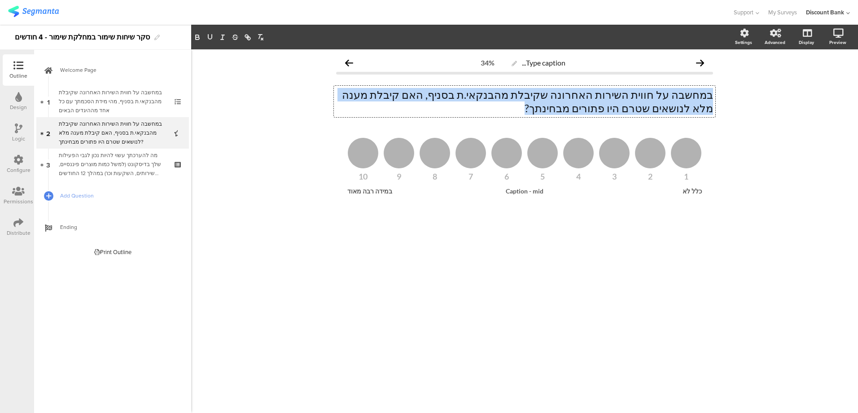
drag, startPoint x: 635, startPoint y: 109, endPoint x: 712, endPoint y: 95, distance: 78.5
click at [711, 95] on p "במחשבה על חווית השירות האחרונה שקיבלת מהבנקאי.ת בסניף, האם קיבלת מענה מלא לנושא…" at bounding box center [524, 101] width 377 height 27
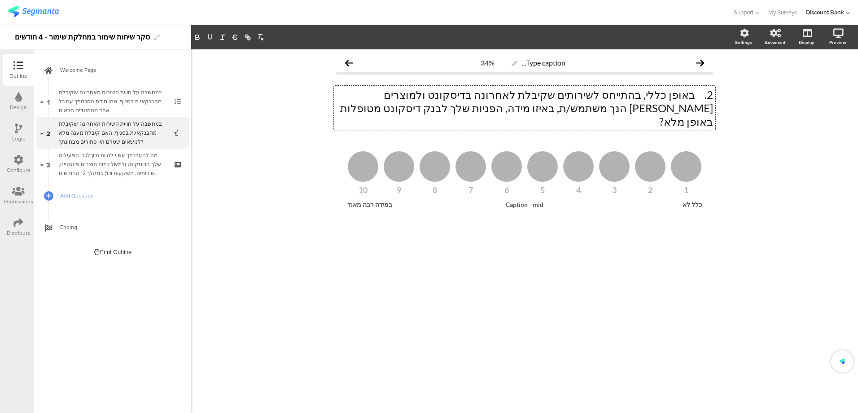
click at [697, 95] on p "2. באופן כללי, בהתייחס לשירותים שקיבלת לאחרונה בדיסקונט ולמוצרים בהם הנך משתמש/…" at bounding box center [524, 108] width 377 height 40
click at [133, 101] on div "במחשבה על חווית השירות האחרונה שקיבלת מהבנקאי.ת בסניף, מהי מידת הסכמתך עם כל אח…" at bounding box center [112, 101] width 107 height 27
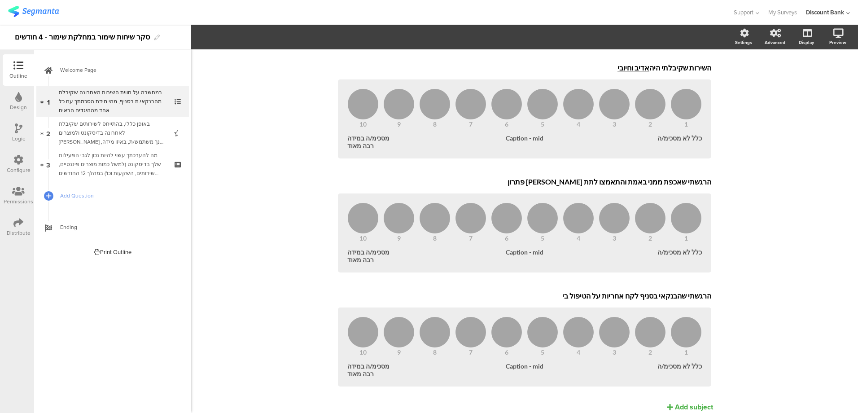
scroll to position [127, 0]
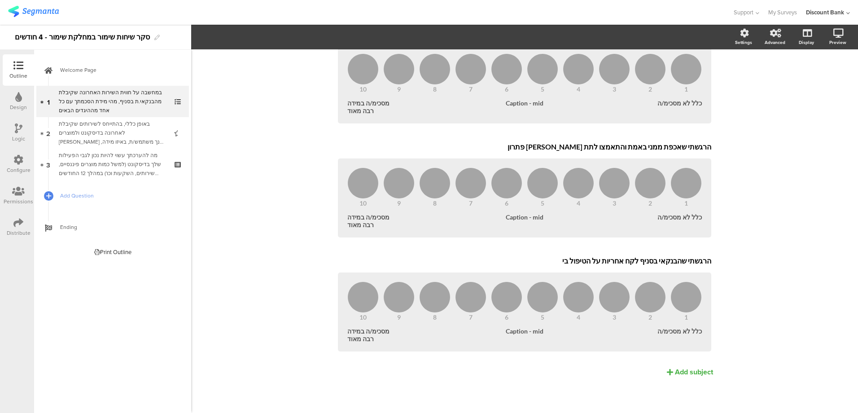
click at [48, 118] on icon at bounding box center [48, 117] width 5 height 7
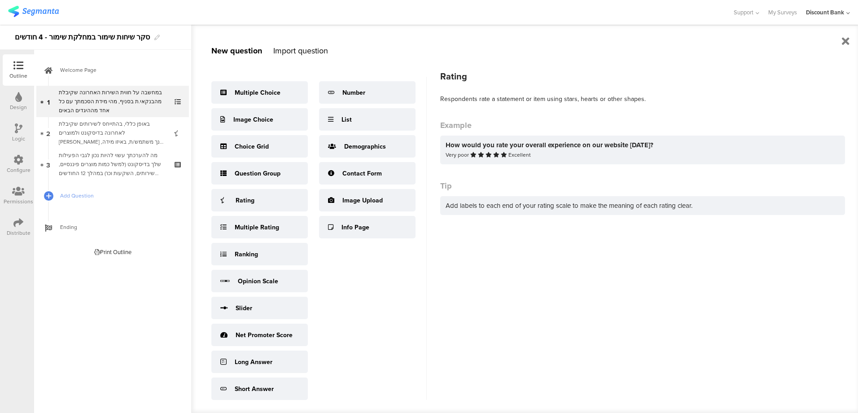
click at [257, 206] on div "Rating" at bounding box center [259, 200] width 96 height 22
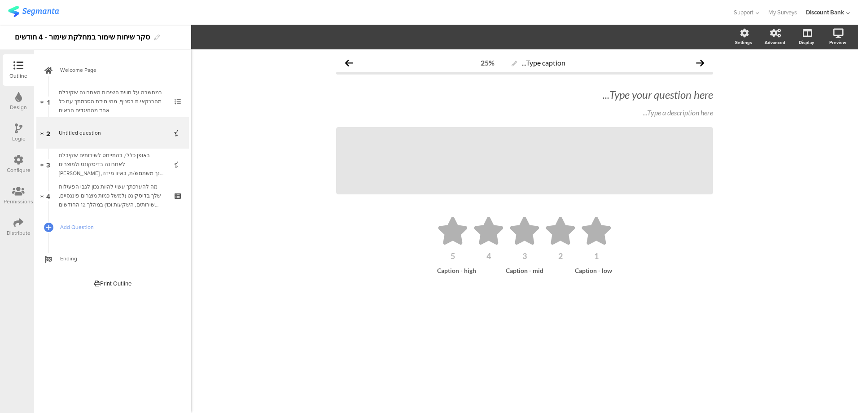
click at [176, 106] on icon at bounding box center [179, 107] width 8 height 9
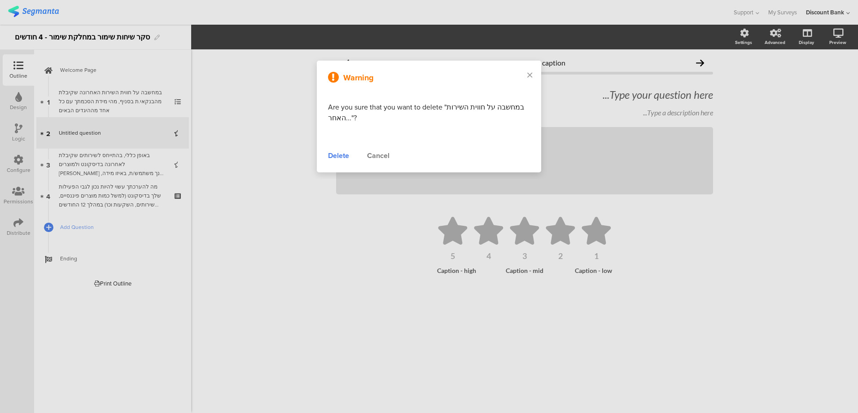
click at [338, 157] on div "Delete" at bounding box center [338, 155] width 21 height 11
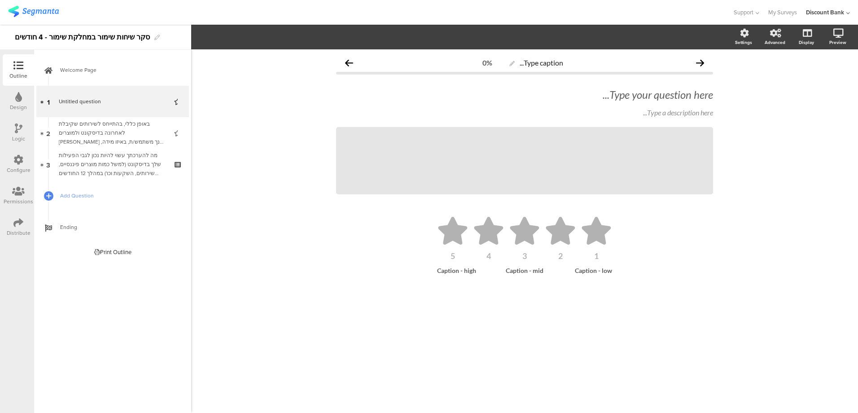
click at [686, 98] on div "Type your question here..." at bounding box center [524, 94] width 377 height 13
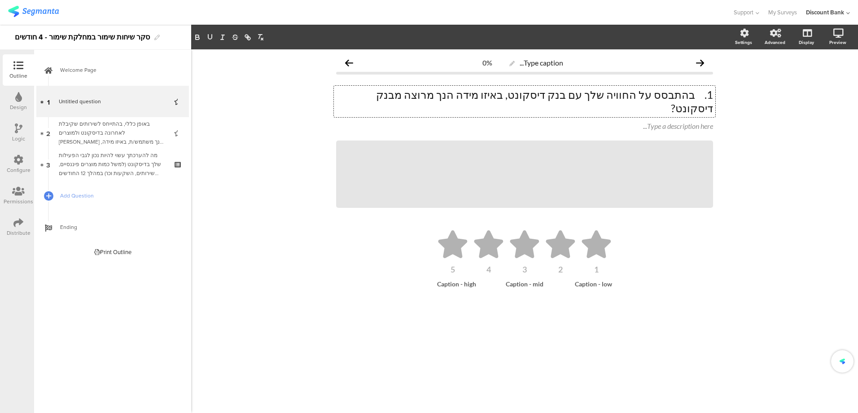
click at [697, 97] on p "1. בהתבסס על החוויה שלך עם בנק דיסקונט, באיזו מידה הנך מרוצה מבנק דיסקונט?" at bounding box center [524, 101] width 377 height 27
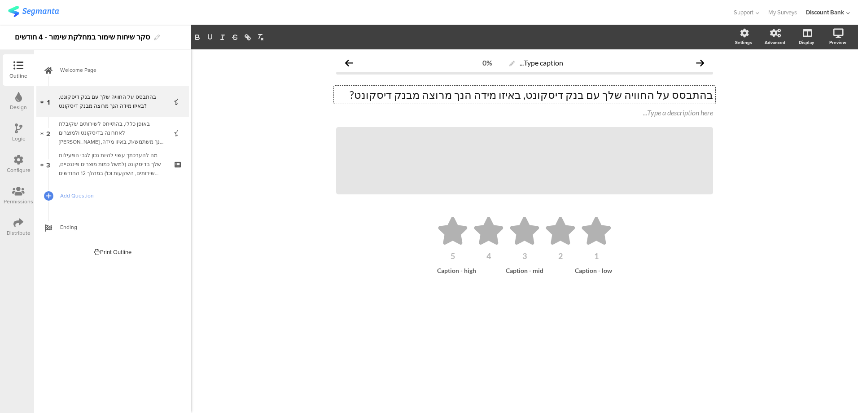
click at [0, 0] on icon at bounding box center [0, 0] width 0 height 0
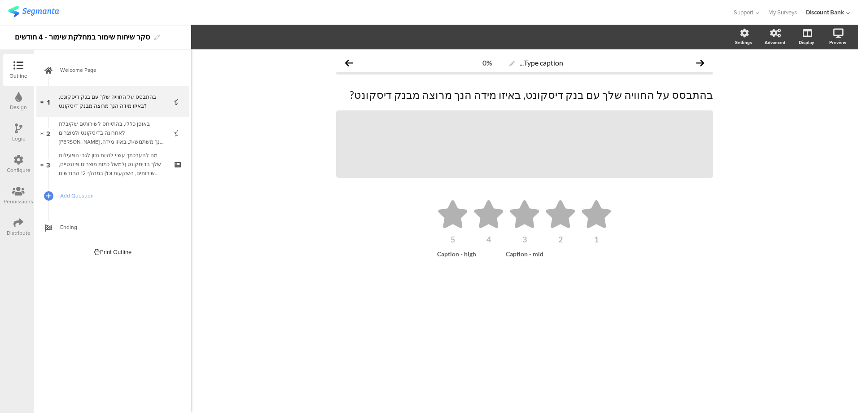
click at [598, 249] on div "1 2 3 4 5 Caption - mid Caption - high" at bounding box center [524, 227] width 359 height 62
click at [332, 33] on button "5" at bounding box center [328, 37] width 29 height 13
click at [324, 224] on div "10" at bounding box center [327, 218] width 45 height 22
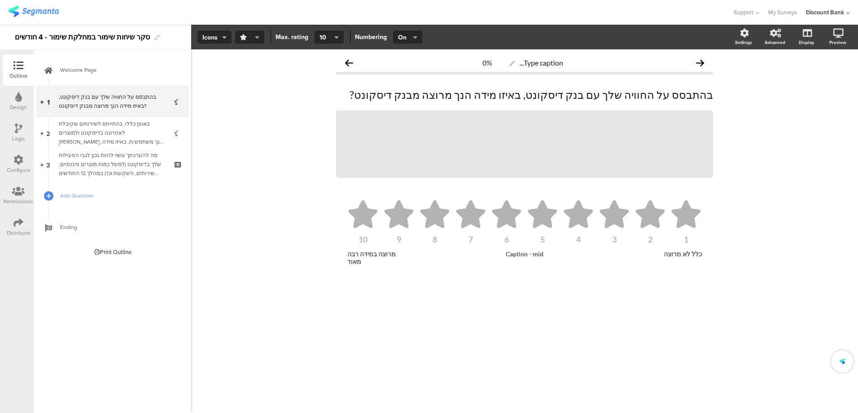
click at [256, 35] on icon "button" at bounding box center [257, 37] width 4 height 7
click at [245, 200] on div "Circles" at bounding box center [246, 195] width 58 height 23
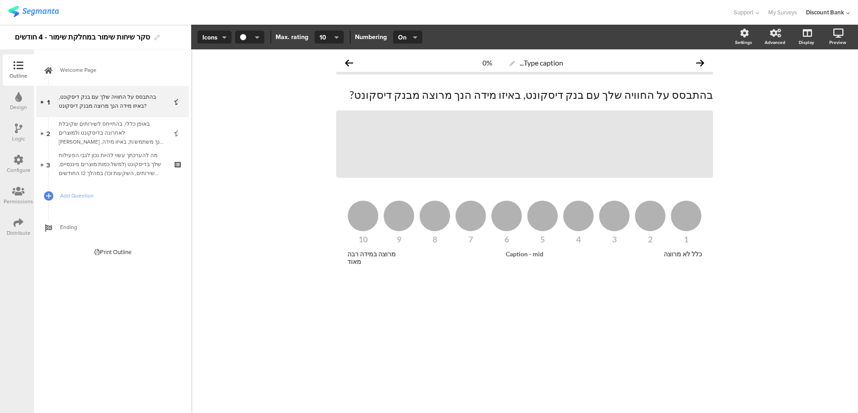
click at [0, 0] on icon at bounding box center [0, 0] width 0 height 0
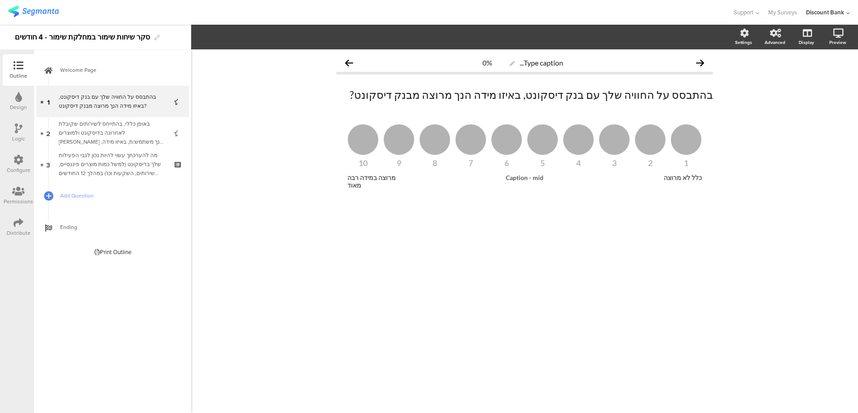
click at [143, 127] on div "באופן כללי, בהתייחס לשירותים שקיבלת לאחרונה בדיסקונט ולמוצרים בהם הנך משתמש/ת, …" at bounding box center [112, 132] width 107 height 27
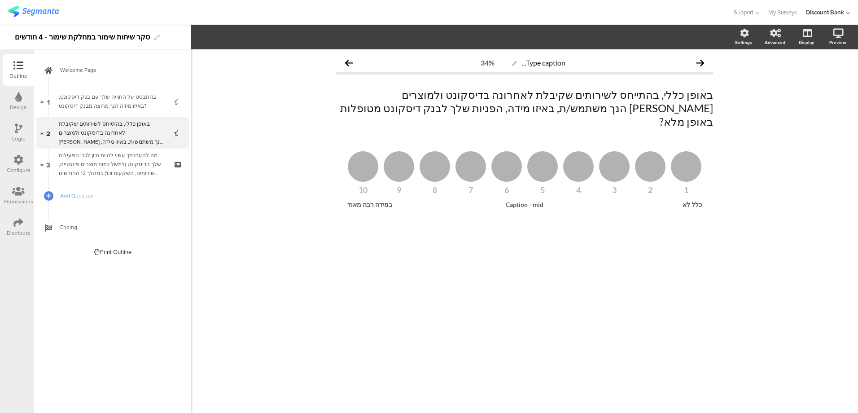
click at [101, 136] on div "באופן כללי, בהתייחס לשירותים שקיבלת לאחרונה בדיסקונט ולמוצרים בהם הנך משתמש/ת, …" at bounding box center [112, 132] width 107 height 27
click at [47, 147] on icon at bounding box center [48, 149] width 5 height 7
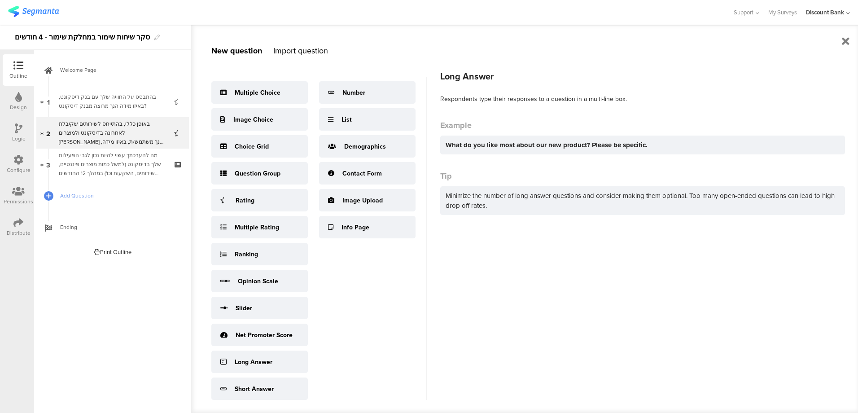
click at [252, 363] on div "Long Answer" at bounding box center [254, 361] width 38 height 9
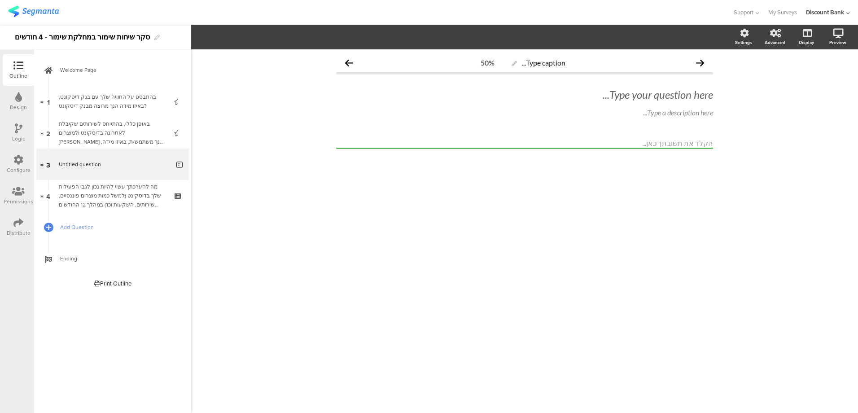
click at [685, 97] on div "Type your question here..." at bounding box center [524, 94] width 377 height 13
click at [689, 94] on p at bounding box center [524, 94] width 377 height 13
click at [697, 99] on p "3. מדוע נתת ציון זה?" at bounding box center [524, 94] width 377 height 13
click at [0, 0] on icon at bounding box center [0, 0] width 0 height 0
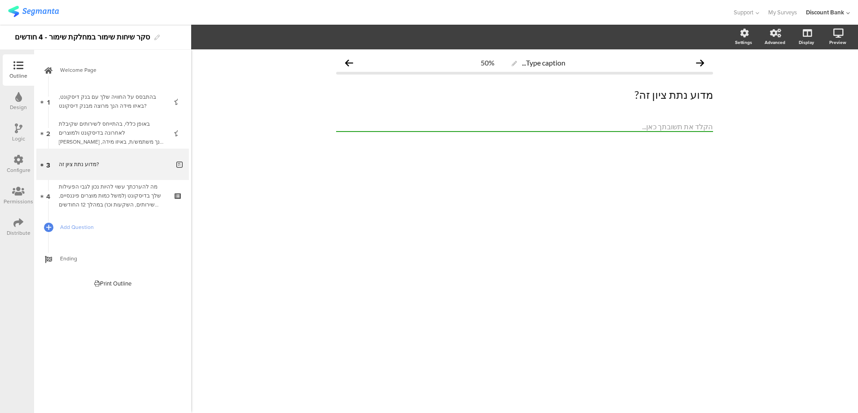
click at [114, 187] on div "מה להערכתך עשוי להיות נכון לגבי הפעילות שלך בדיסקונט (למשל כמות מוצרים פיננסיים…" at bounding box center [112, 195] width 107 height 27
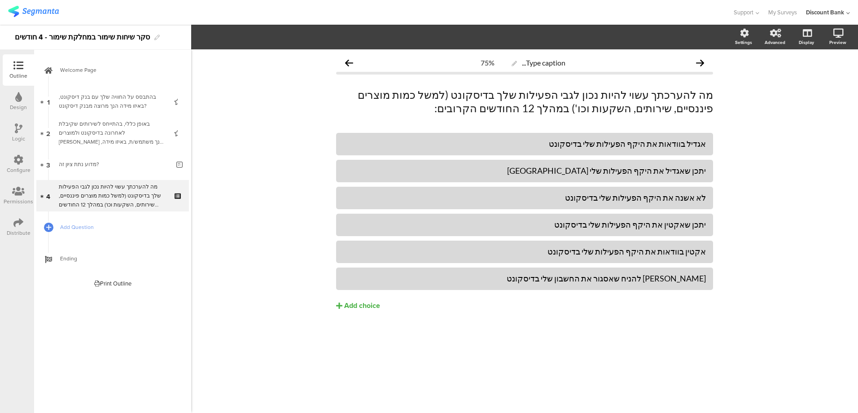
click at [46, 228] on icon at bounding box center [48, 227] width 5 height 7
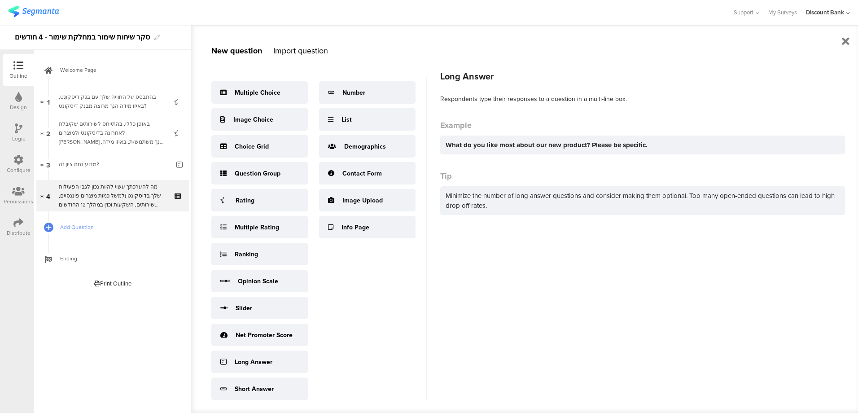
click at [250, 362] on div "Long Answer" at bounding box center [254, 361] width 38 height 9
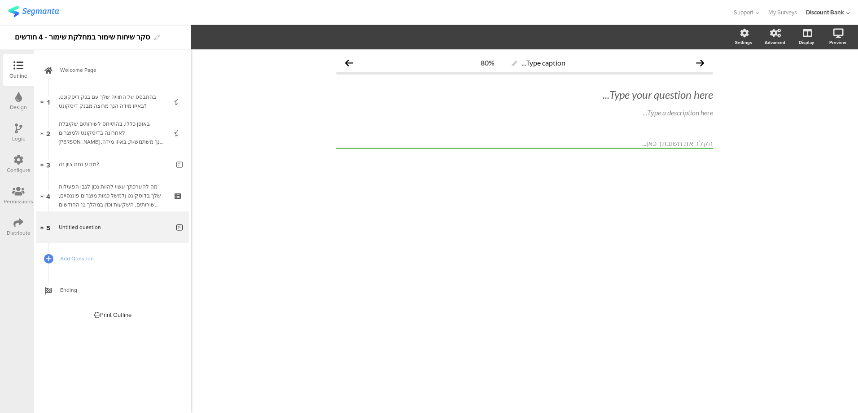
click at [677, 97] on div "Type your question here..." at bounding box center [524, 94] width 377 height 13
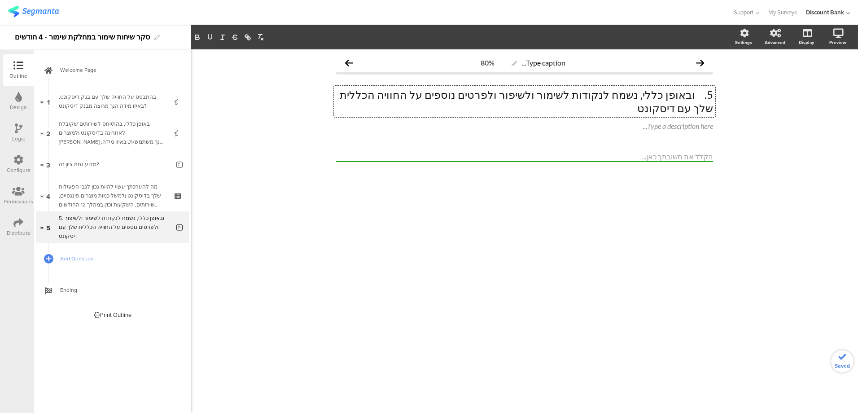
click at [698, 95] on p "5. ובאופן כללי, נשמח לנקודות לשימור ולשיפור ולפרטים נוספים על החוויה הכללית שלך…" at bounding box center [524, 101] width 377 height 27
click at [0, 0] on icon at bounding box center [0, 0] width 0 height 0
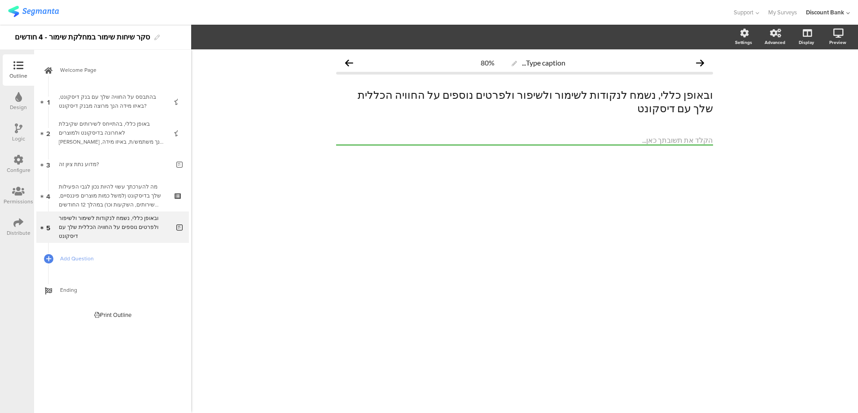
click at [638, 96] on p "ובאופן כללי, נשמח לנקודות לשימור ולשיפור ולפרטים נוספים על החוויה הכללית שלך עם…" at bounding box center [524, 101] width 377 height 27
click at [709, 95] on p "ובאופן כללי, נשמח לנקודות לשימור ולשיפור ולפרטים נוספים על החוויה הכללית שלך עם…" at bounding box center [524, 101] width 377 height 27
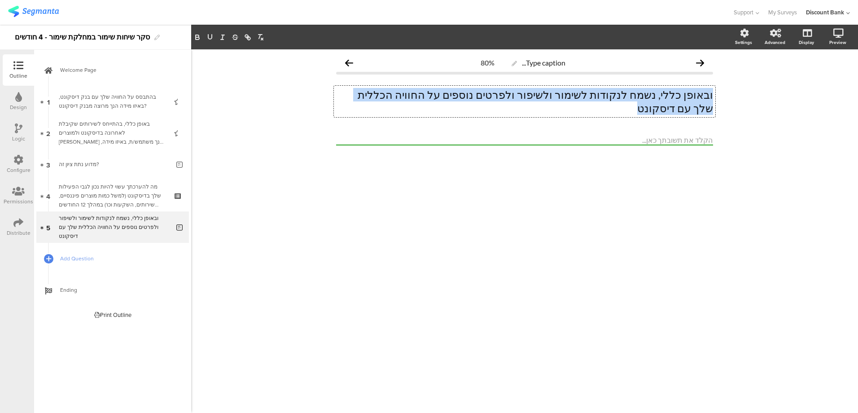
drag, startPoint x: 711, startPoint y: 95, endPoint x: 322, endPoint y: 95, distance: 389.3
click at [322, 95] on div "Type caption... 80% ובאופן כללי, נשמח לנקודות לשימור ולשיפור ולפרטים נוספים על …" at bounding box center [524, 230] width 667 height 363
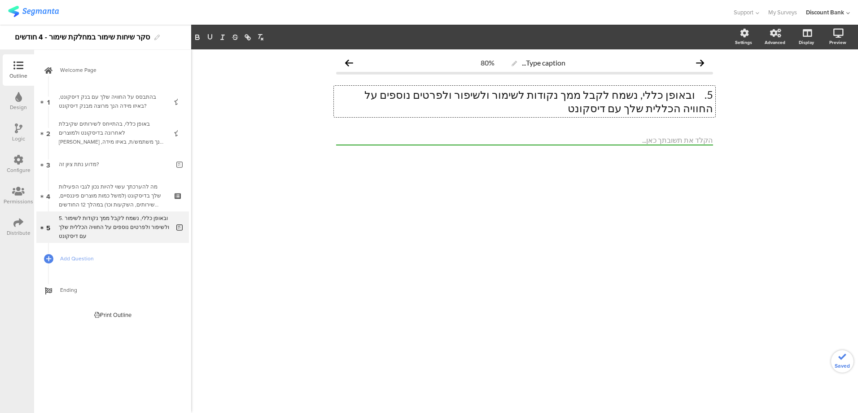
click at [702, 92] on p "5. ובאופן כללי, נשמח לקבל ממך נקודות לשימור ולשיפור ולפרטים נוספים על החוויה הכ…" at bounding box center [524, 101] width 377 height 27
click at [698, 95] on p "5. ובאופן כללי, נשמח לקבל ממך נקודות לשימור ולשיפור ולפרטים נוספים על החוויה הכ…" at bounding box center [524, 101] width 377 height 27
click at [511, 96] on p "ובאופן כללי, נשמח לקבל ממך נקודות לשימור ולשיפור ולפרטים נוספים על החוויה הכללי…" at bounding box center [524, 101] width 377 height 27
click at [646, 162] on div at bounding box center [524, 156] width 377 height 42
click at [802, 253] on div "Type caption... 80% ובאופן כללי, נשמח לקבל ממך נקודות לשימור ולשיפור ופרטים נוס…" at bounding box center [524, 230] width 667 height 363
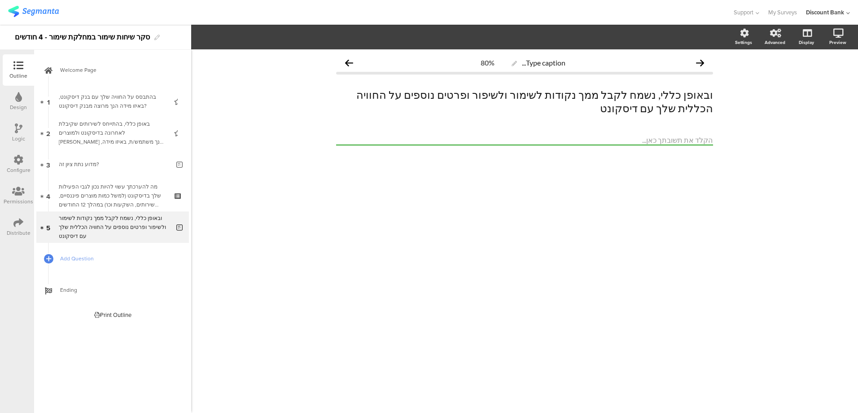
click at [78, 105] on div "בהתבסס על החוויה שלך עם בנק דיסקונט, באיזו מידה הנך מרוצה מבנק דיסקונט?" at bounding box center [112, 101] width 107 height 18
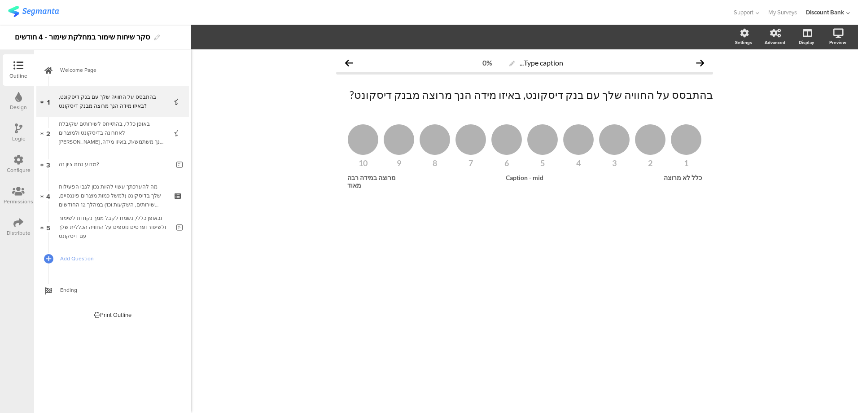
click at [26, 15] on img at bounding box center [33, 11] width 51 height 11
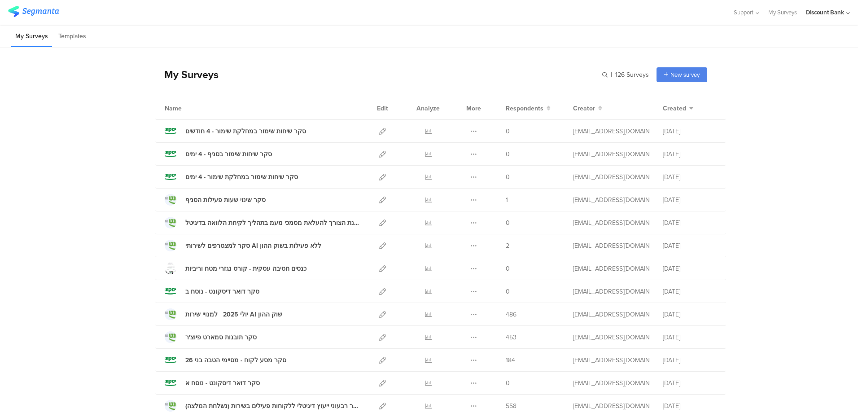
click at [470, 128] on icon at bounding box center [473, 131] width 7 height 7
click at [461, 153] on button "Duplicate" at bounding box center [455, 154] width 49 height 16
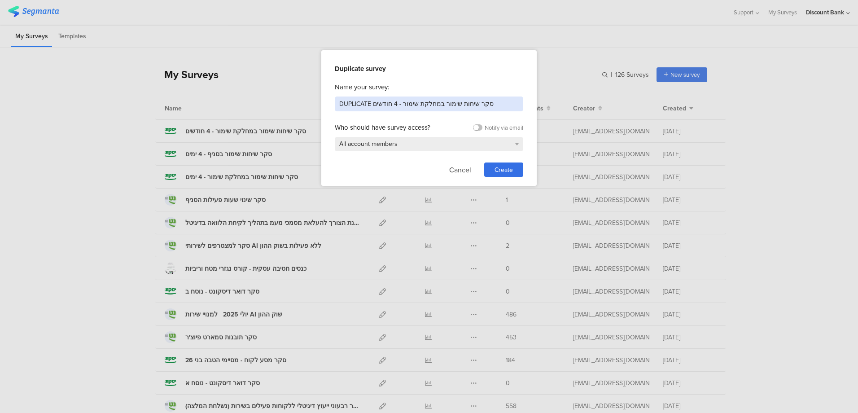
drag, startPoint x: 438, startPoint y: 104, endPoint x: 402, endPoint y: 106, distance: 36.0
click at [402, 106] on input "DUPLICATE סקר שיחות שימור במחלקת שימור - 4 חודשים" at bounding box center [429, 103] width 188 height 15
click at [366, 105] on input "DUPLICATE סקר שיחות שימור בסניף - 4 חודשים" at bounding box center [429, 103] width 188 height 15
click at [366, 105] on input "DUPLICAE סקר שיחות שימור בסניף - 4 חודשים" at bounding box center [429, 103] width 188 height 15
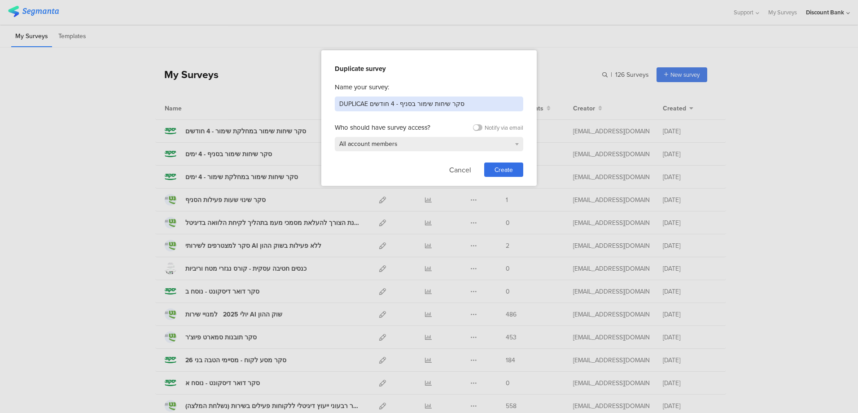
click at [366, 105] on input "DUPLICAE סקר שיחות שימור בסניף - 4 חודשים" at bounding box center [429, 103] width 188 height 15
drag, startPoint x: 366, startPoint y: 105, endPoint x: 353, endPoint y: 100, distance: 14.1
click at [365, 105] on input "DUPLICAE סקר שיחות שימור בסניף - 4 חודשים" at bounding box center [429, 103] width 188 height 15
click at [338, 103] on input "DUPLICAE סקר שיחות שימור בסניף - 4 חודשים" at bounding box center [429, 103] width 188 height 15
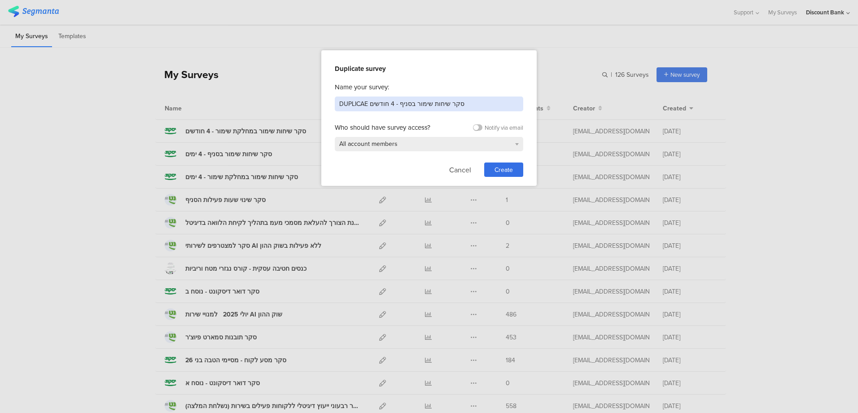
drag, startPoint x: 340, startPoint y: 105, endPoint x: 370, endPoint y: 103, distance: 30.1
click at [370, 103] on input "DUPLICAE סקר שיחות שימור בסניף - 4 חודשים" at bounding box center [429, 103] width 188 height 15
type input "סקר שיחות שימור בסניף - 4 חודשים"
click at [503, 171] on span "Create" at bounding box center [503, 169] width 18 height 9
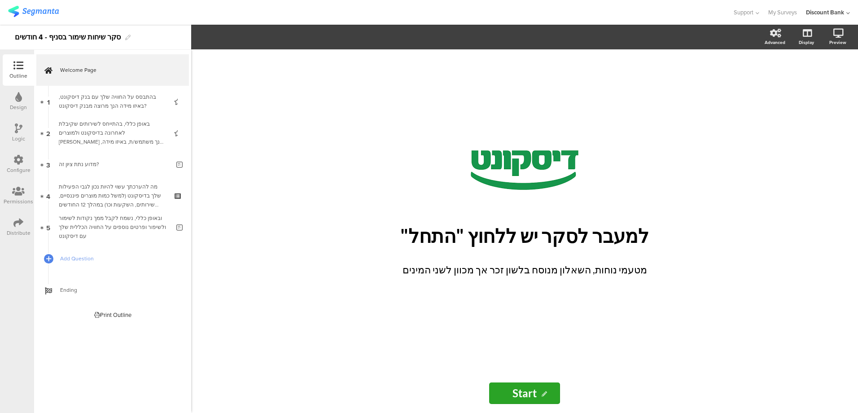
click at [0, 0] on icon at bounding box center [0, 0] width 0 height 0
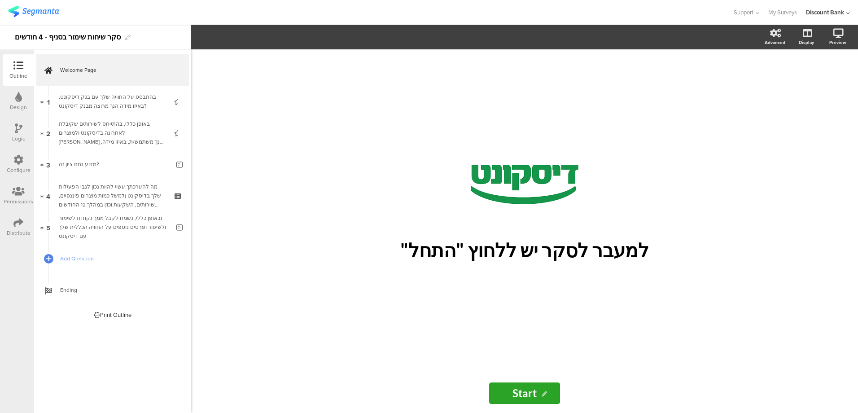
click at [136, 108] on div "בהתבסס על החוויה שלך עם בנק דיסקונט, באיזו מידה הנך מרוצה מבנק דיסקונט?" at bounding box center [112, 101] width 107 height 18
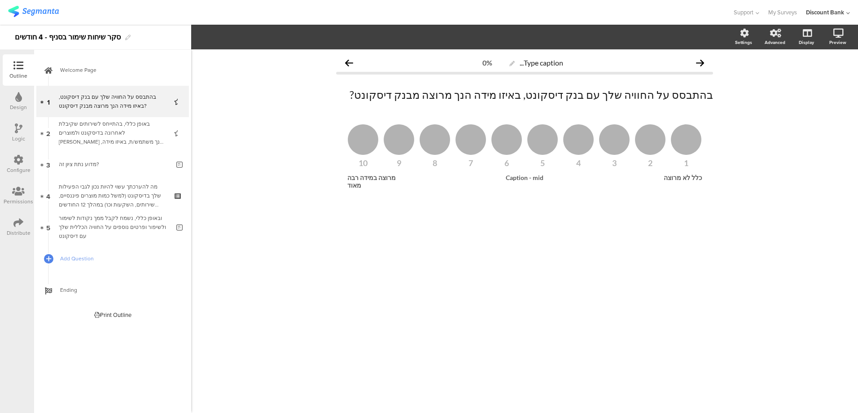
click at [146, 134] on div "באופן כללי, בהתייחס לשירותים שקיבלת לאחרונה בדיסקונט ולמוצרים בהם הנך משתמש/ת, …" at bounding box center [112, 132] width 107 height 27
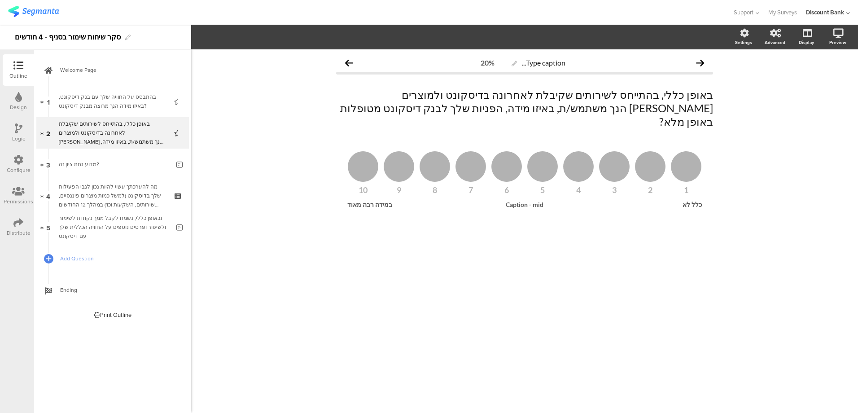
click at [120, 196] on div "מה להערכתך עשוי להיות נכון לגבי הפעילות שלך בדיסקונט (למשל כמות מוצרים פיננסיים…" at bounding box center [112, 195] width 107 height 27
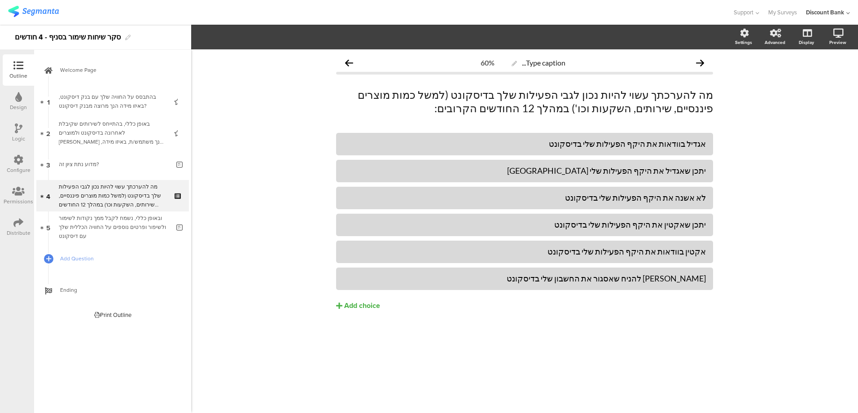
click at [64, 69] on span "Welcome Page" at bounding box center [117, 69] width 115 height 9
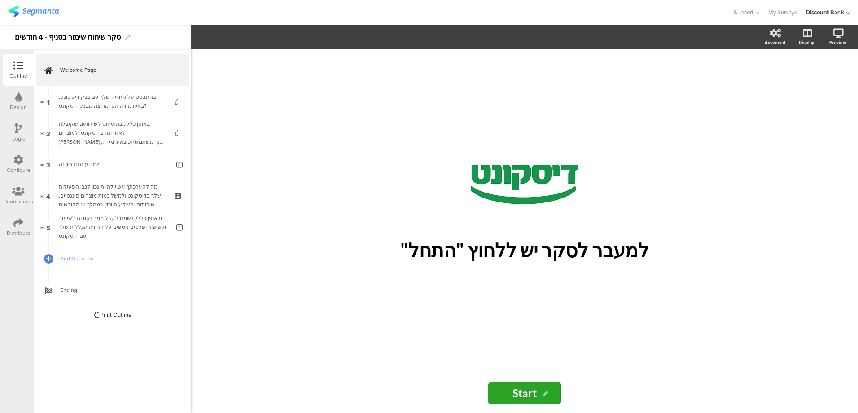
click at [39, 9] on img at bounding box center [33, 11] width 51 height 11
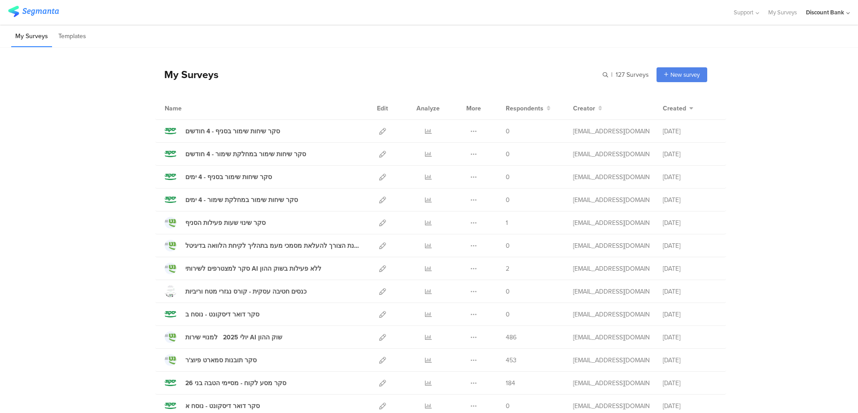
click at [379, 199] on icon at bounding box center [382, 199] width 7 height 7
click at [379, 177] on icon at bounding box center [382, 177] width 7 height 7
drag, startPoint x: 793, startPoint y: 184, endPoint x: 794, endPoint y: 176, distance: 7.7
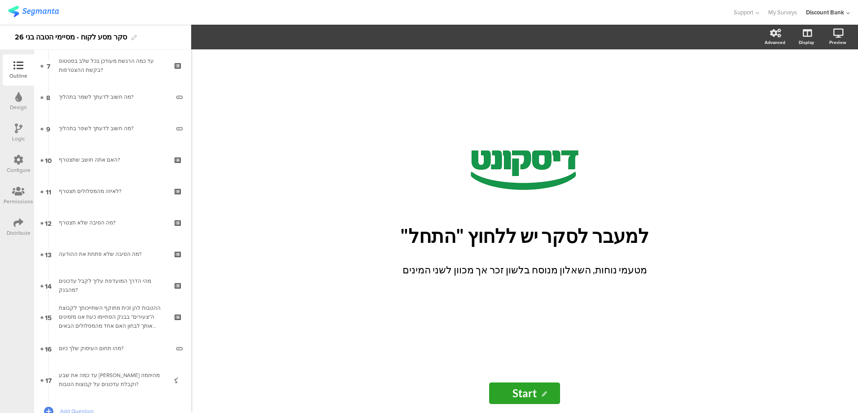
scroll to position [290, 0]
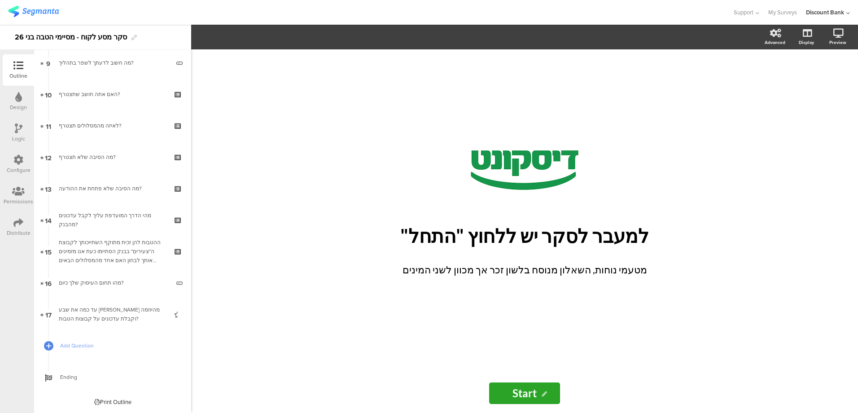
click at [86, 378] on span "Ending" at bounding box center [117, 376] width 115 height 9
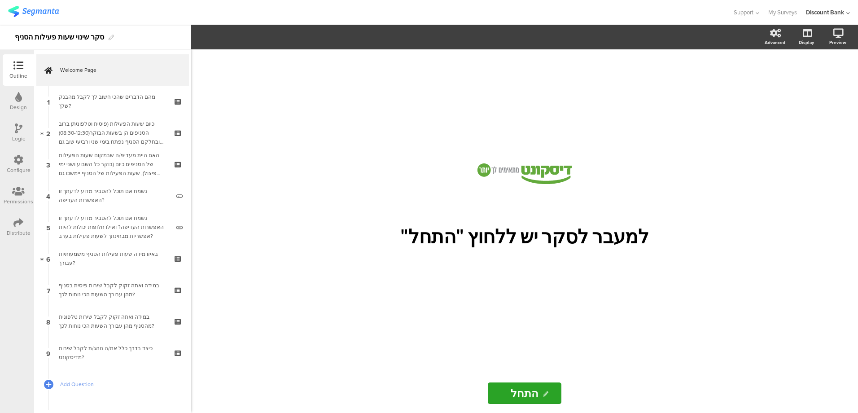
scroll to position [39, 0]
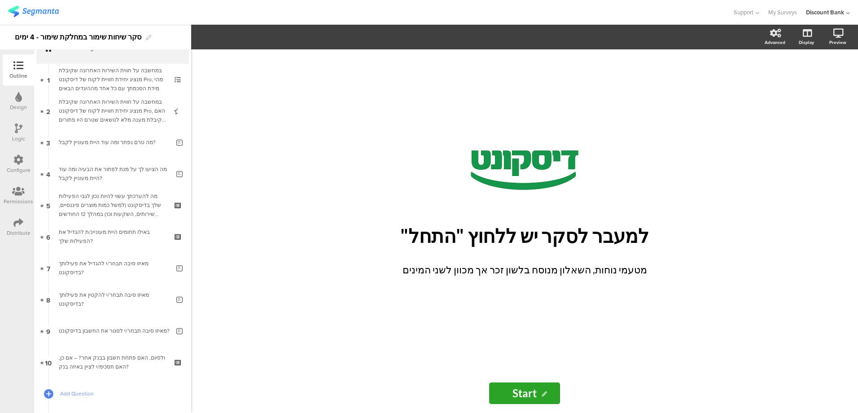
scroll to position [70, 0]
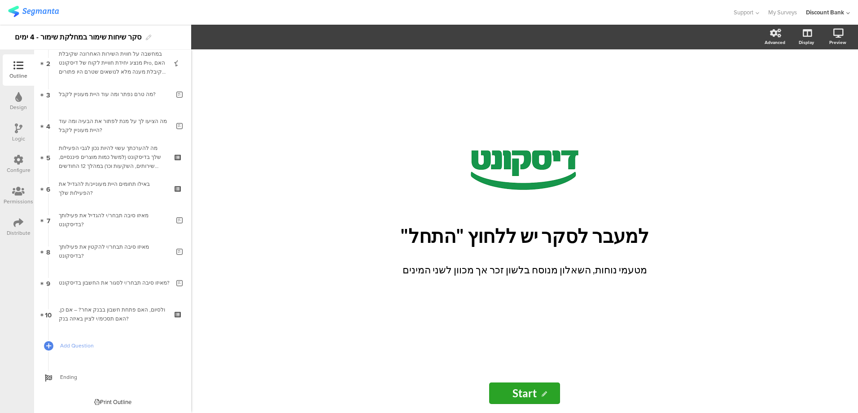
click at [139, 306] on div "ולסיום, האם פתחת חשבון בבנק אחר? – אם כן, האם תסכימ/י לציין באיזה בנק?" at bounding box center [112, 314] width 107 height 18
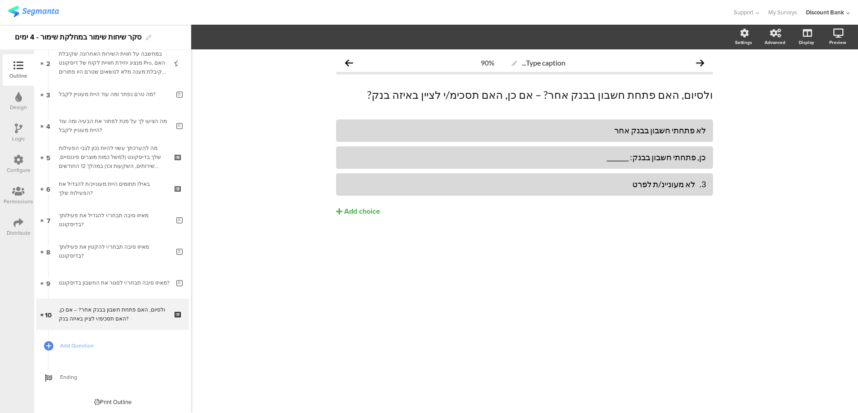
click at [691, 188] on div "3. לא מעוניינ/ת לפרט" at bounding box center [524, 184] width 362 height 10
click at [692, 188] on div "3. לא מעוניינ/ת לפרט" at bounding box center [524, 184] width 362 height 10
click at [106, 286] on div "מאיזו סיבה תבחר/י לסגור את החשבון בדיסקונט?" at bounding box center [114, 282] width 111 height 9
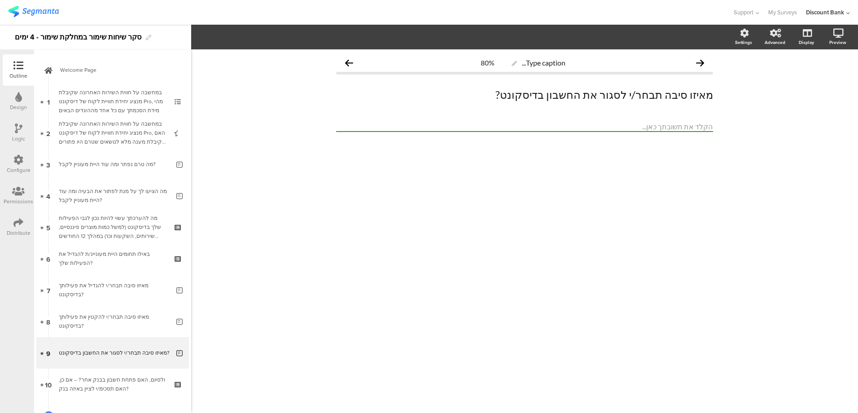
click at [89, 64] on link "Welcome Page" at bounding box center [112, 69] width 153 height 31
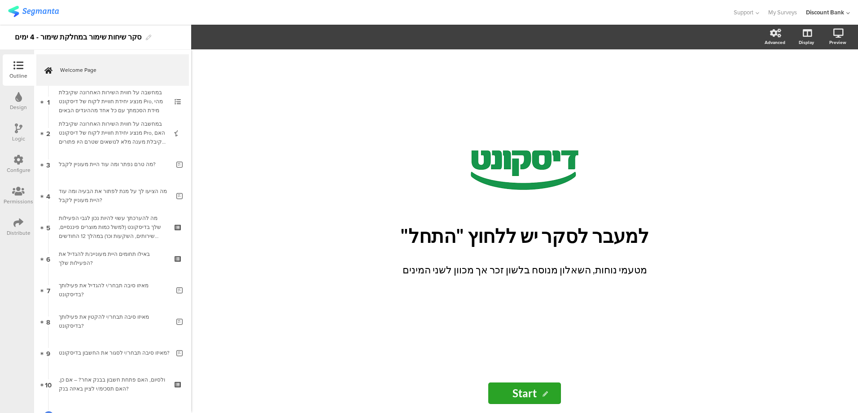
click at [0, 0] on icon at bounding box center [0, 0] width 0 height 0
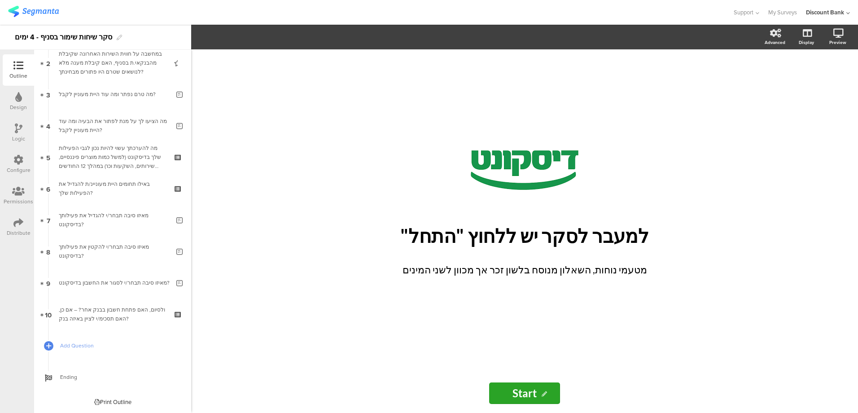
click at [91, 313] on div "ולסיום, האם פתחת חשבון בבנק אחר? – אם כן, האם תסכימ/י לציין באיזה בנק?" at bounding box center [112, 314] width 107 height 18
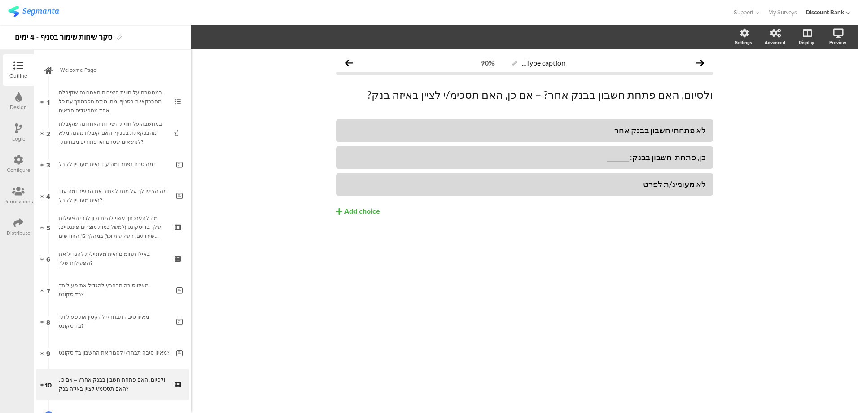
click at [80, 66] on span "Welcome Page" at bounding box center [117, 69] width 115 height 9
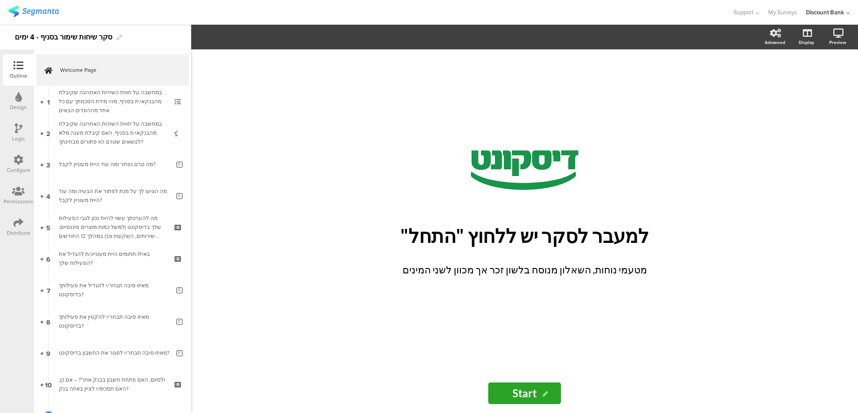
click at [687, 257] on div "/ למעבר לסקר יש ללחוץ "התחל" למעבר לסקר יש ללחוץ "התחל" מטעמי נוחות, השאלון מנו…" at bounding box center [524, 211] width 332 height 158
click at [682, 253] on div "/ למעבר לסקר יש ללחוץ "התחל" למעבר לסקר יש ללחוץ "התחל" מטעמי נוחות, השאלון מנו…" at bounding box center [524, 211] width 332 height 158
click at [685, 258] on icon at bounding box center [683, 259] width 5 height 5
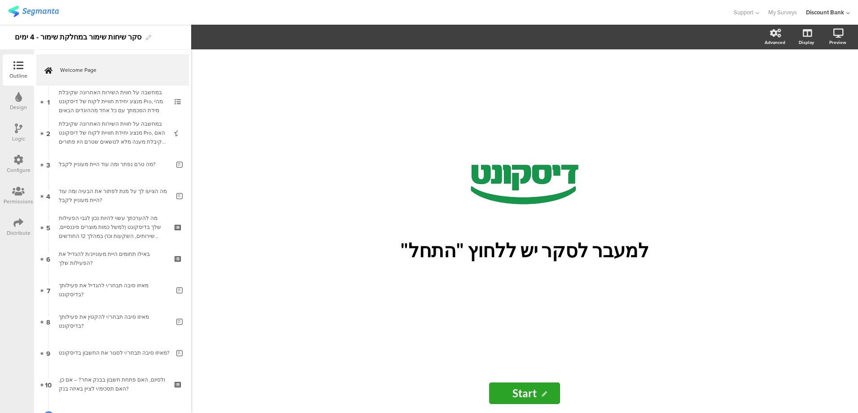
click at [129, 70] on span "Welcome Page" at bounding box center [117, 69] width 115 height 9
click at [118, 99] on div "במחשבה על חווית השירות האחרונה שקיבלת מנציג יחידת חוויית לקוח של דיסקונט Pro, מ…" at bounding box center [112, 101] width 107 height 27
click at [98, 168] on div "מה טרם נפתר ומה עוד היית מעוניין לקבל?" at bounding box center [114, 164] width 111 height 9
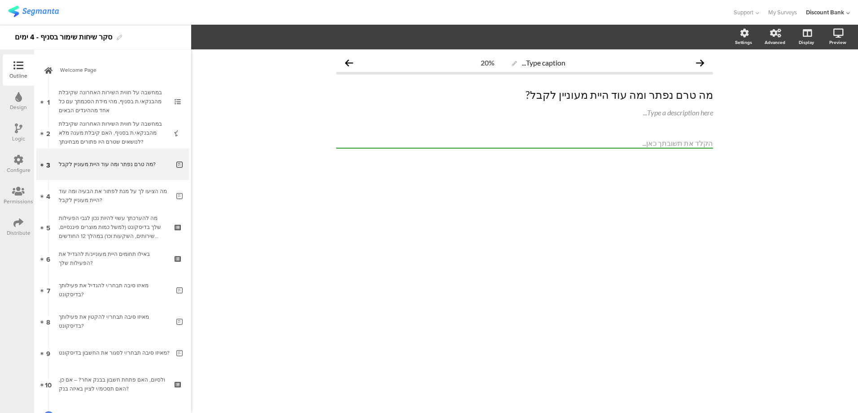
click at [17, 130] on icon at bounding box center [19, 128] width 8 height 10
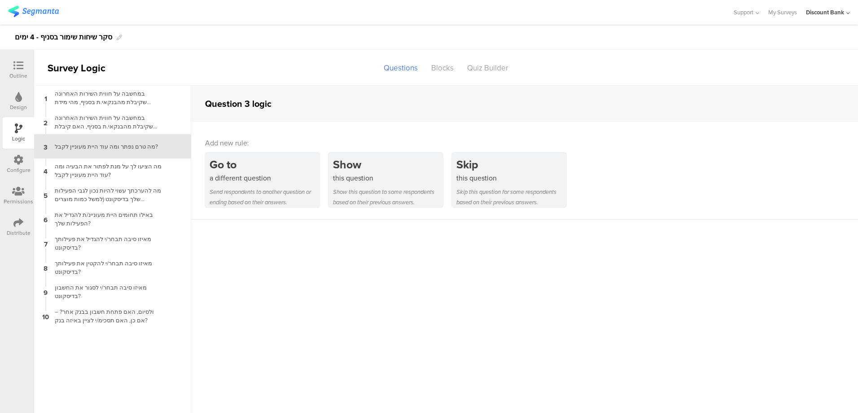
click at [360, 180] on div "this question" at bounding box center [388, 178] width 110 height 10
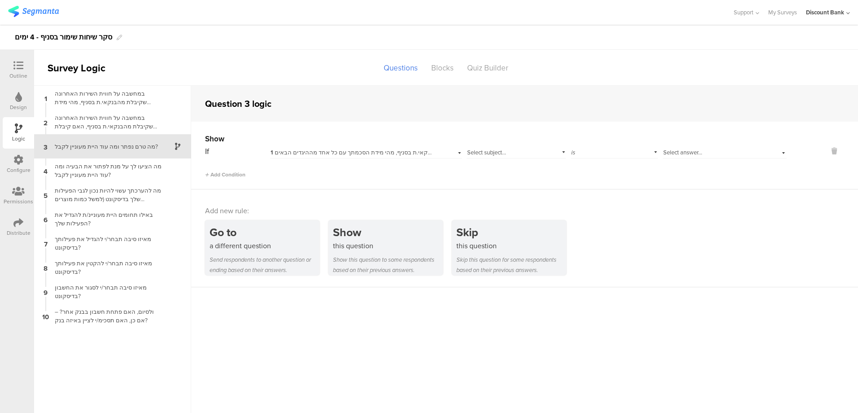
click at [308, 152] on span "1 במחשבה על חווית השירות האחרונה שקיבלת מהבנקאי.ת בסניף, מהי מידת הסכמתך עם כל …" at bounding box center [412, 152] width 284 height 9
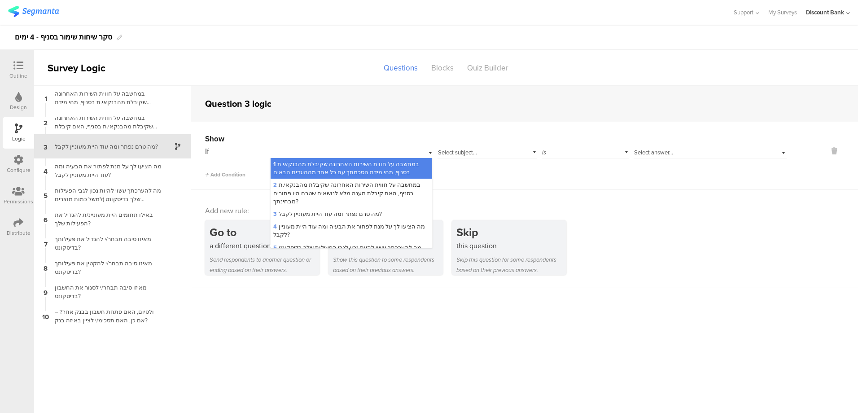
drag, startPoint x: 308, startPoint y: 152, endPoint x: 339, endPoint y: 195, distance: 53.0
click at [339, 195] on span "2 במחשבה על חווית השירות האחרונה שקיבלת מהבנקאי.ת בסניף, האם קיבלת מענה מלא לנו…" at bounding box center [346, 192] width 147 height 25
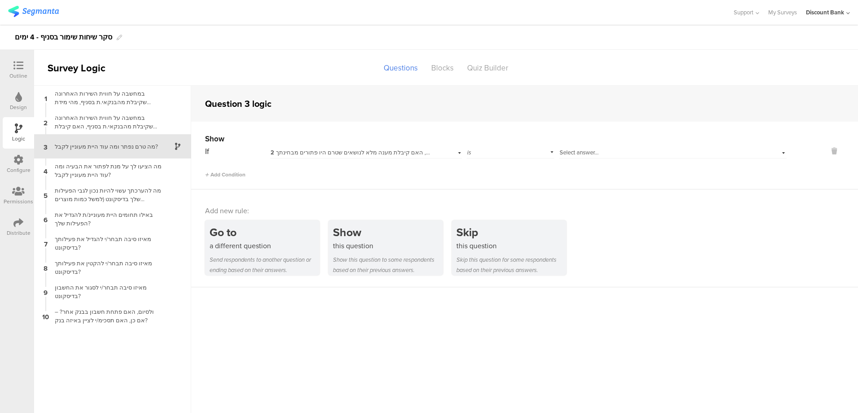
click at [514, 155] on div "is" at bounding box center [509, 151] width 87 height 14
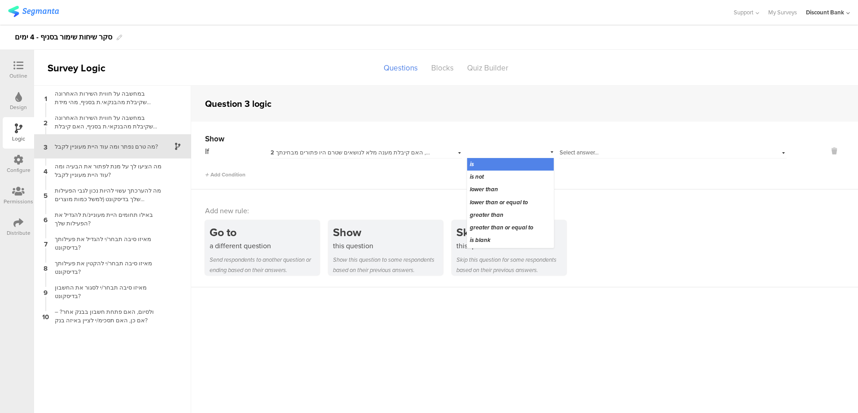
click at [530, 188] on div "lower than" at bounding box center [510, 189] width 86 height 13
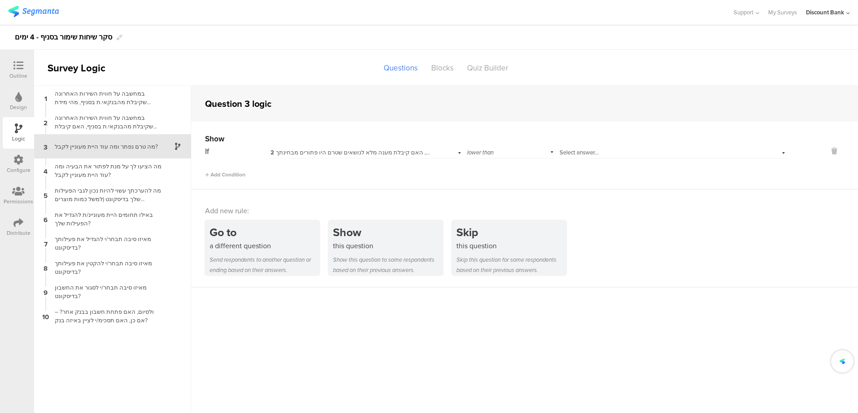
click at [619, 152] on div "Select answer..." at bounding box center [656, 152] width 194 height 8
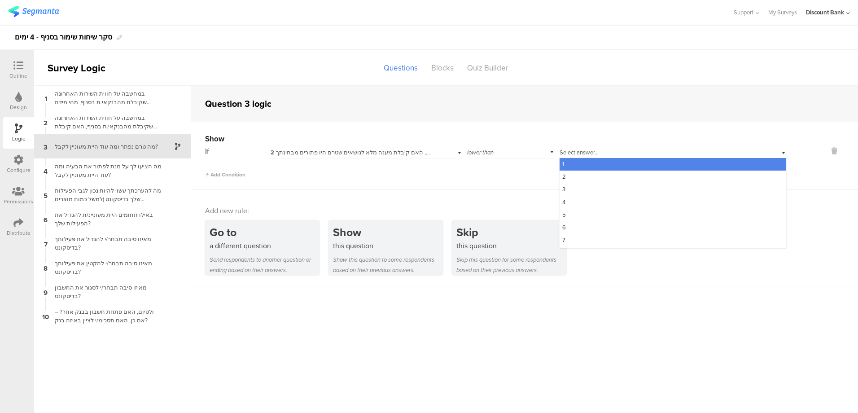
scroll to position [36, 0]
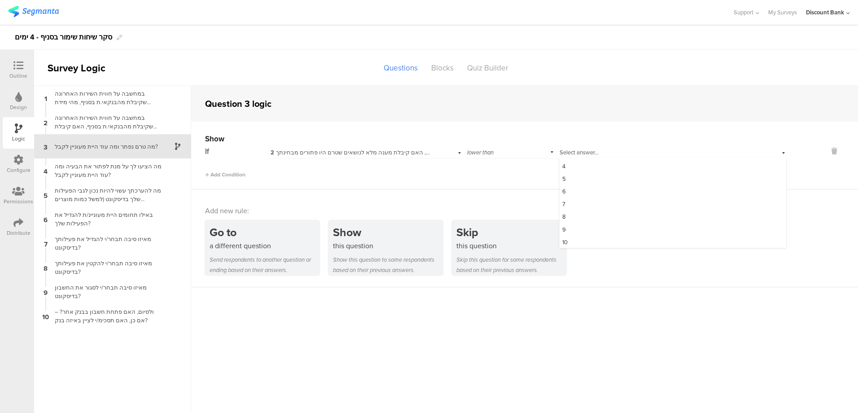
click at [597, 228] on div "9" at bounding box center [672, 229] width 227 height 13
click at [102, 173] on div "מה הציעו לך על מנת לפתור את הבעיה ומה עוד היית מעוניין לקבל?" at bounding box center [105, 170] width 112 height 17
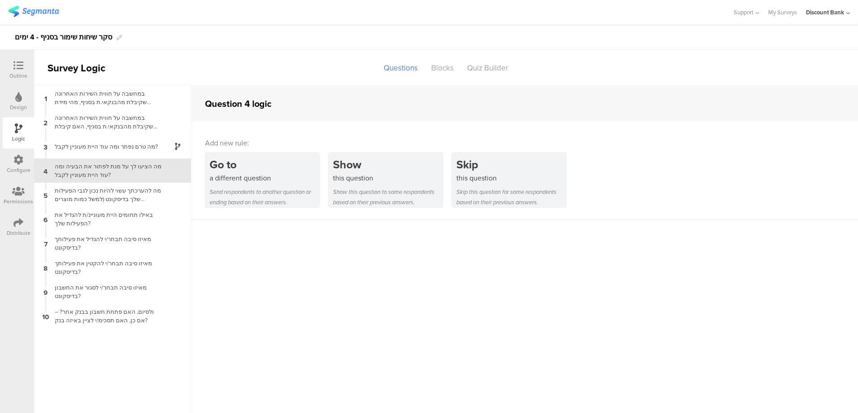
click at [387, 170] on div "Show" at bounding box center [388, 164] width 110 height 17
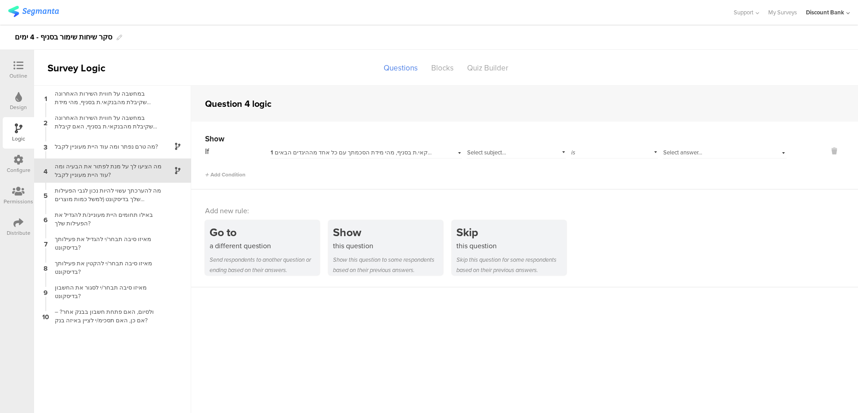
click at [400, 152] on span "1 במחשבה על חווית השירות האחרונה שקיבלת מהבנקאי.ת בסניף, מהי מידת הסכמתך עם כל …" at bounding box center [412, 152] width 284 height 9
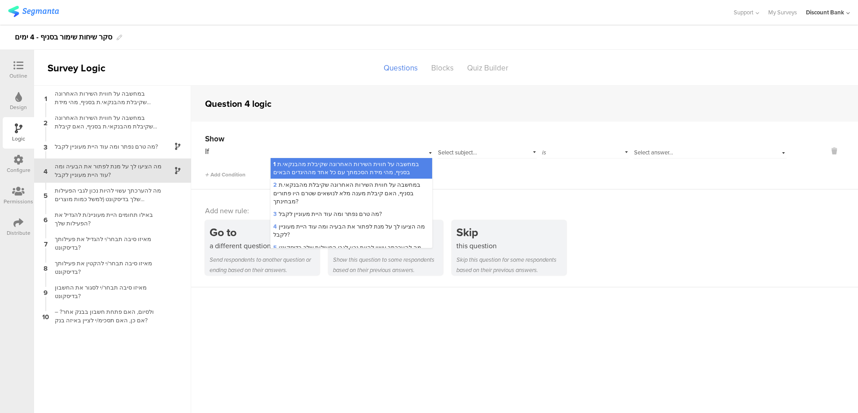
click at [322, 192] on span "2 במחשבה על חווית השירות האחרונה שקיבלת מהבנקאי.ת בסניף, האם קיבלת מענה מלא לנו…" at bounding box center [346, 192] width 147 height 25
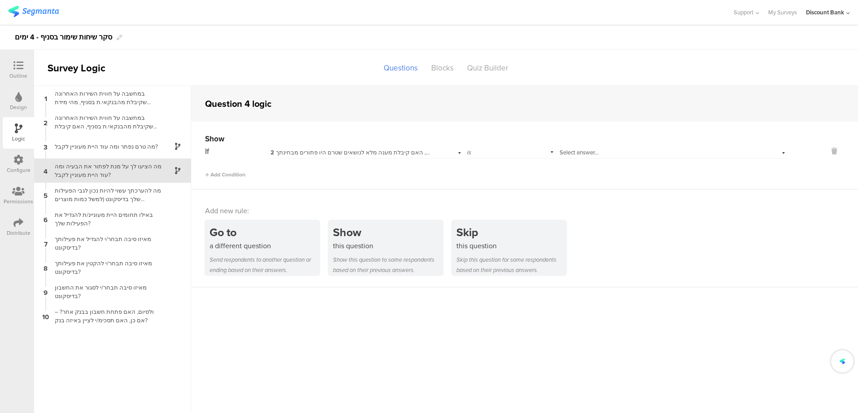
click at [594, 154] on span "Select answer..." at bounding box center [578, 152] width 39 height 9
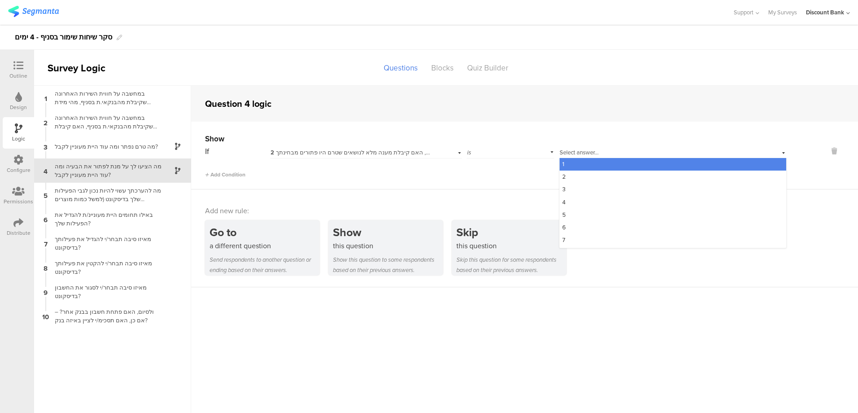
click at [512, 150] on div "is" at bounding box center [509, 151] width 87 height 14
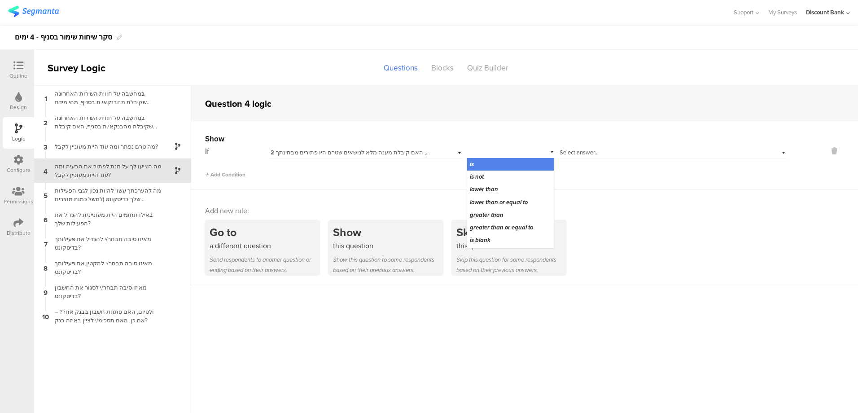
click at [523, 214] on div "greater than" at bounding box center [510, 215] width 86 height 13
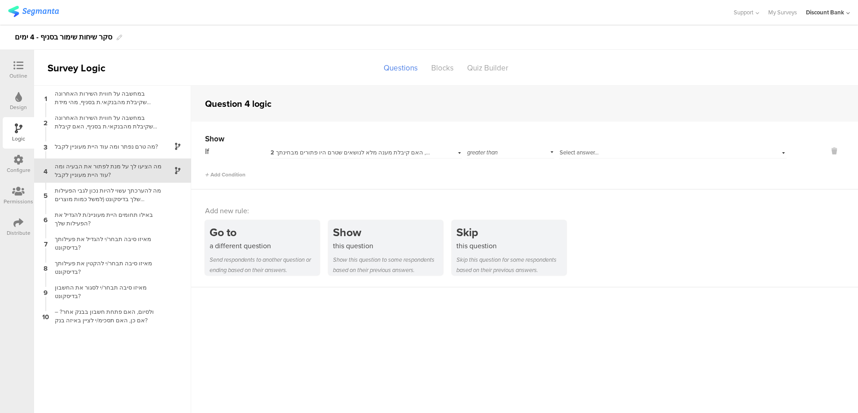
click at [576, 152] on span "Select answer..." at bounding box center [578, 152] width 39 height 9
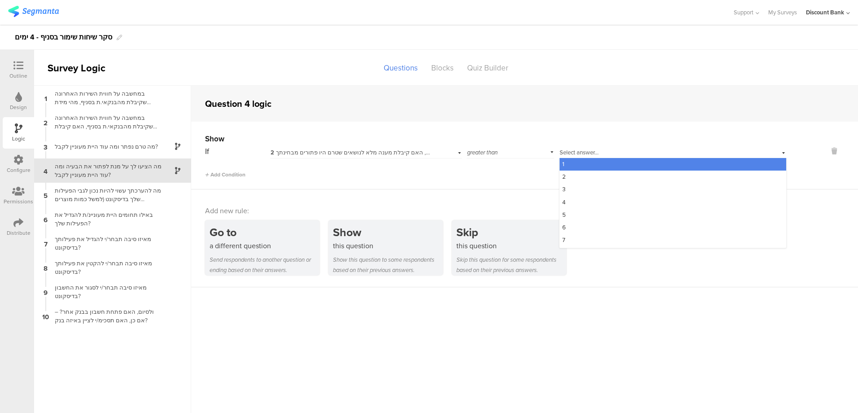
scroll to position [36, 0]
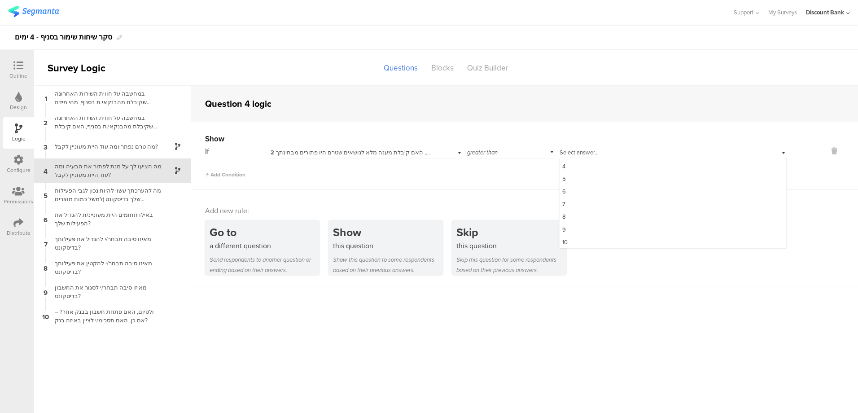
click at [580, 218] on div "8" at bounding box center [672, 216] width 227 height 13
click at [524, 152] on div "greater than" at bounding box center [509, 151] width 87 height 14
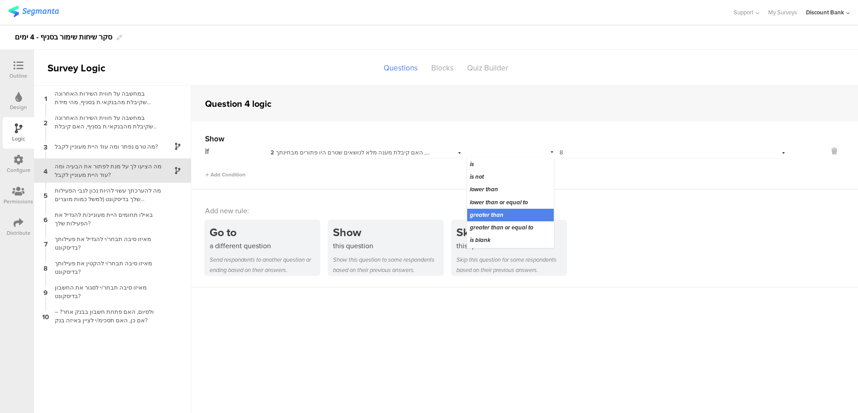
click at [514, 214] on div "greater than" at bounding box center [510, 215] width 86 height 13
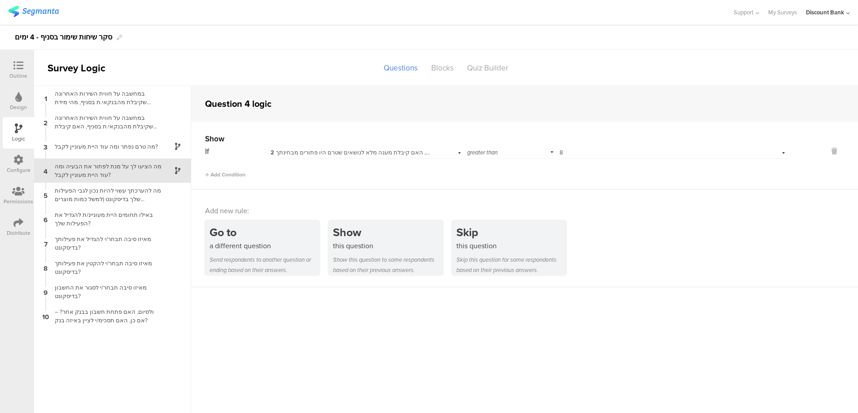
click at [643, 144] on div "Select answer... 8" at bounding box center [672, 151] width 227 height 14
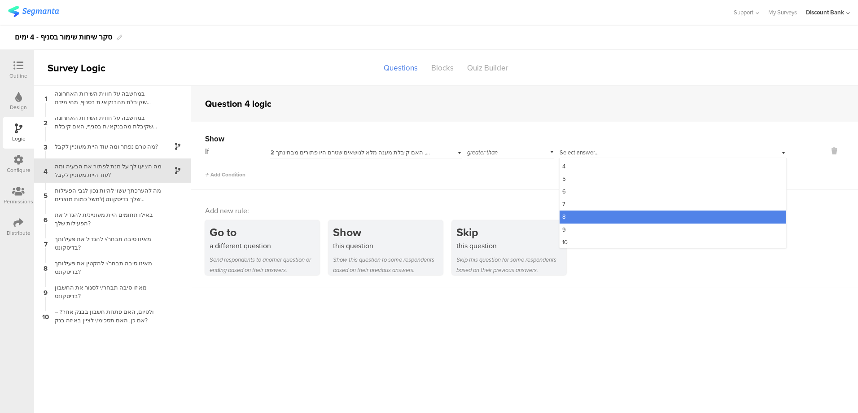
click at [620, 218] on div "8" at bounding box center [672, 216] width 227 height 13
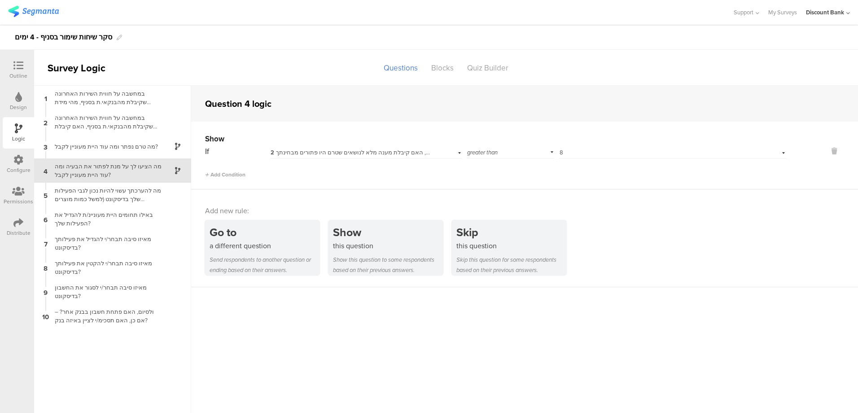
click at [88, 220] on div "באילו תחומים היית מעוניינ/ת להגדיל את הפעילות שלך?" at bounding box center [105, 218] width 112 height 17
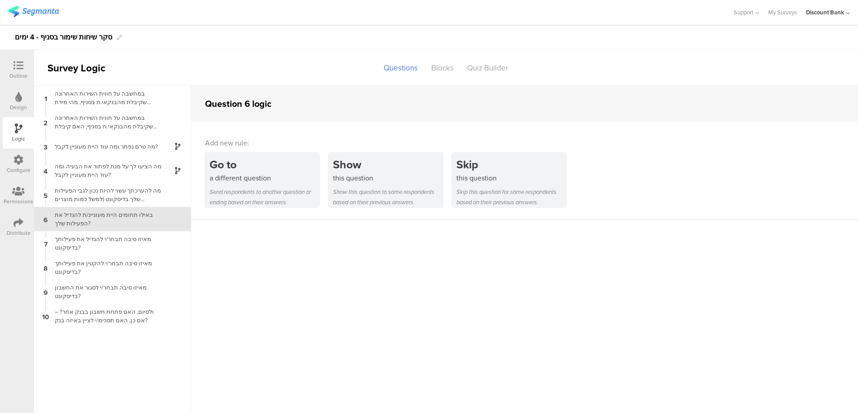
click at [384, 165] on div "Show" at bounding box center [388, 164] width 110 height 17
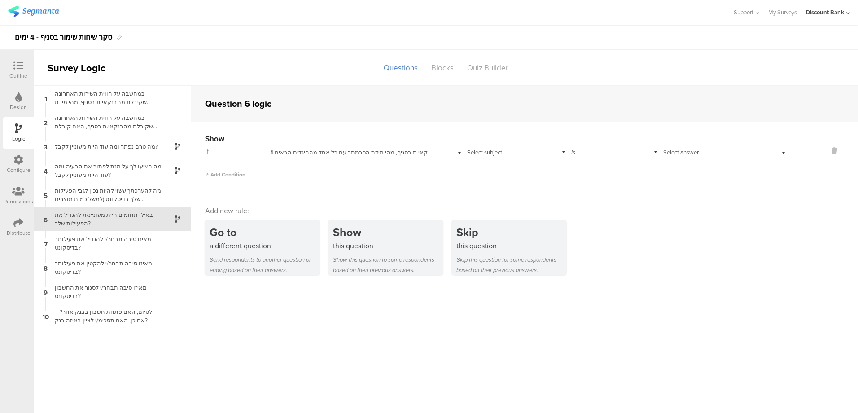
click at [357, 151] on span "1 במחשבה על חווית השירות האחרונה שקיבלת מהבנקאי.ת בסניף, מהי מידת הסכמתך עם כל …" at bounding box center [412, 152] width 284 height 9
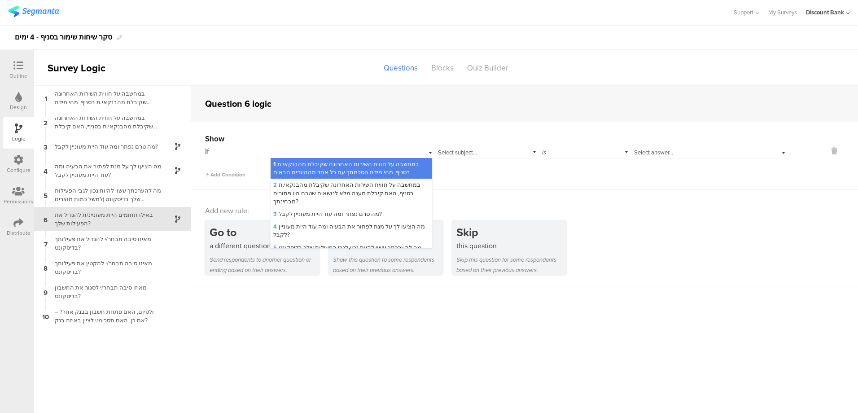
click at [311, 248] on div "a different question" at bounding box center [264, 245] width 110 height 10
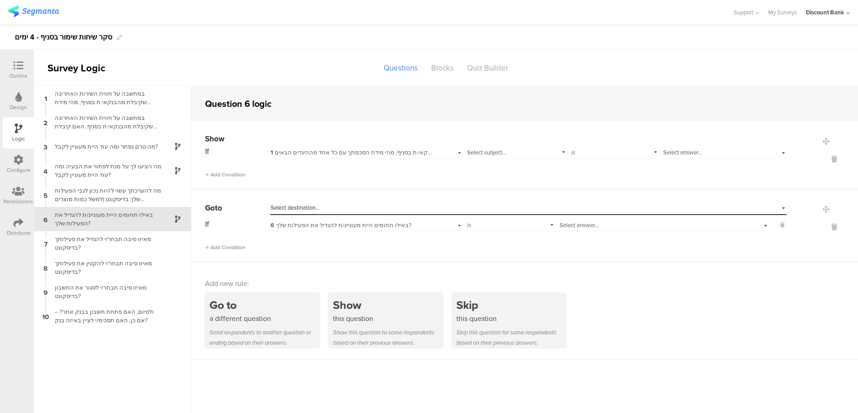
click at [826, 229] on icon at bounding box center [834, 227] width 22 height 10
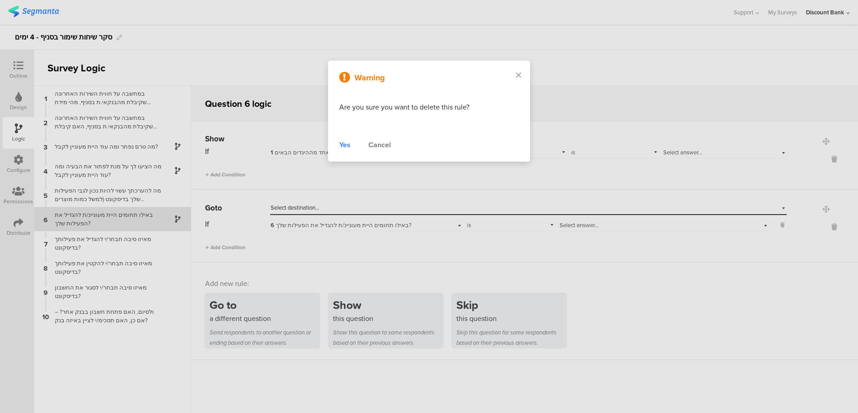
click at [343, 146] on div "Yes" at bounding box center [344, 144] width 11 height 11
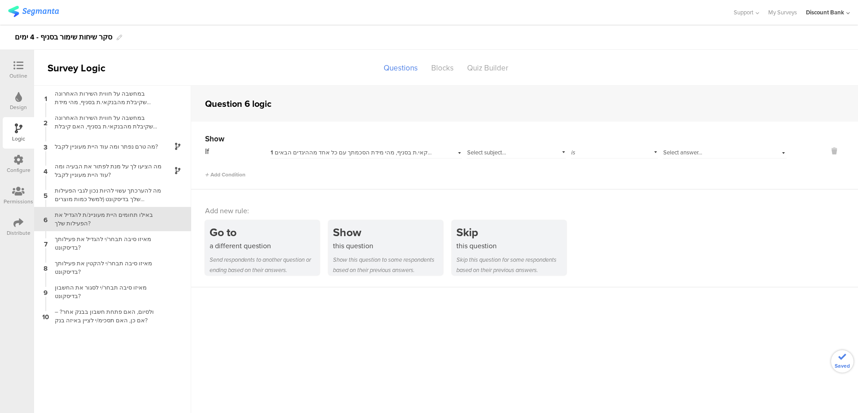
click at [319, 153] on span "1 במחשבה על חווית השירות האחרונה שקיבלת מהבנקאי.ת בסניף, מהי מידת הסכמתך עם כל …" at bounding box center [412, 152] width 284 height 9
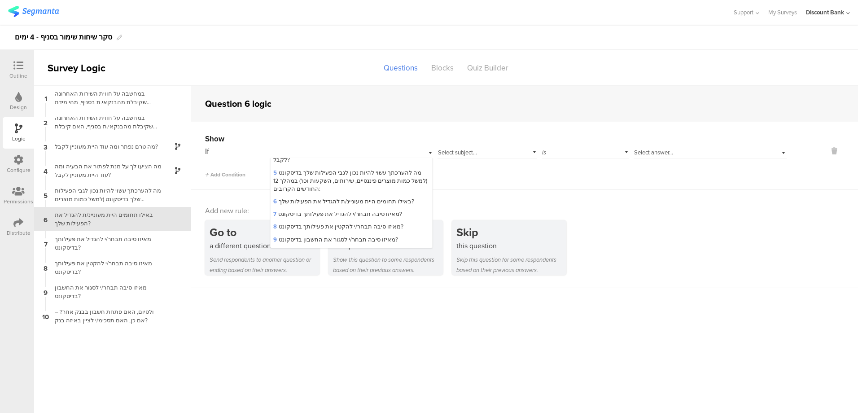
scroll to position [74, 0]
click at [317, 181] on span "5 מה להערכתך עשוי להיות נכון לגבי הפעילות שלך בדיסקונט (למשל כמות מוצרים פיננסי…" at bounding box center [350, 182] width 154 height 25
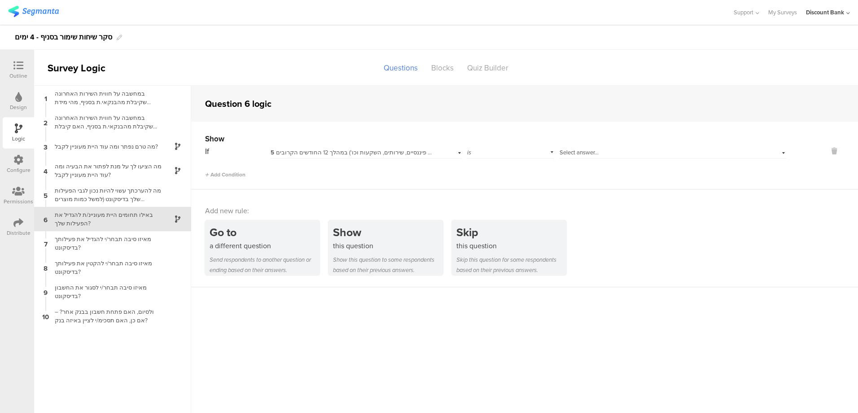
click at [494, 152] on div "is" at bounding box center [509, 151] width 87 height 14
click at [510, 163] on div "is" at bounding box center [514, 164] width 94 height 13
click at [612, 151] on div "Select answer..." at bounding box center [652, 152] width 186 height 8
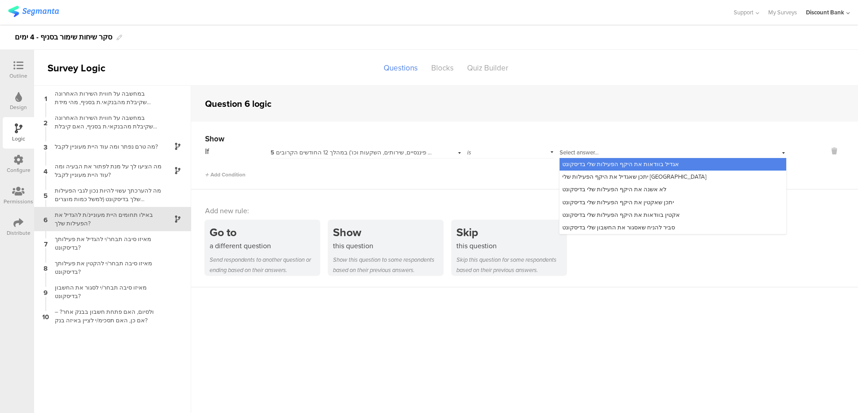
click at [654, 164] on span "אגדיל בוודאות את היקף הפעילות שלי בדיסקונט" at bounding box center [620, 164] width 117 height 9
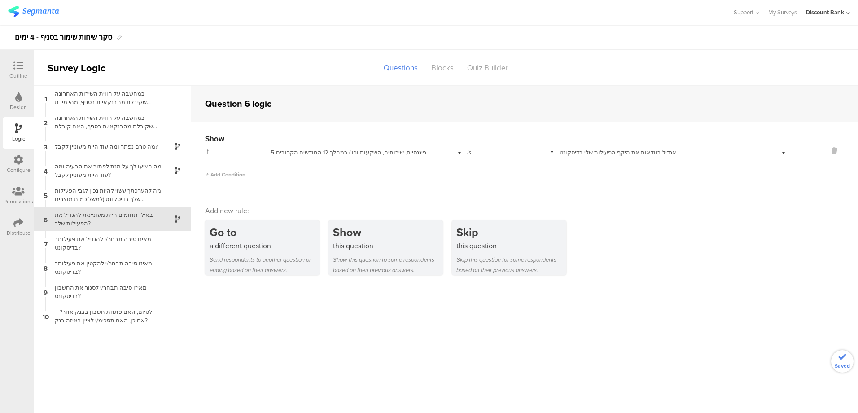
click at [238, 172] on span "Add Condition" at bounding box center [225, 174] width 40 height 8
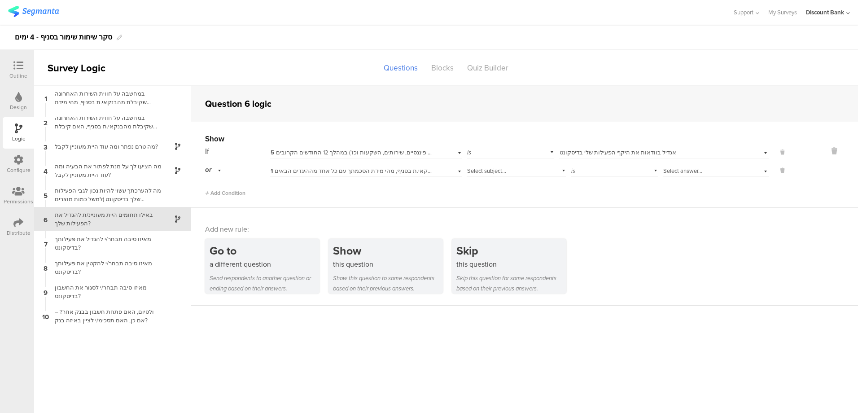
click at [375, 171] on span "1 במחשבה על חווית השירות האחרונה שקיבלת מהבנקאי.ת בסניף, מהי מידת הסכמתך עם כל …" at bounding box center [412, 170] width 284 height 9
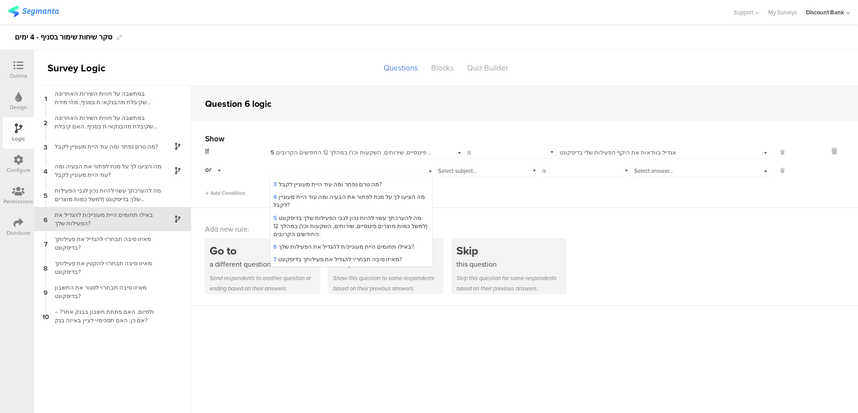
scroll to position [46, 0]
click at [315, 222] on span "5 מה להערכתך עשוי להיות נכון לגבי הפעילות שלך בדיסקונט (למשל כמות מוצרים פיננסי…" at bounding box center [350, 227] width 154 height 25
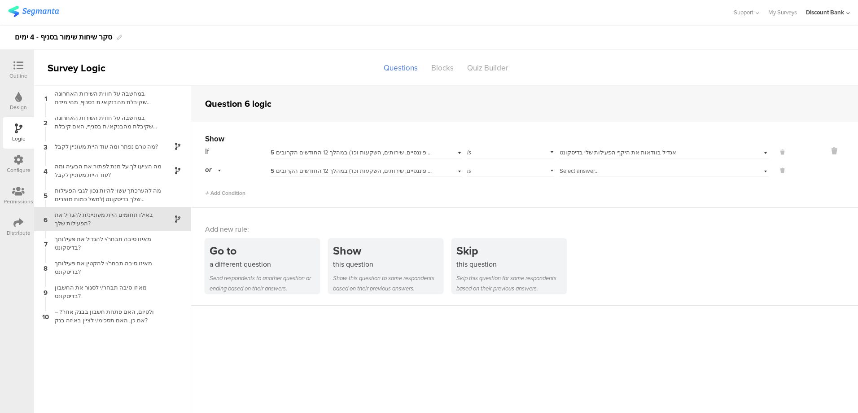
click at [576, 172] on span "Select answer..." at bounding box center [578, 170] width 39 height 9
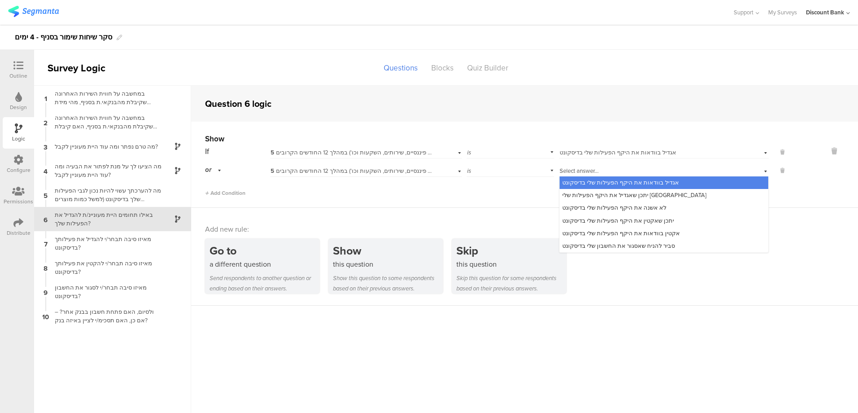
click at [604, 194] on span "יתכן שאגדיל את היקף הפעילות שלי [GEOGRAPHIC_DATA]" at bounding box center [634, 195] width 144 height 9
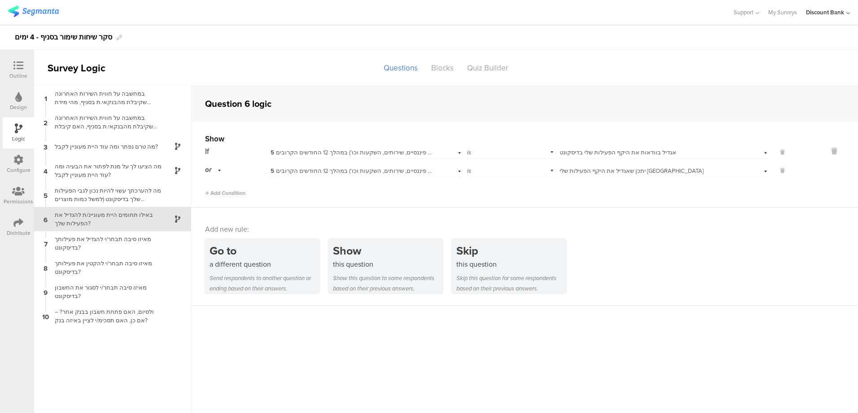
click at [91, 240] on div "מאיזו סיבה תבחר/י להגדיל את פעילותך בדיסקונט?" at bounding box center [105, 243] width 112 height 17
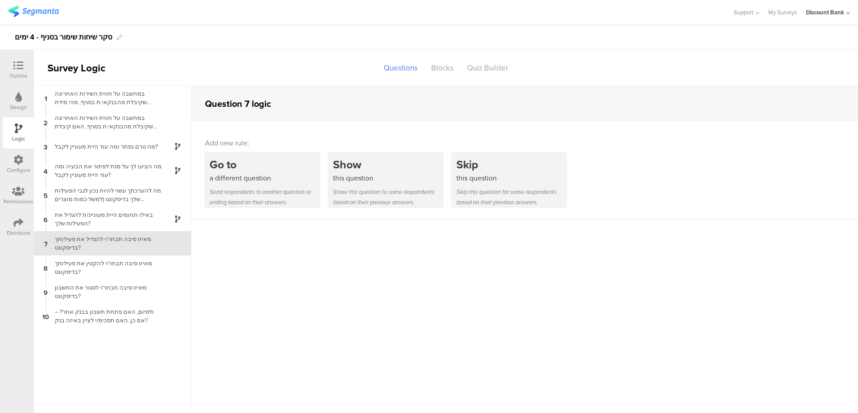
click at [404, 166] on div "Show" at bounding box center [388, 164] width 110 height 17
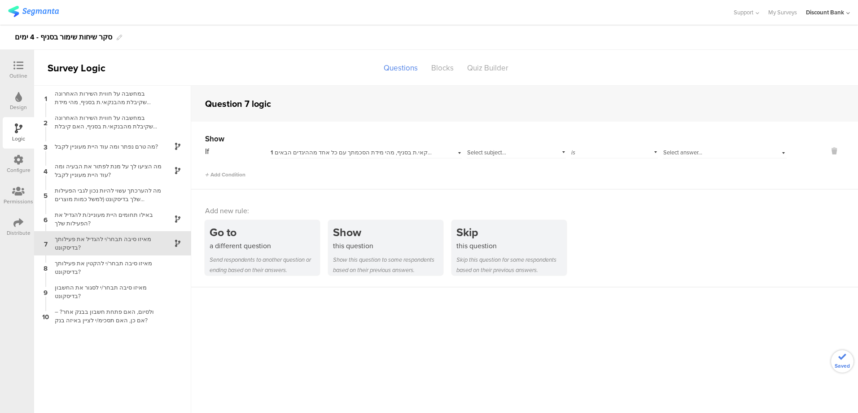
click at [347, 149] on span "1 במחשבה על חווית השירות האחרונה שקיבלת מהבנקאי.ת בסניף, מהי מידת הסכמתך עם כל …" at bounding box center [412, 152] width 284 height 9
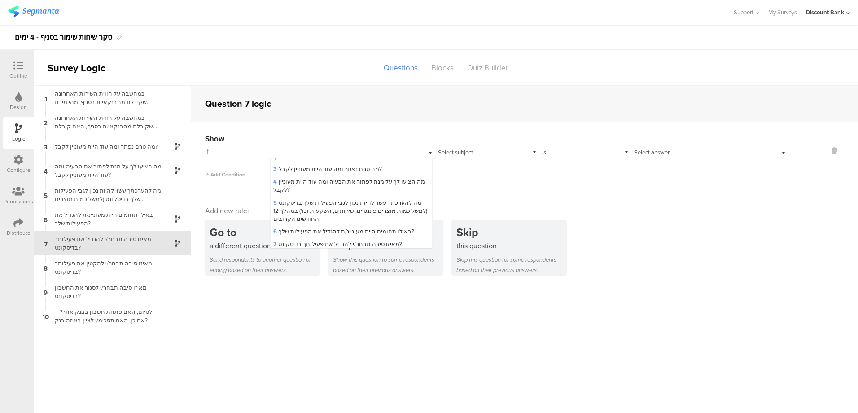
scroll to position [46, 0]
click at [294, 210] on span "5 מה להערכתך עשוי להיות נכון לגבי הפעילות שלך בדיסקונט (למשל כמות מוצרים פיננסי…" at bounding box center [350, 209] width 154 height 25
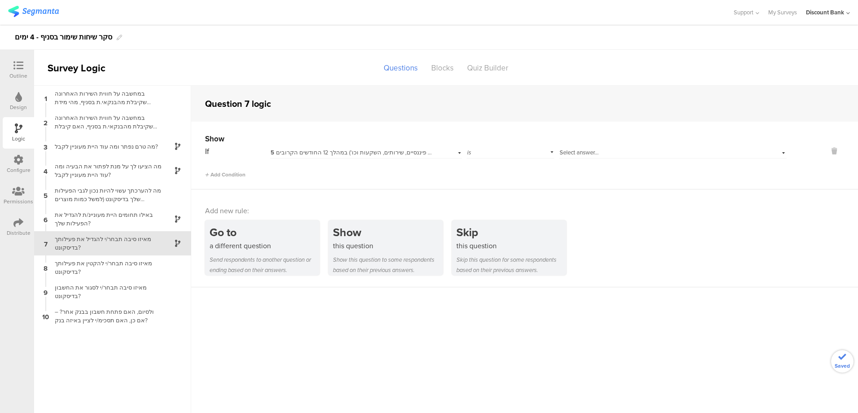
click at [590, 154] on span "Select answer..." at bounding box center [578, 152] width 39 height 9
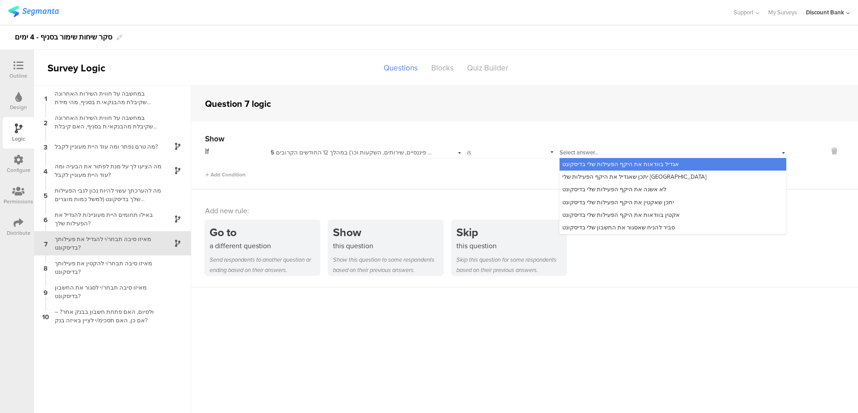
click at [622, 162] on span "אגדיל בוודאות את היקף הפעילות שלי בדיסקונט" at bounding box center [620, 164] width 117 height 9
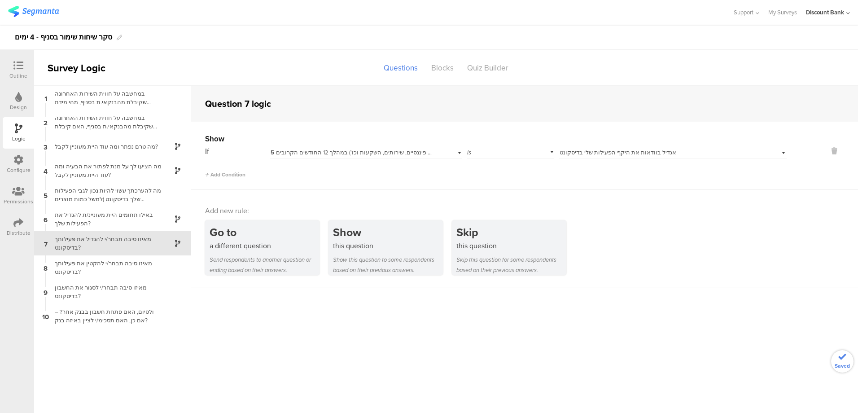
click at [208, 174] on icon at bounding box center [207, 174] width 4 height 4
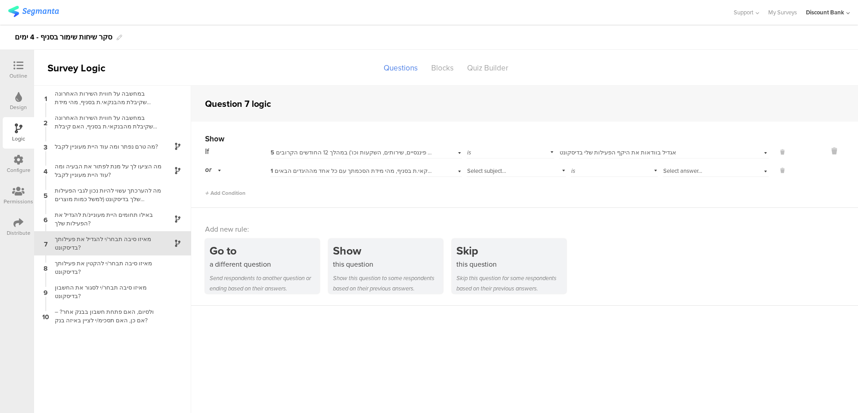
click at [344, 168] on span "1 במחשבה על חווית השירות האחרונה שקיבלת מהבנקאי.ת בסניף, מהי מידת הסכמתך עם כל …" at bounding box center [412, 170] width 284 height 9
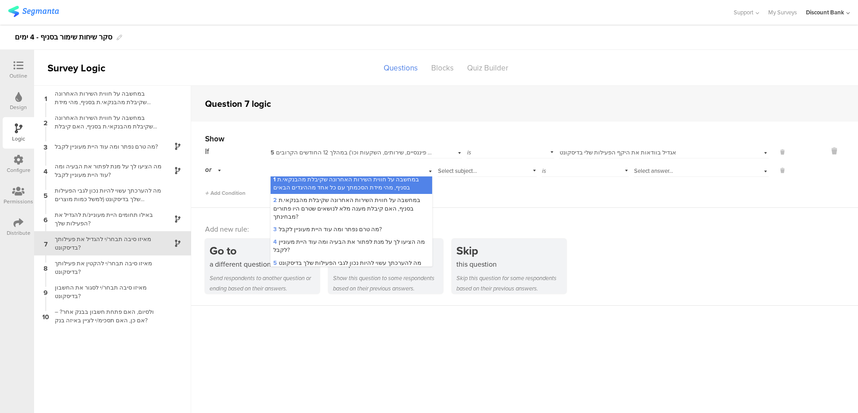
scroll to position [0, 0]
click at [302, 266] on div "a different question" at bounding box center [264, 264] width 110 height 10
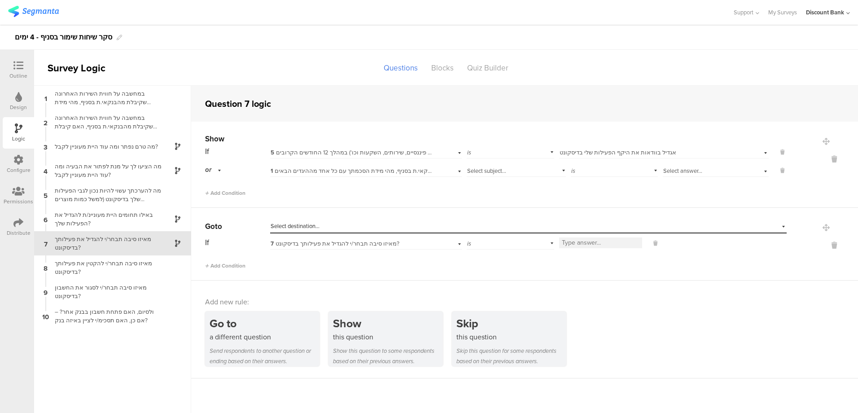
click at [826, 244] on icon at bounding box center [834, 245] width 22 height 10
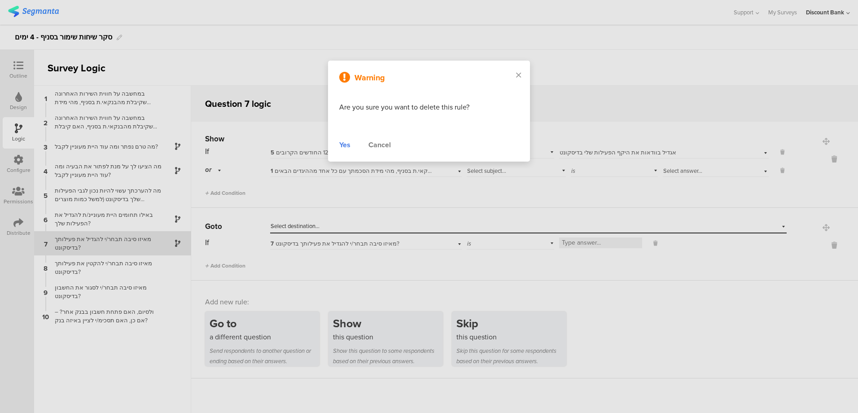
click at [346, 145] on div "Yes" at bounding box center [344, 144] width 11 height 11
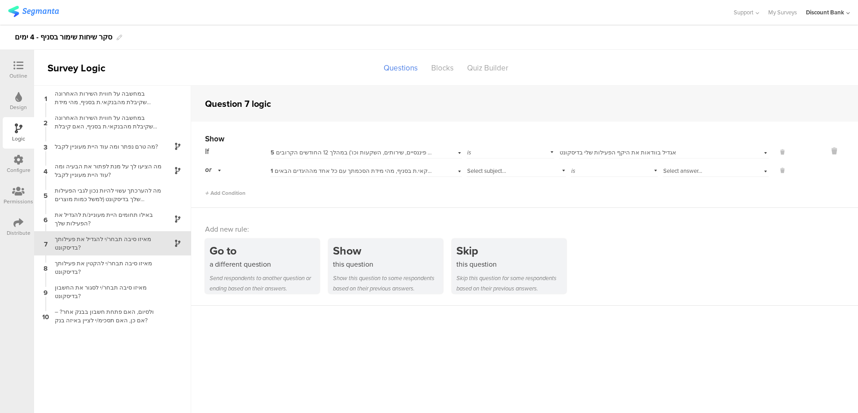
click at [360, 172] on span "1 במחשבה על חווית השירות האחרונה שקיבלת מהבנקאי.ת בסניף, מהי מידת הסכמתך עם כל …" at bounding box center [412, 170] width 284 height 9
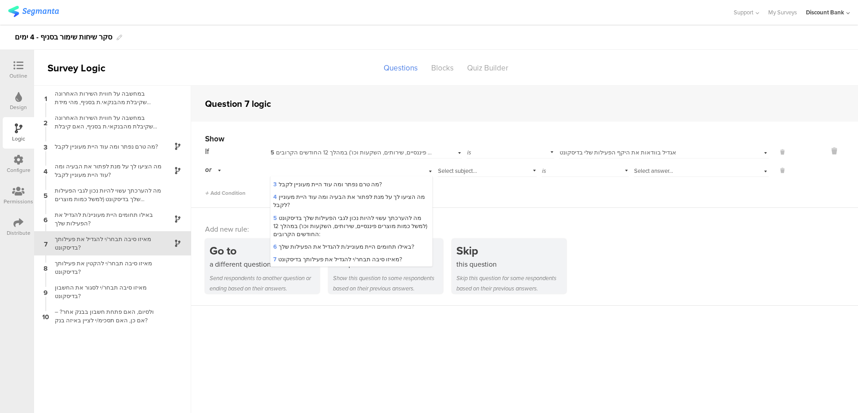
scroll to position [46, 0]
click at [295, 222] on span "5 מה להערכתך עשוי להיות נכון לגבי הפעילות שלך בדיסקונט (למשל כמות מוצרים פיננסי…" at bounding box center [350, 227] width 154 height 25
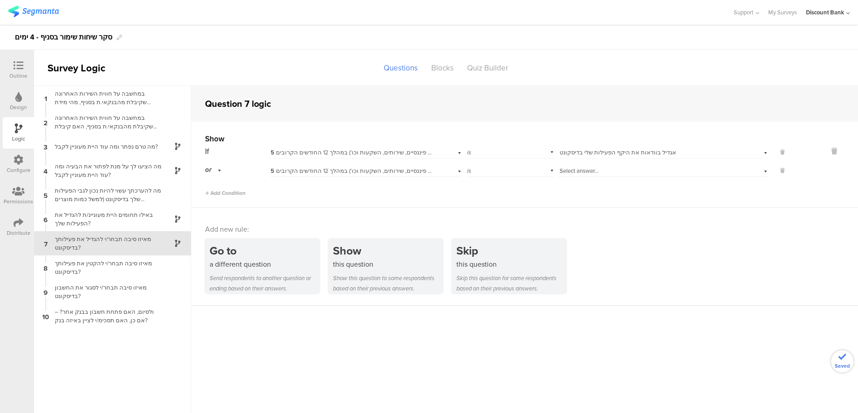
click at [589, 169] on span "Select answer..." at bounding box center [578, 170] width 39 height 9
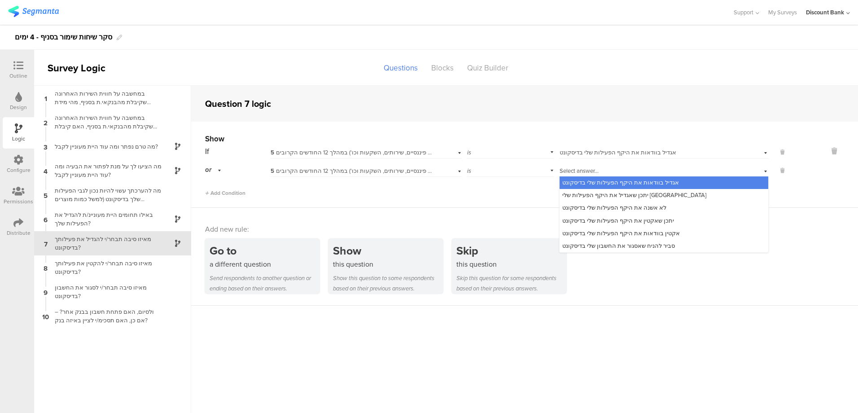
click at [569, 195] on span "יתכן שאגדיל את היקף הפעילות שלי [GEOGRAPHIC_DATA]" at bounding box center [634, 195] width 144 height 9
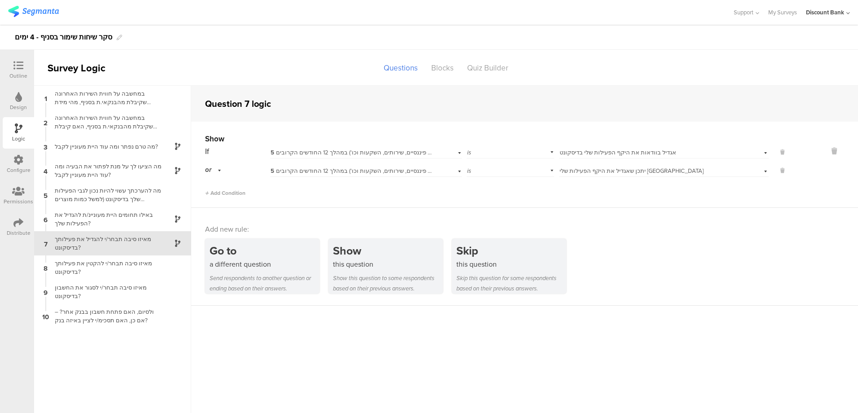
click at [137, 269] on div "מאיזו סיבה תבחר/י להקטין את פעילותך בדיסקונט?" at bounding box center [105, 267] width 112 height 17
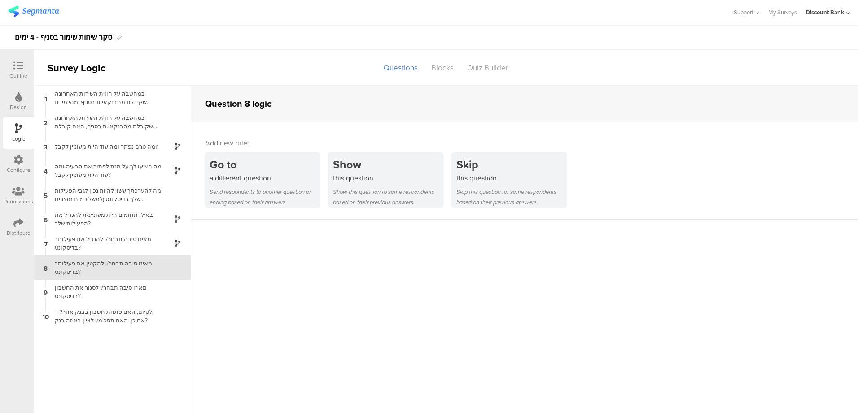
click at [375, 175] on div "this question" at bounding box center [388, 178] width 110 height 10
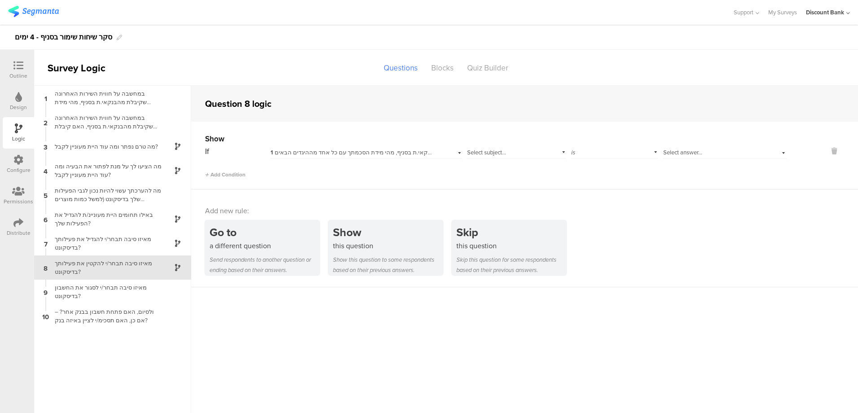
click at [340, 151] on span "1 במחשבה על חווית השירות האחרונה שקיבלת מהבנקאי.ת בסניף, מהי מידת הסכמתך עם כל …" at bounding box center [412, 152] width 284 height 9
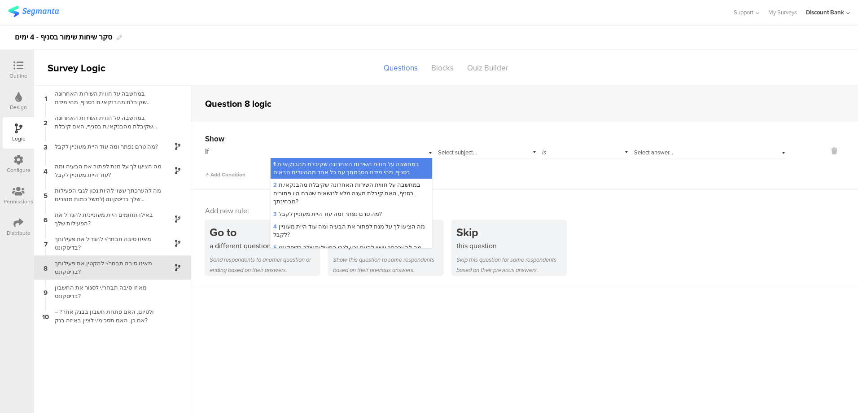
scroll to position [46, 0]
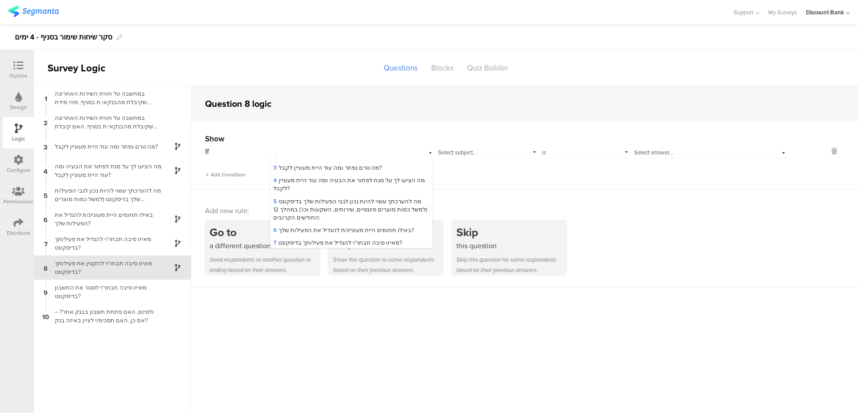
click at [299, 203] on span "5 מה להערכתך עשוי להיות נכון לגבי הפעילות שלך בדיסקונט (למשל כמות מוצרים פיננסי…" at bounding box center [350, 209] width 154 height 25
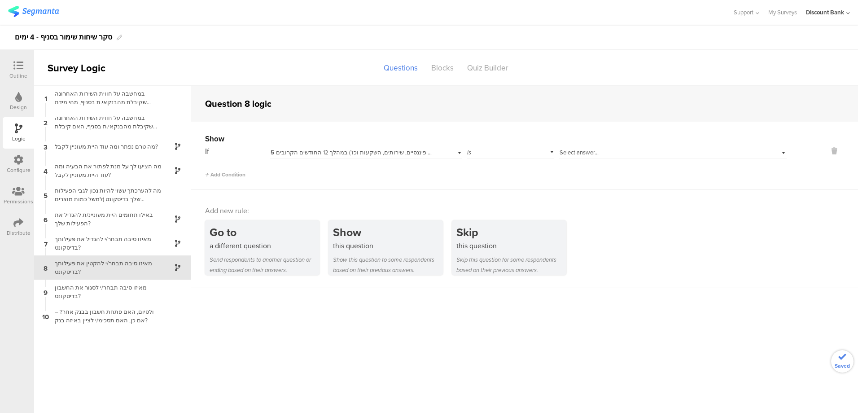
click at [504, 151] on div "is" at bounding box center [509, 151] width 87 height 14
click at [565, 154] on span "Select answer..." at bounding box center [578, 152] width 39 height 9
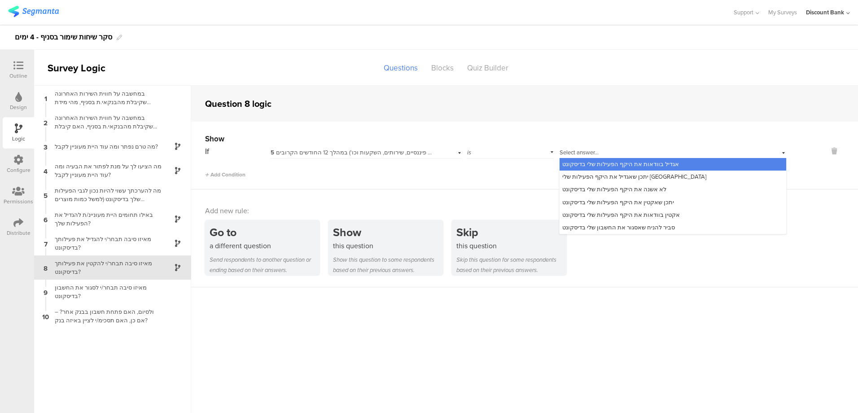
click at [666, 201] on div "יתכן שאקטין את היקף הפעילות שלי בדיסקונט" at bounding box center [672, 202] width 227 height 13
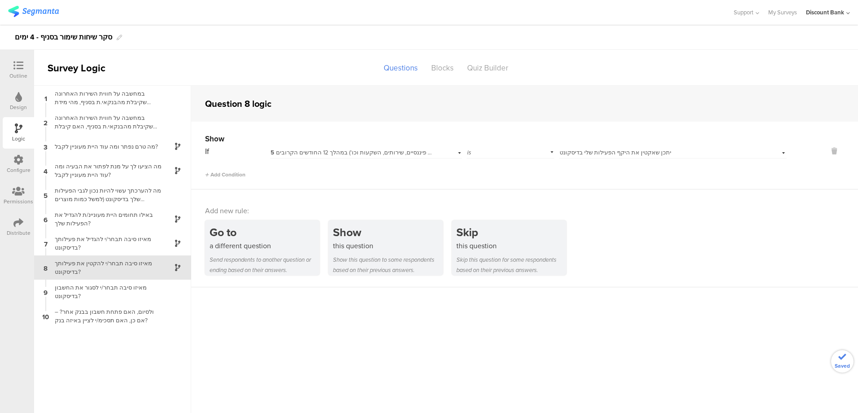
click at [212, 173] on span "Add Condition" at bounding box center [225, 174] width 40 height 8
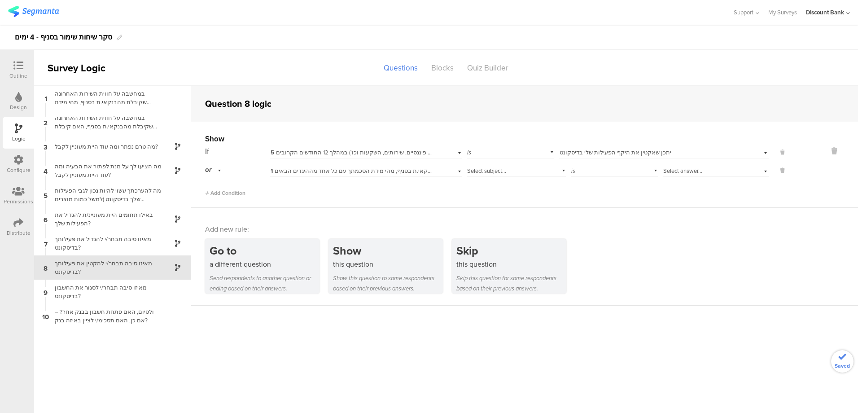
click at [353, 171] on span "1 במחשבה על חווית השירות האחרונה שקיבלת מהבנקאי.ת בסניף, מהי מידת הסכמתך עם כל …" at bounding box center [412, 170] width 284 height 9
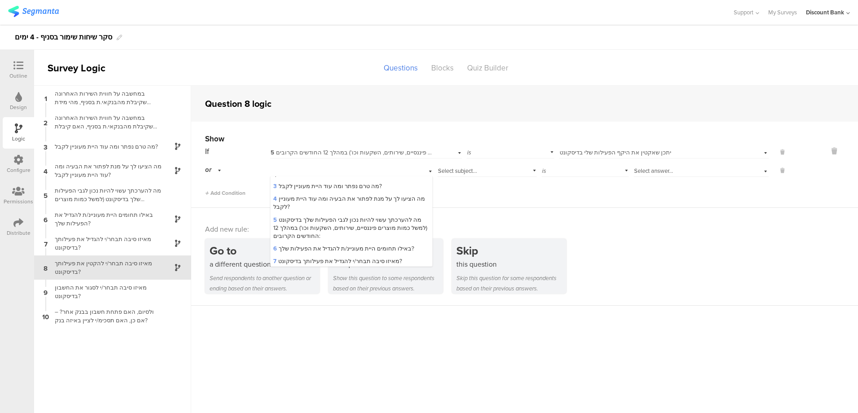
click at [293, 222] on span "5 מה להערכתך עשוי להיות נכון לגבי הפעילות שלך בדיסקונט (למשל כמות מוצרים פיננסי…" at bounding box center [350, 227] width 154 height 25
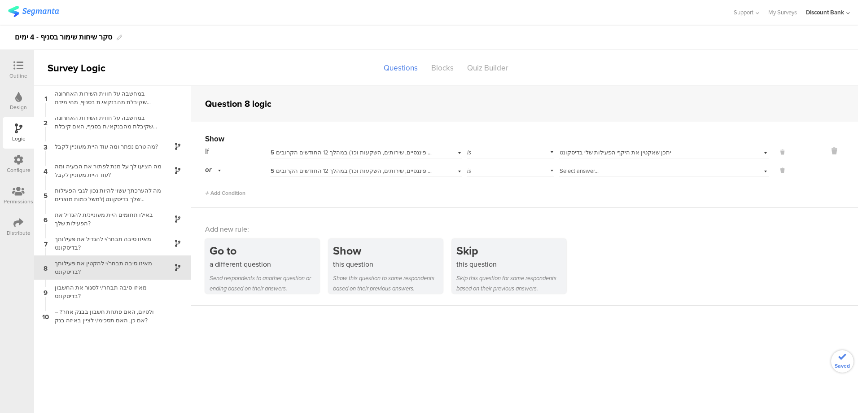
click at [601, 174] on div "Select answer..." at bounding box center [648, 171] width 178 height 8
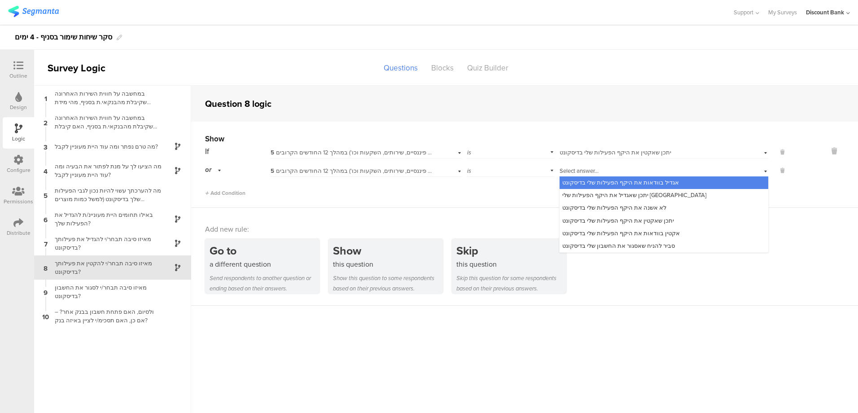
click at [649, 235] on span "אקטין בוודאות את היקף הפעילות שלי בדיסקונט" at bounding box center [621, 233] width 118 height 9
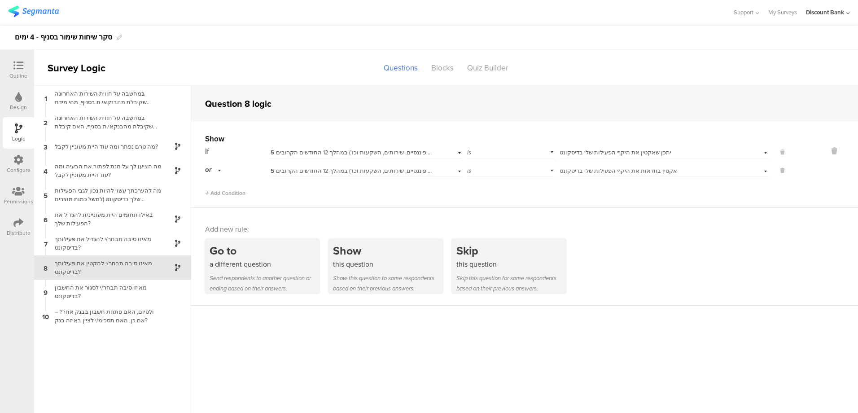
click at [105, 294] on div "מאיזו סיבה תבחר/י לסגור את החשבון בדיסקונט?" at bounding box center [105, 291] width 112 height 17
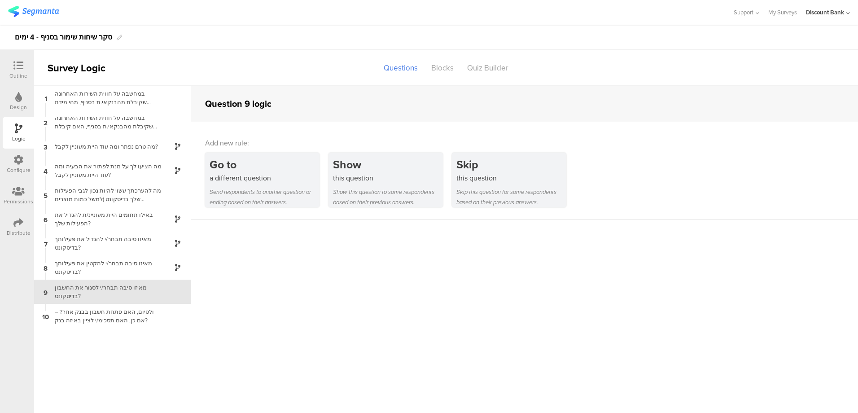
click at [367, 177] on div "this question" at bounding box center [388, 178] width 110 height 10
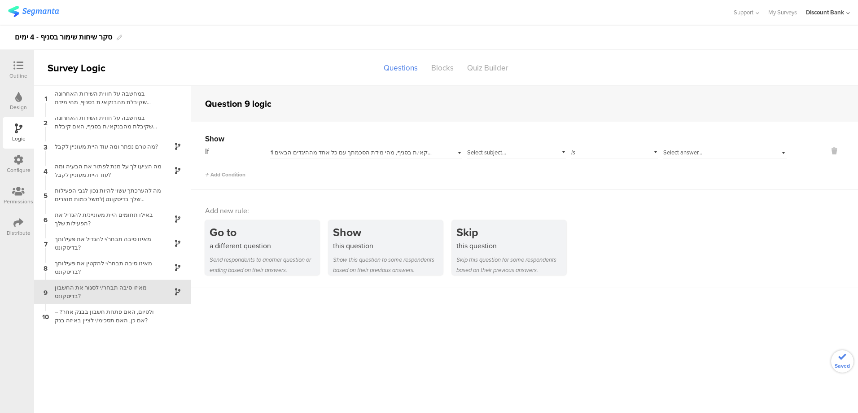
click at [386, 157] on div "1 במחשבה על חווית השירות האחרונה שקיבלת מהבנקאי.ת בסניף, מהי מידת הסכמתך עם כל …" at bounding box center [366, 151] width 192 height 14
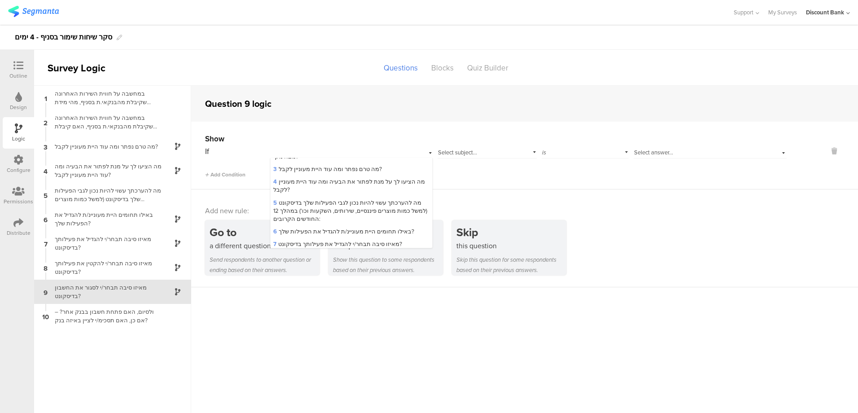
scroll to position [46, 0]
click at [307, 206] on div "5 מה להערכתך עשוי להיות נכון לגבי הפעילות שלך בדיסקונט (למשל כמות מוצרים פיננסי…" at bounding box center [351, 209] width 162 height 29
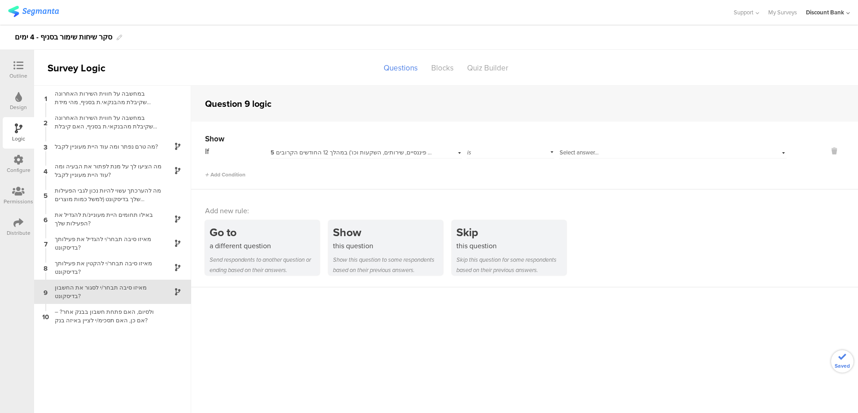
click at [597, 155] on span "Select answer..." at bounding box center [578, 152] width 39 height 9
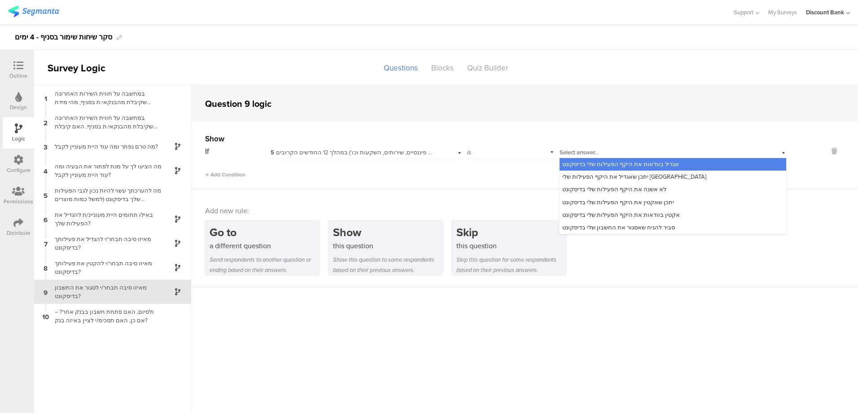
click at [662, 226] on span "סביר להניח שאסגור את החשבון שלי בדיסקונט" at bounding box center [618, 227] width 113 height 9
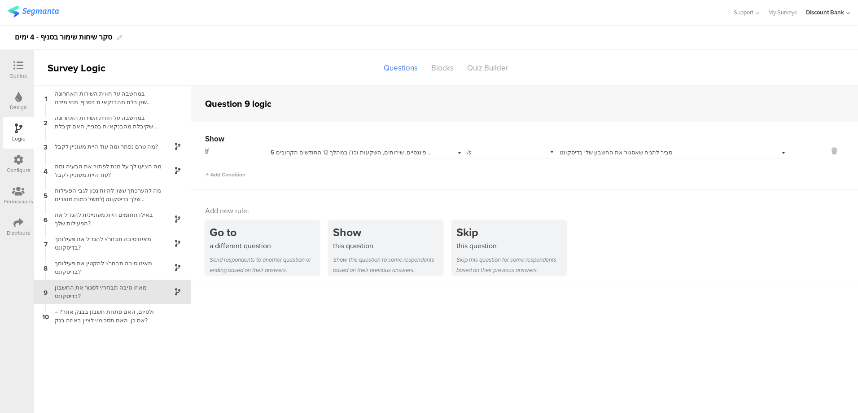
click at [112, 315] on div "ולסיום, האם פתחת חשבון בבנק אחר? – אם כן, האם תסכימ/י לציין באיזה בנק?" at bounding box center [105, 315] width 112 height 17
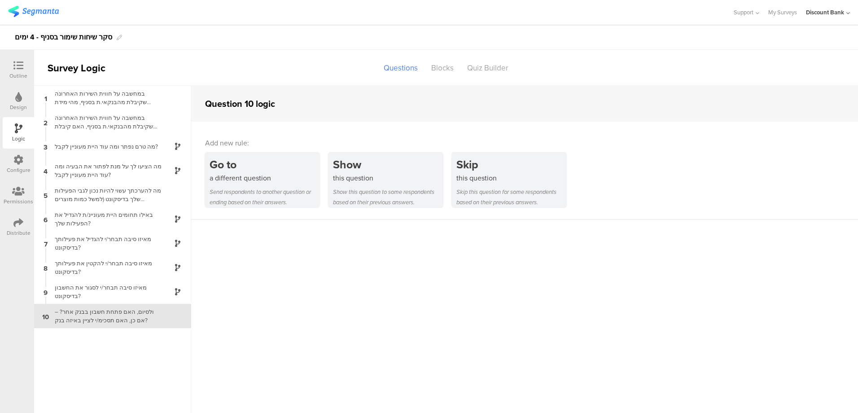
click at [379, 180] on div "this question" at bounding box center [388, 178] width 110 height 10
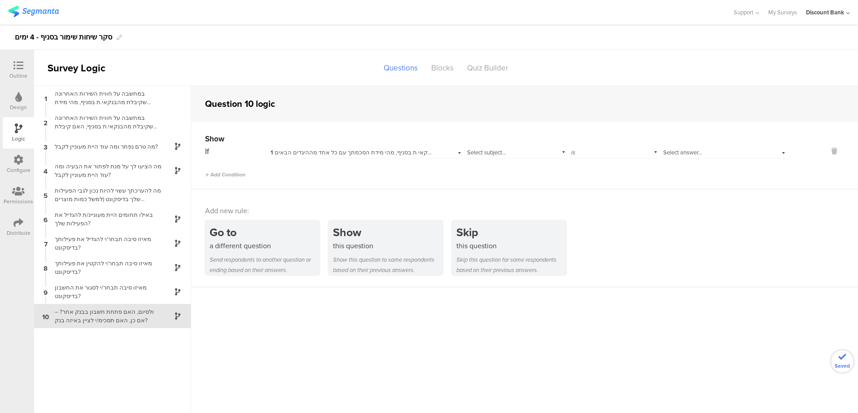
click at [342, 154] on span "1 במחשבה על חווית השירות האחרונה שקיבלת מהבנקאי.ת בסניף, מהי מידת הסכמתך עם כל …" at bounding box center [412, 152] width 284 height 9
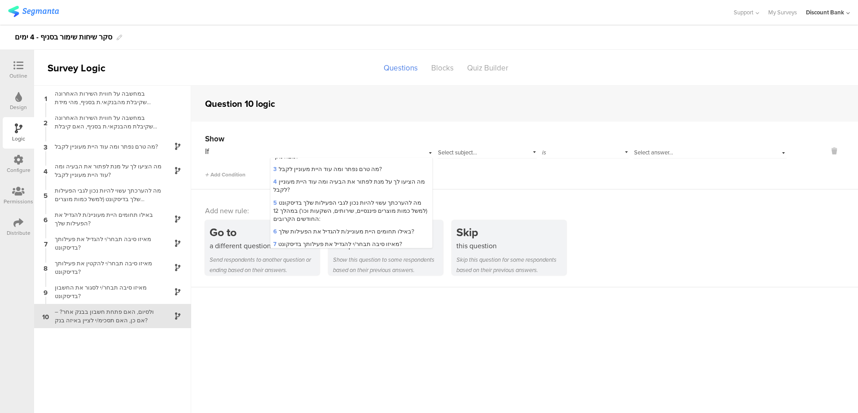
scroll to position [46, 0]
click at [306, 208] on span "5 מה להערכתך עשוי להיות נכון לגבי הפעילות שלך בדיסקונט (למשל כמות מוצרים פיננסי…" at bounding box center [350, 209] width 154 height 25
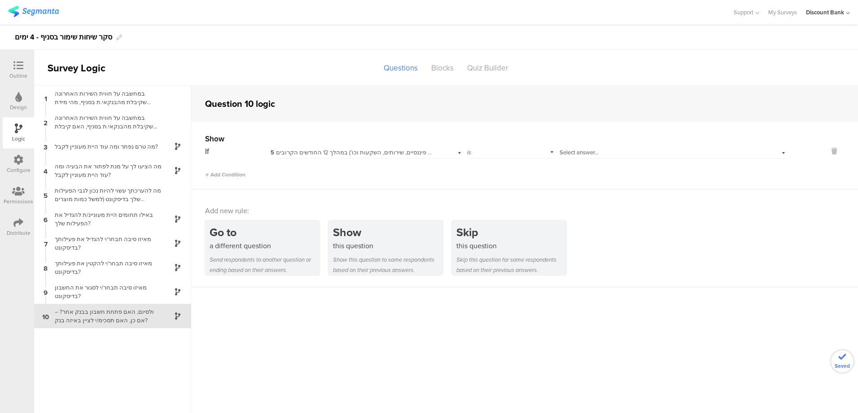
click at [594, 156] on div "Select answer..." at bounding box center [672, 151] width 227 height 14
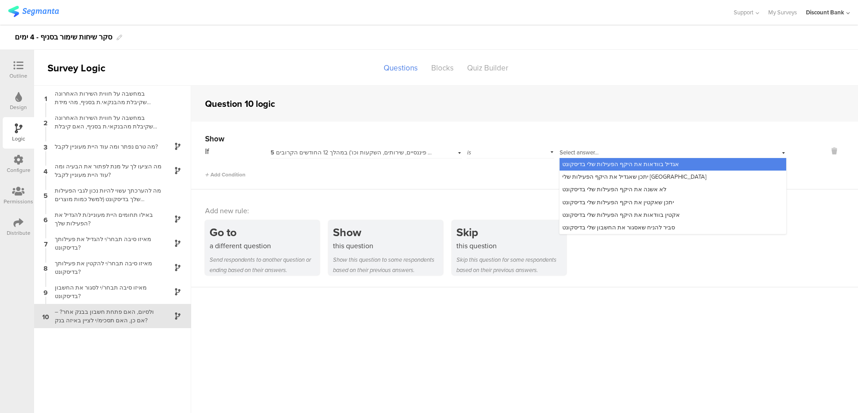
click at [612, 227] on span "סביר להניח שאסגור את החשבון שלי בדיסקונט" at bounding box center [618, 227] width 113 height 9
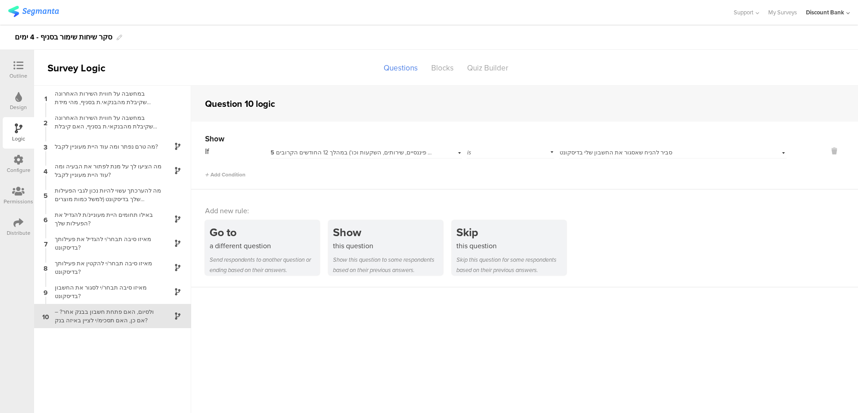
click at [162, 370] on div "1 במחשבה על חווית השירות האחרונה שקיבלת מהבנקאי.ת בסניף, מהי מידת הסכמתך עם כל …" at bounding box center [112, 249] width 157 height 327
click at [133, 118] on div "במחשבה על חווית השירות האחרונה שקיבלת מהבנקאי.ת בסניף, האם קיבלת מענה מלא לנושא…" at bounding box center [105, 121] width 112 height 17
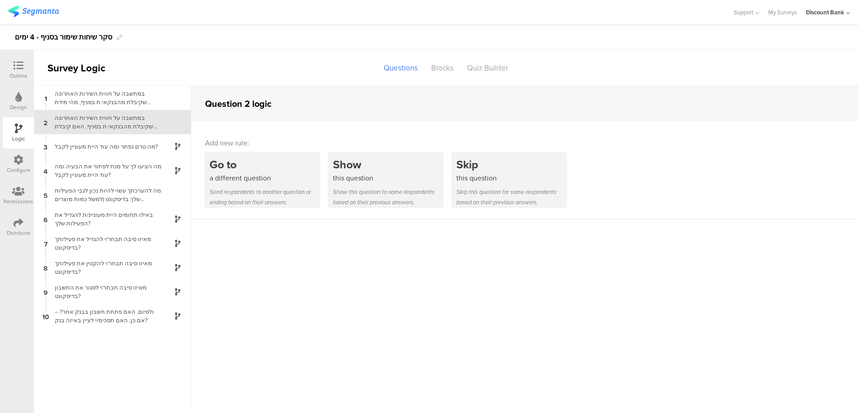
click at [103, 169] on div "מה הציעו לך על מנת לפתור את הבעיה ומה עוד היית מעוניין לקבל?" at bounding box center [105, 170] width 112 height 17
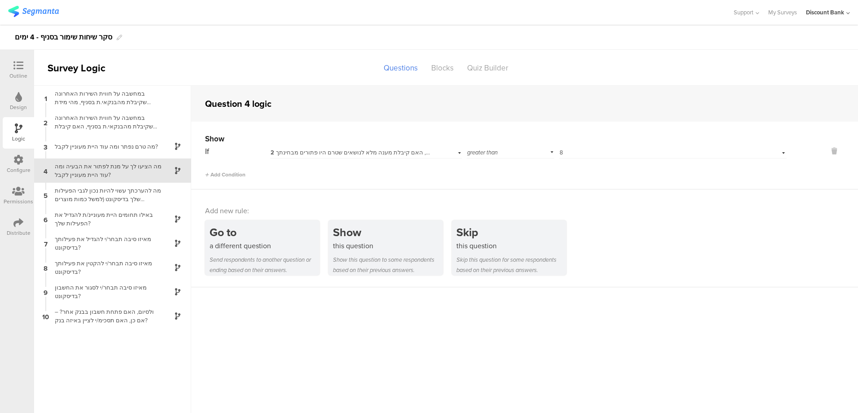
click at [13, 70] on div at bounding box center [18, 66] width 18 height 11
